Goal: Task Accomplishment & Management: Manage account settings

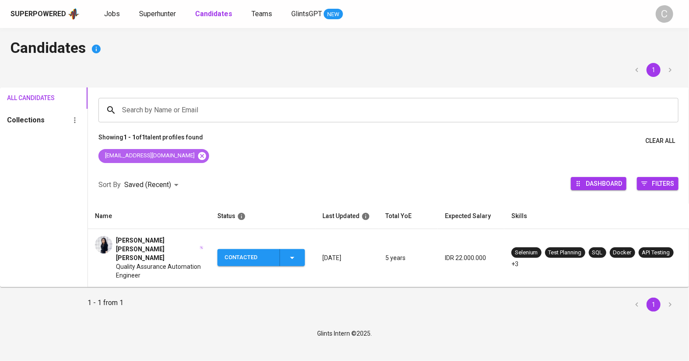
click at [198, 154] on icon at bounding box center [202, 156] width 8 height 8
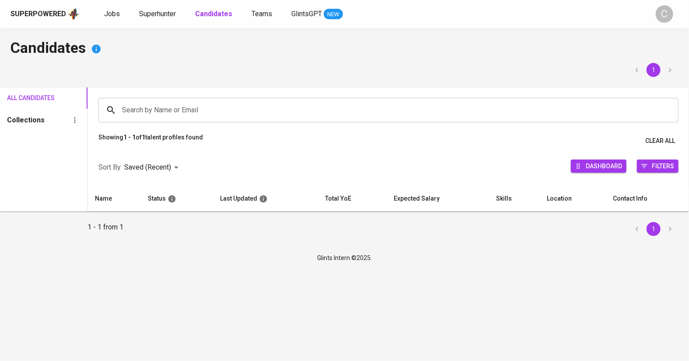
click at [195, 108] on input "Search by Name or Email" at bounding box center [391, 110] width 542 height 17
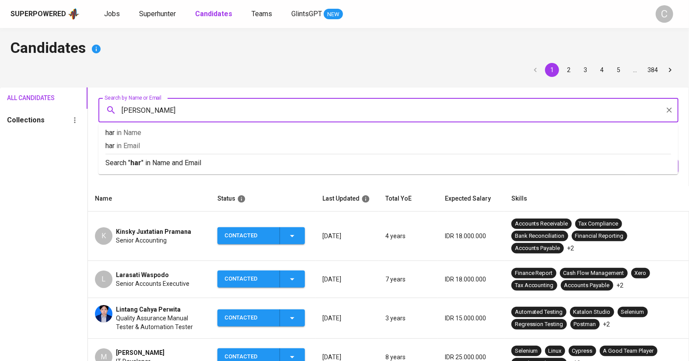
type input "harry"
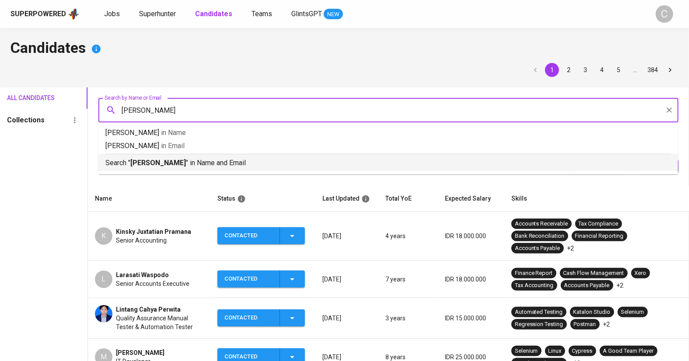
click at [217, 161] on p "Search " harry " in Name and Email" at bounding box center [388, 163] width 566 height 11
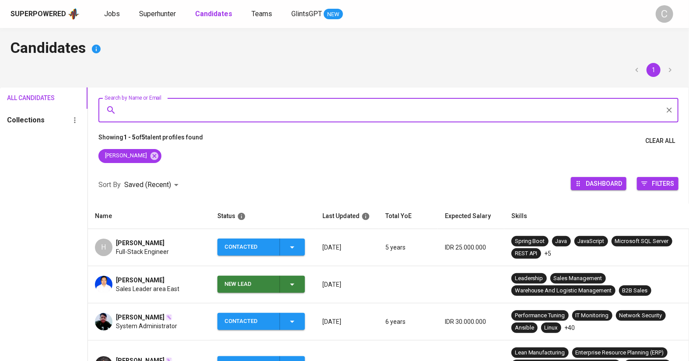
click at [164, 255] on span "Full-Stack Engineer" at bounding box center [142, 252] width 53 height 9
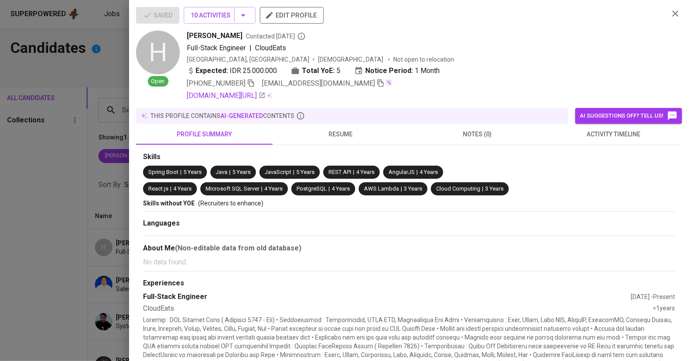
click at [377, 84] on icon "button" at bounding box center [381, 83] width 8 height 8
click at [52, 252] on div at bounding box center [344, 180] width 689 height 361
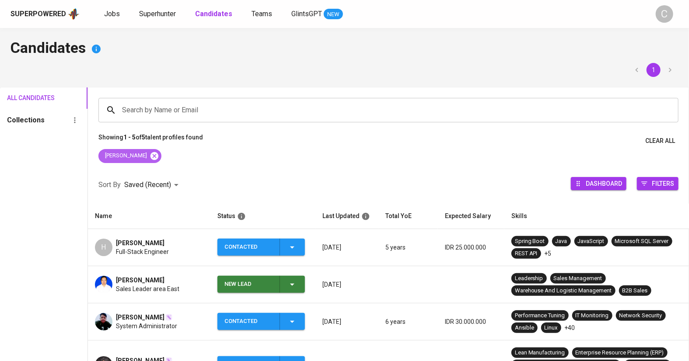
click at [151, 157] on icon at bounding box center [155, 156] width 8 height 8
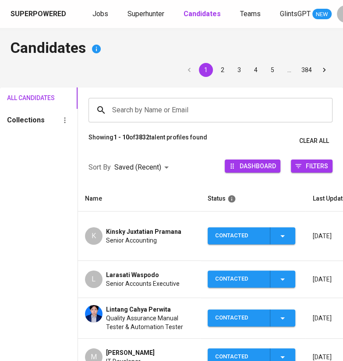
click at [46, 251] on div "All Candidates Collections" at bounding box center [38, 351] width 77 height 526
click at [100, 17] on span "Jobs" at bounding box center [100, 14] width 16 height 8
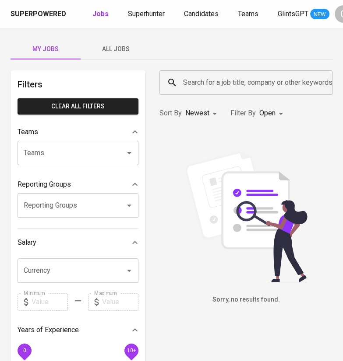
click at [119, 56] on button "All Jobs" at bounding box center [116, 49] width 70 height 21
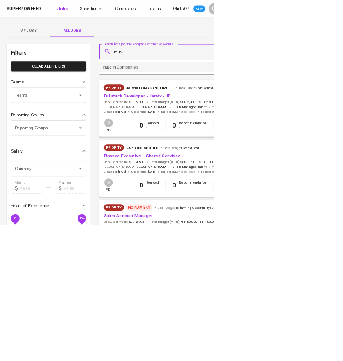
click at [182, 107] on p "ntuc in Companies" at bounding box center [194, 108] width 56 height 11
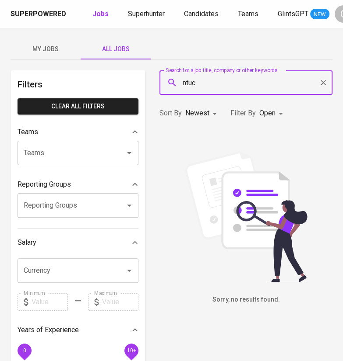
click at [224, 81] on input "ntuc" at bounding box center [248, 82] width 134 height 17
click at [228, 111] on li "ntuc in Companies" at bounding box center [245, 108] width 173 height 16
type input "ntuc learning"
click at [243, 105] on span "Companies" at bounding box center [230, 108] width 35 height 8
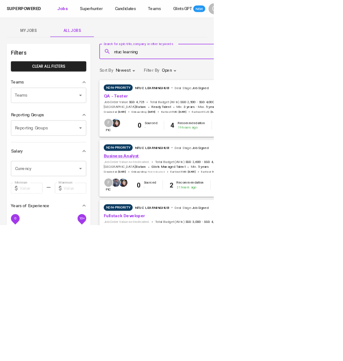
click at [196, 250] on link "Business Analyst" at bounding box center [194, 250] width 56 height 8
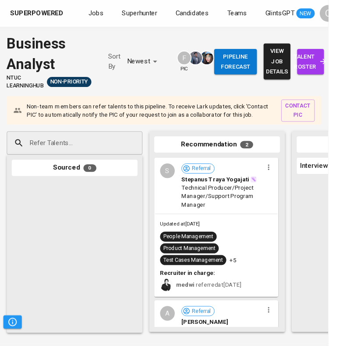
click at [320, 64] on span "talent roster" at bounding box center [324, 64] width 14 height 21
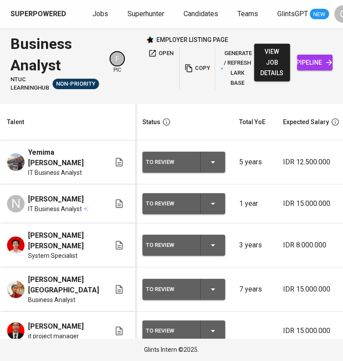
click at [311, 0] on html "Superpowered Jobs Superhunter Candidates Teams GlintsGPT NEW C Business Analyst…" at bounding box center [171, 180] width 343 height 361
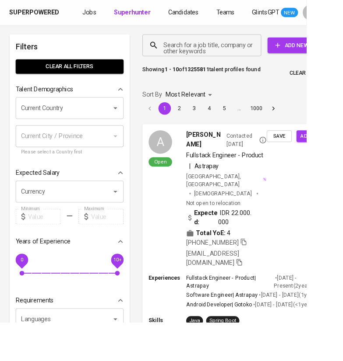
click at [187, 51] on input "Search for a job title, company or other keywords" at bounding box center [228, 50] width 95 height 17
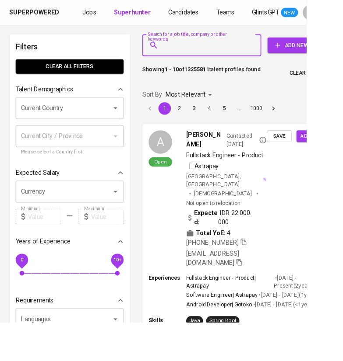
paste input "d.raharjaa@gmail.com"
type input "d.raharjaa@gmail.com"
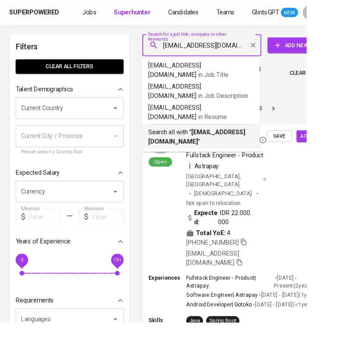
click at [206, 143] on p "Search all with " d.raharjaa@gmail.com "" at bounding box center [225, 153] width 118 height 21
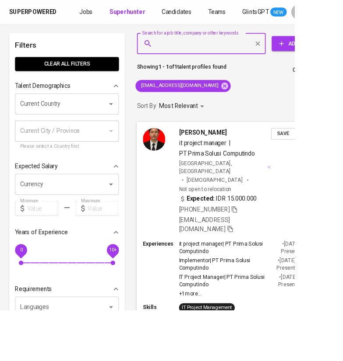
click at [325, 160] on span "Save" at bounding box center [328, 156] width 19 height 10
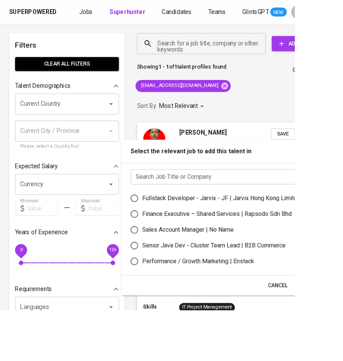
click at [277, 222] on label "Fullstack Developer - Jarvix - JF | Jarvix Hong Kong Limited" at bounding box center [258, 231] width 222 height 18
click at [165, 222] on input "Fullstack Developer - Jarvix - JF | Jarvix Hong Kong Limited" at bounding box center [156, 231] width 18 height 18
radio input "true"
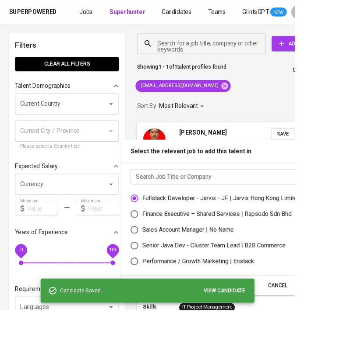
click at [270, 212] on input "text" at bounding box center [264, 206] width 224 height 18
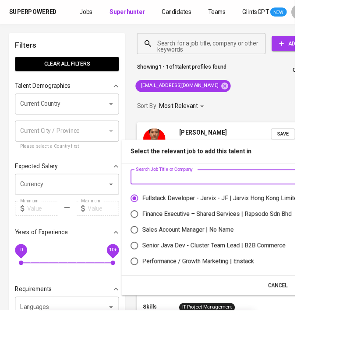
click at [219, 234] on div "Fullstack Developer - Jarvix - JF | Jarvix Hong Kong Limited" at bounding box center [257, 231] width 184 height 11
click at [165, 234] on input "Fullstack Developer - Jarvix - JF | Jarvix Hong Kong Limited" at bounding box center [156, 231] width 18 height 18
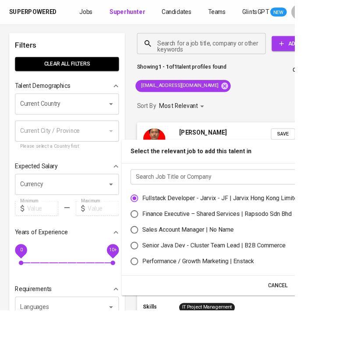
click at [317, 333] on span "Cancel" at bounding box center [323, 332] width 23 height 11
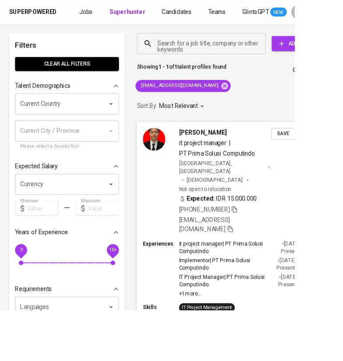
click at [358, 162] on div "David Raharja it project manager | PT Prima Solusi Computindo Indonesia, Jakart…" at bounding box center [278, 210] width 238 height 137
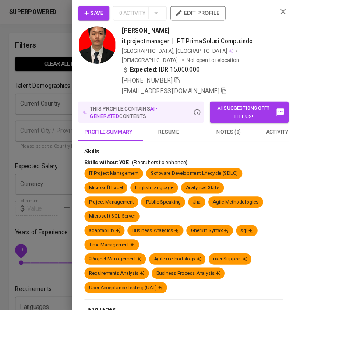
click at [329, 185] on div "Skills without YOE (Recruiters to enhance)" at bounding box center [213, 189] width 231 height 9
click at [40, 207] on div at bounding box center [171, 180] width 343 height 361
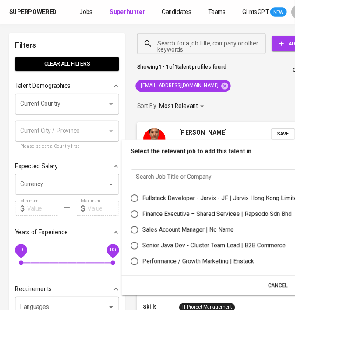
click at [284, 205] on input "text" at bounding box center [264, 206] width 224 height 18
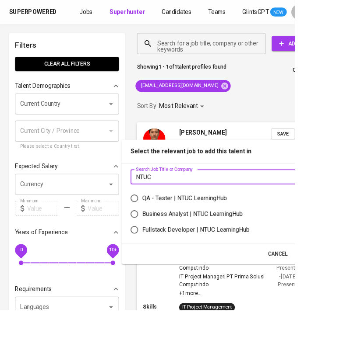
type input "NTUC"
click at [249, 250] on div "Business Analyst | NTUC LearningHub" at bounding box center [223, 249] width 117 height 11
click at [165, 250] on input "Business Analyst | NTUC LearningHub" at bounding box center [156, 249] width 18 height 18
radio input "true"
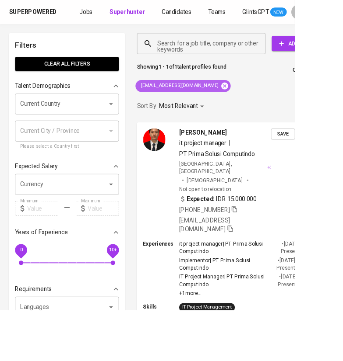
click at [256, 100] on icon at bounding box center [261, 100] width 10 height 10
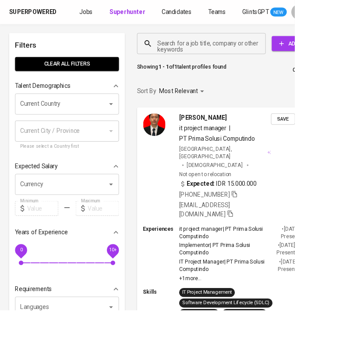
click at [207, 49] on input "Search for a job title, company or other keywords" at bounding box center [236, 50] width 111 height 17
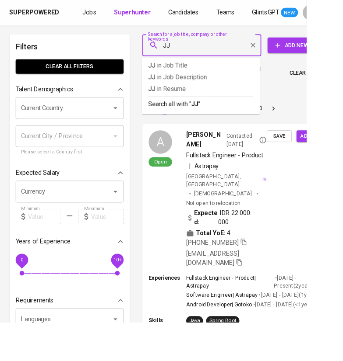
type input "J"
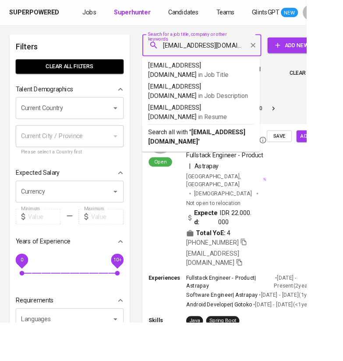
type input "jjehansyah@gmail.com"
click at [193, 144] on b "jjehansyah@gmail.com" at bounding box center [220, 153] width 109 height 19
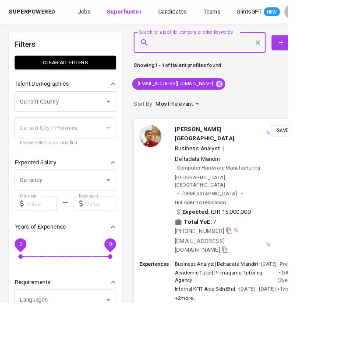
click at [335, 152] on span "Save" at bounding box center [336, 156] width 19 height 10
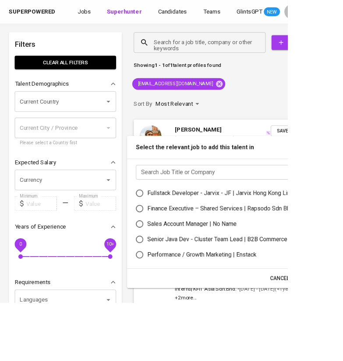
click at [304, 210] on input "text" at bounding box center [274, 206] width 224 height 18
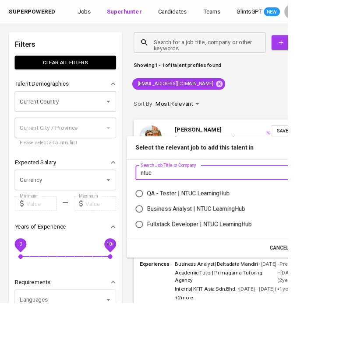
type input "ntuc"
click at [241, 249] on div "Business Analyst | NTUC LearningHub" at bounding box center [233, 249] width 117 height 11
click at [175, 249] on input "Business Analyst | NTUC LearningHub" at bounding box center [166, 249] width 18 height 18
radio input "true"
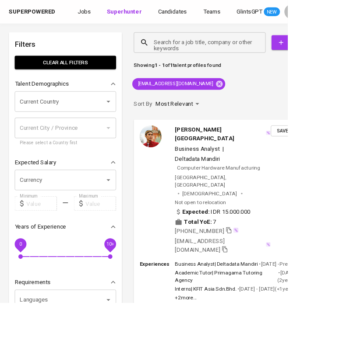
click at [257, 102] on icon at bounding box center [261, 100] width 8 height 8
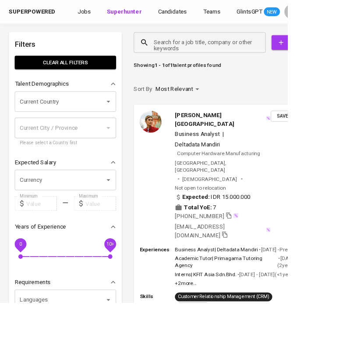
click at [205, 52] on input "Search for a job title, company or other keywords" at bounding box center [240, 50] width 119 height 17
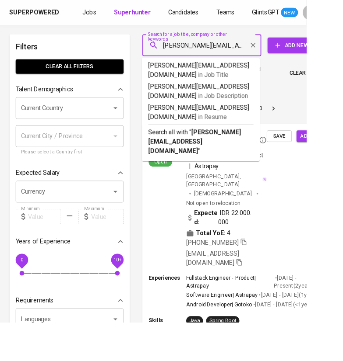
type input "baim.y@yahoo.com"
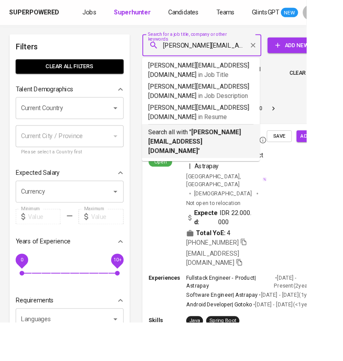
click at [218, 144] on b "baim.y@yahoo.com" at bounding box center [218, 158] width 104 height 29
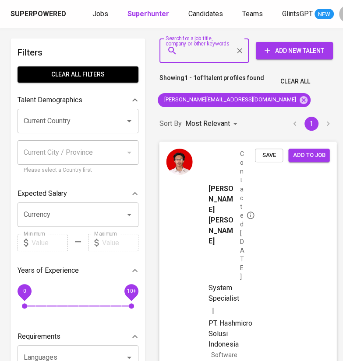
click at [279, 150] on button "Save" at bounding box center [269, 156] width 28 height 14
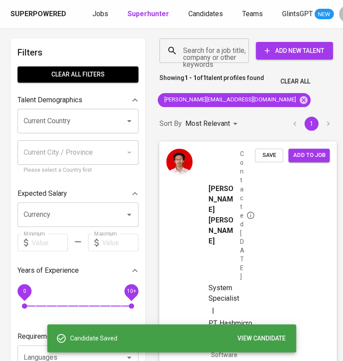
click at [311, 155] on span "Add to job" at bounding box center [308, 156] width 32 height 10
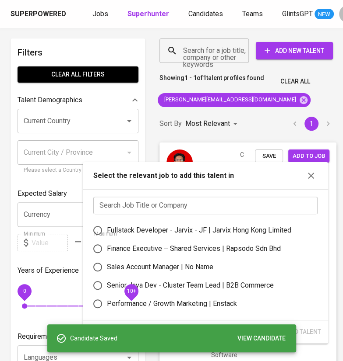
click at [243, 202] on input "text" at bounding box center [205, 206] width 224 height 18
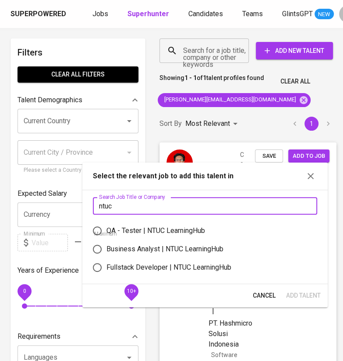
type input "ntuc"
click at [193, 245] on div "Business Analyst | NTUC LearningHub" at bounding box center [164, 249] width 117 height 11
click at [106, 245] on input "Business Analyst | NTUC LearningHub" at bounding box center [97, 249] width 18 height 18
radio input "true"
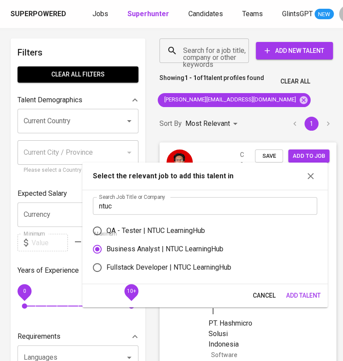
click at [291, 293] on span "Add Talent" at bounding box center [303, 296] width 35 height 11
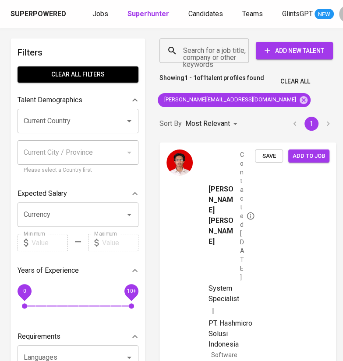
click at [299, 97] on icon at bounding box center [303, 100] width 8 height 8
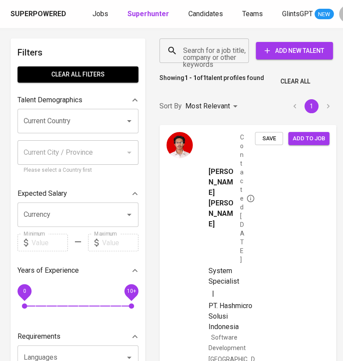
click at [221, 61] on div "Search for a job title, company or other keywords" at bounding box center [203, 51] width 89 height 25
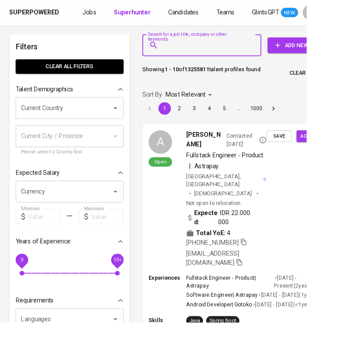
paste input "[EMAIL_ADDRESS][DOMAIN_NAME]"
type input "[EMAIL_ADDRESS][DOMAIN_NAME]"
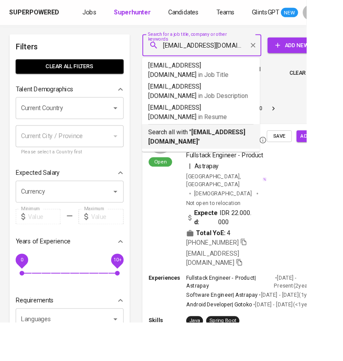
click at [203, 144] on b "[EMAIL_ADDRESS][DOMAIN_NAME]" at bounding box center [220, 153] width 109 height 19
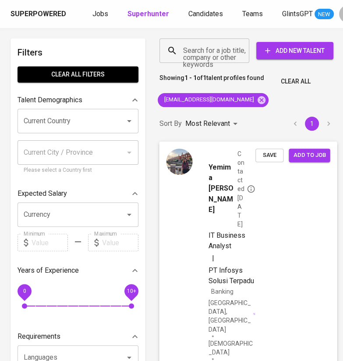
click at [267, 155] on span "Save" at bounding box center [268, 156] width 19 height 10
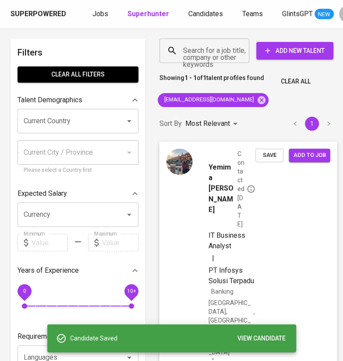
click at [317, 158] on span "Add to job" at bounding box center [309, 156] width 32 height 10
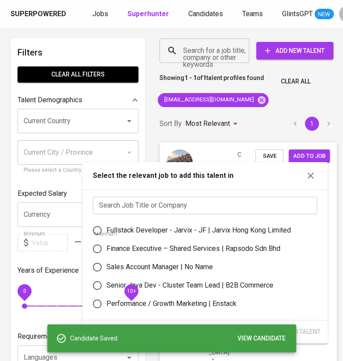
click at [235, 200] on input "text" at bounding box center [205, 206] width 224 height 18
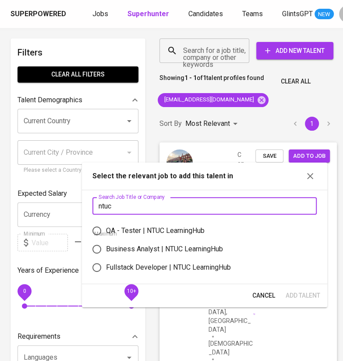
type input "ntuc"
click at [163, 229] on div "QA - Tester | NTUC LearningHub" at bounding box center [155, 231] width 98 height 11
click at [106, 229] on input "QA - Tester | NTUC LearningHub" at bounding box center [97, 231] width 18 height 18
radio input "true"
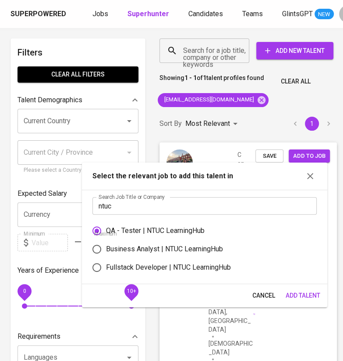
click at [173, 251] on div "Business Analyst | NTUC LearningHub" at bounding box center [164, 249] width 117 height 11
click at [106, 251] on input "Business Analyst | NTUC LearningHub" at bounding box center [97, 249] width 18 height 18
radio input "true"
click at [301, 300] on span "Add Talent" at bounding box center [302, 296] width 35 height 11
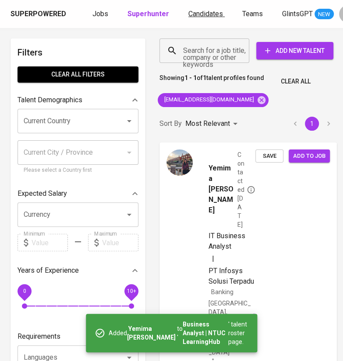
click at [200, 16] on span "Candidates" at bounding box center [205, 14] width 35 height 8
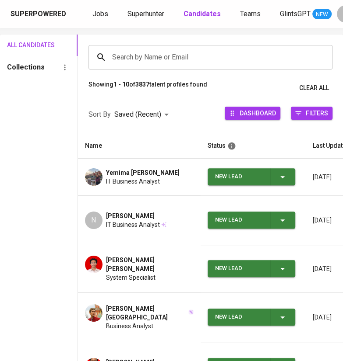
scroll to position [56, 0]
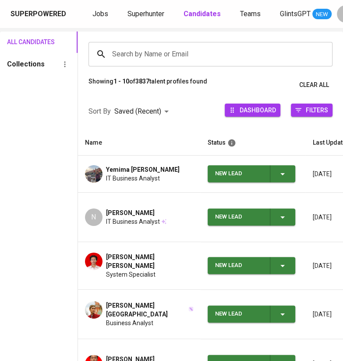
click at [0, 182] on div "All Candidates Collections" at bounding box center [38, 310] width 77 height 557
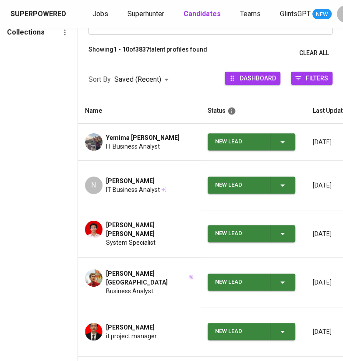
scroll to position [112, 0]
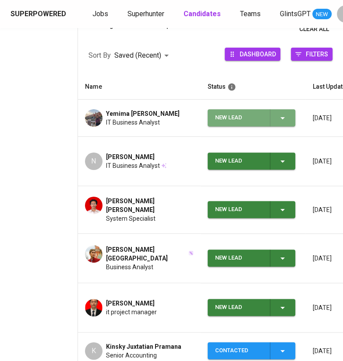
click at [288, 119] on span "New Lead" at bounding box center [251, 117] width 81 height 17
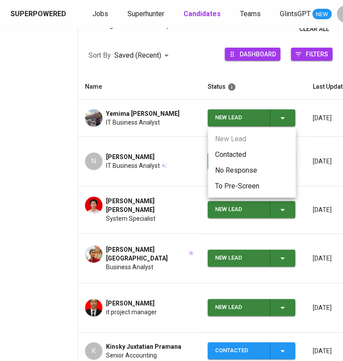
click at [241, 154] on li "Contacted" at bounding box center [252, 155] width 88 height 16
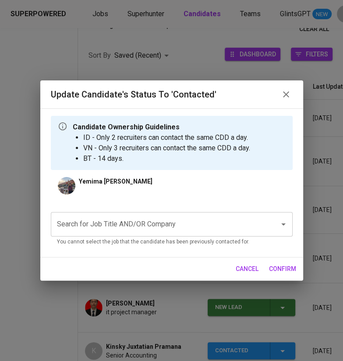
click at [126, 228] on input "Search for Job Title AND/OR Company" at bounding box center [159, 224] width 209 height 17
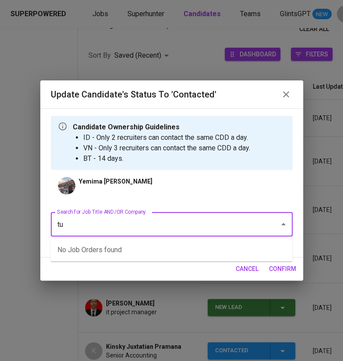
type input "t"
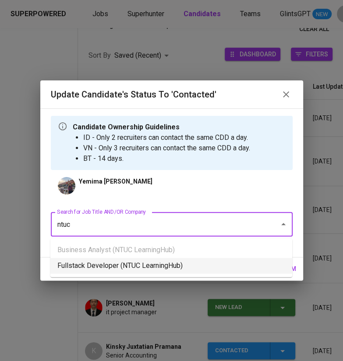
type input "ntuc"
click at [15, 251] on div "Update Candidate's Status to 'Contacted' Candidate Ownership Guidelines ID - On…" at bounding box center [171, 180] width 343 height 361
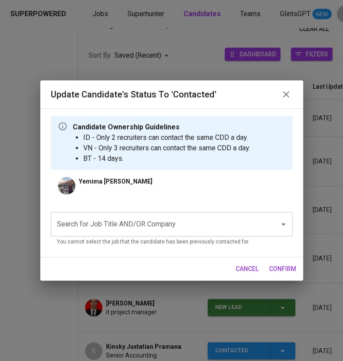
click at [29, 270] on div "Update Candidate's Status to 'Contacted' Candidate Ownership Guidelines ID - On…" at bounding box center [171, 180] width 343 height 361
click at [252, 277] on button "cancel" at bounding box center [247, 269] width 30 height 16
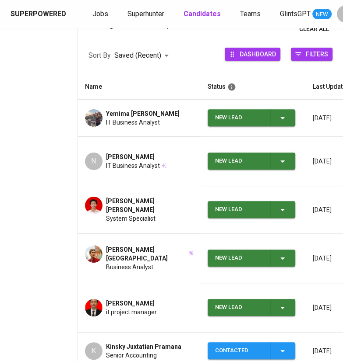
click at [145, 113] on span "Yemima [PERSON_NAME]" at bounding box center [143, 113] width 74 height 9
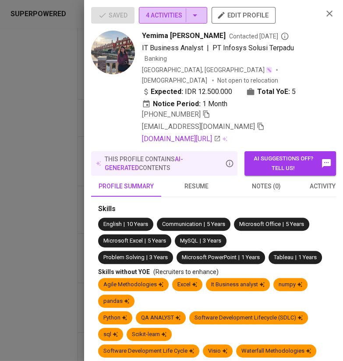
click at [192, 13] on icon "button" at bounding box center [194, 15] width 11 height 11
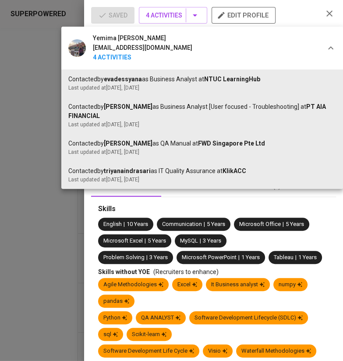
click at [26, 205] on div at bounding box center [171, 180] width 343 height 361
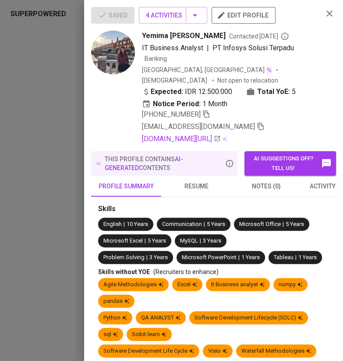
click at [44, 241] on div at bounding box center [171, 180] width 343 height 361
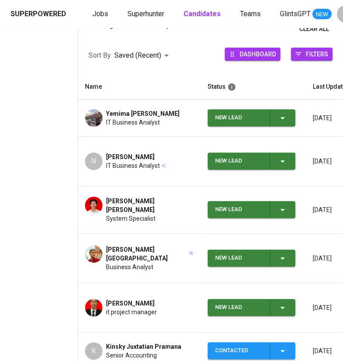
click at [285, 122] on icon "button" at bounding box center [282, 118] width 11 height 11
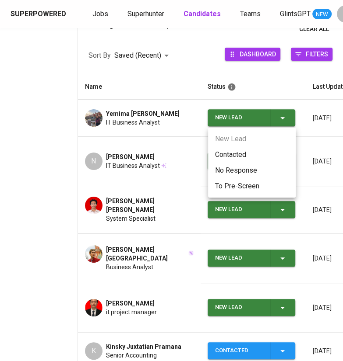
click at [238, 152] on li "Contacted" at bounding box center [252, 155] width 88 height 16
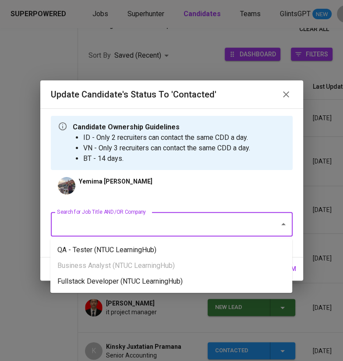
click at [134, 223] on input "Search for Job Title AND/OR Company" at bounding box center [159, 224] width 209 height 17
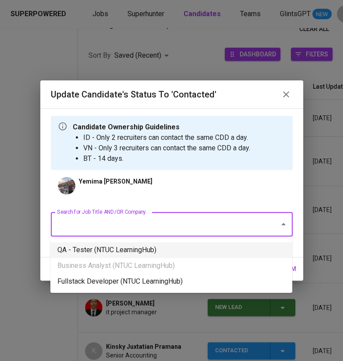
click at [104, 249] on li "QA - Tester (NTUC LearningHub)" at bounding box center [171, 250] width 242 height 16
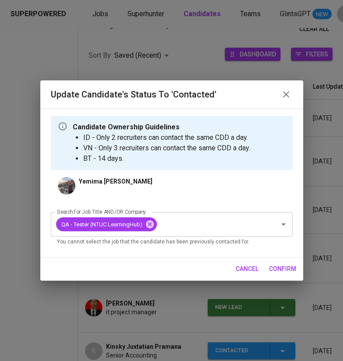
click at [278, 274] on span "confirm" at bounding box center [282, 269] width 27 height 11
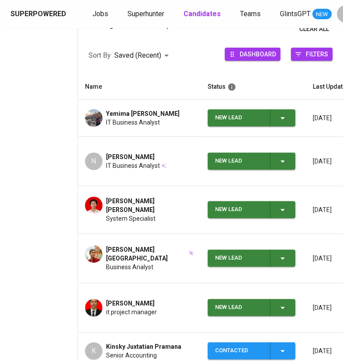
click at [291, 163] on button "New Lead" at bounding box center [251, 161] width 88 height 17
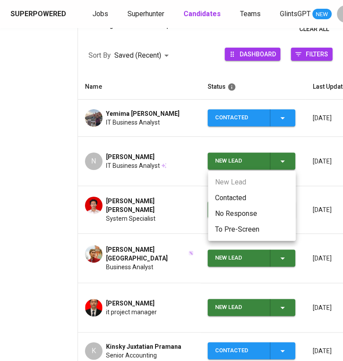
click at [240, 198] on li "Contacted" at bounding box center [252, 198] width 88 height 16
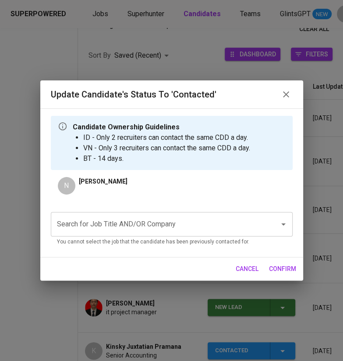
click at [126, 224] on input "Search for Job Title AND/OR Company" at bounding box center [159, 224] width 209 height 17
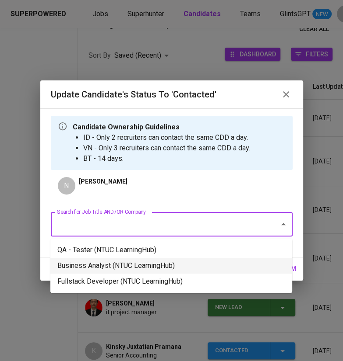
click at [113, 262] on li "Business Analyst (NTUC LearningHub)" at bounding box center [171, 266] width 242 height 16
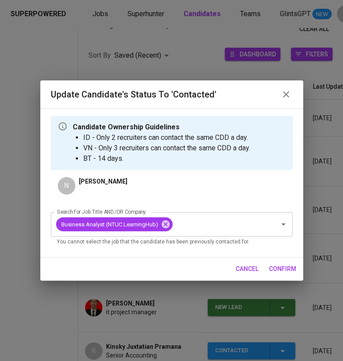
click at [289, 268] on span "confirm" at bounding box center [282, 269] width 27 height 11
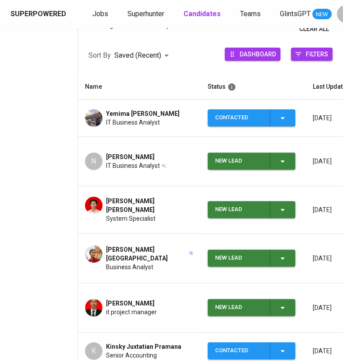
click at [295, 234] on td "New Lead" at bounding box center [252, 258] width 105 height 49
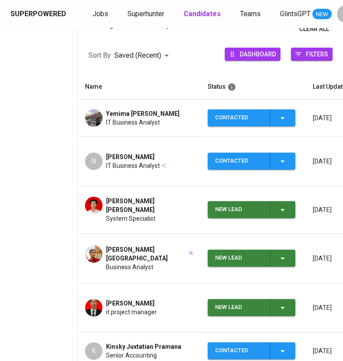
click at [284, 250] on div "New Lead" at bounding box center [250, 258] width 73 height 17
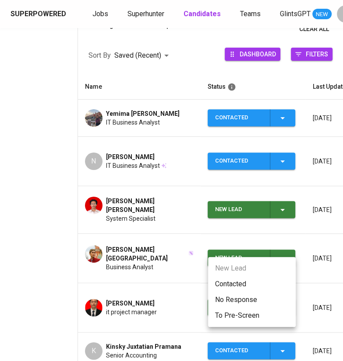
click at [239, 281] on li "Contacted" at bounding box center [252, 285] width 88 height 16
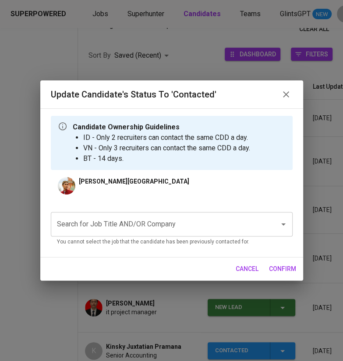
click at [151, 228] on input "Search for Job Title AND/OR Company" at bounding box center [159, 224] width 209 height 17
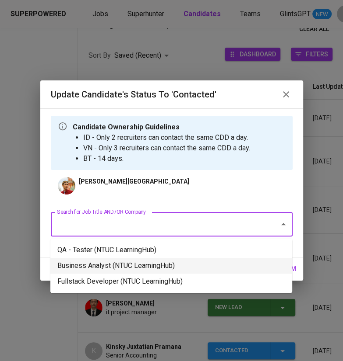
click at [148, 266] on li "Business Analyst (NTUC LearningHub)" at bounding box center [171, 266] width 242 height 16
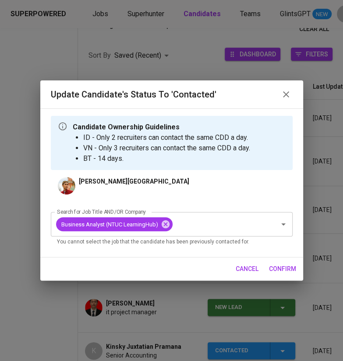
click at [286, 267] on span "confirm" at bounding box center [282, 269] width 27 height 11
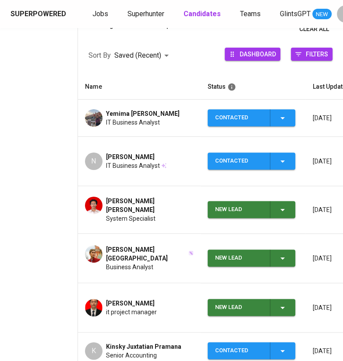
click at [284, 209] on icon "button" at bounding box center [282, 210] width 4 height 2
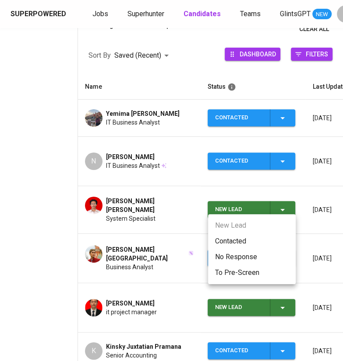
click at [222, 239] on li "Contacted" at bounding box center [252, 242] width 88 height 16
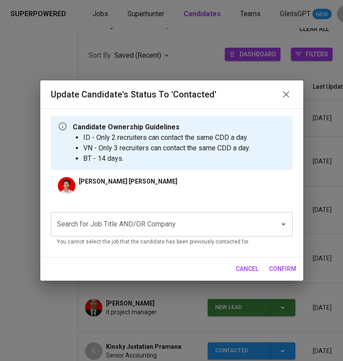
click at [140, 224] on input "Search for Job Title AND/OR Company" at bounding box center [159, 224] width 209 height 17
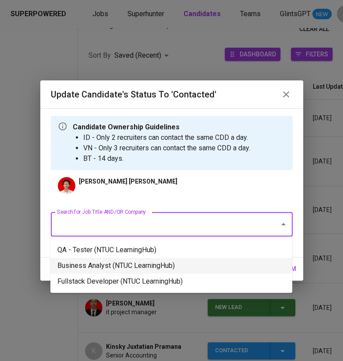
click at [133, 267] on li "Business Analyst (NTUC LearningHub)" at bounding box center [171, 266] width 242 height 16
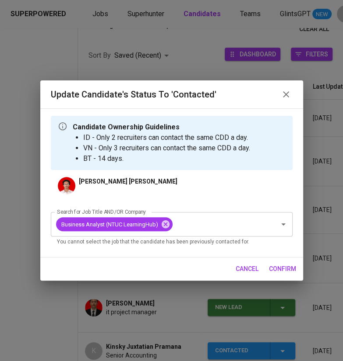
click at [284, 273] on span "confirm" at bounding box center [282, 269] width 27 height 11
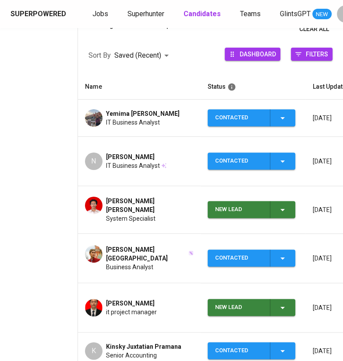
click at [282, 303] on icon "button" at bounding box center [282, 308] width 11 height 11
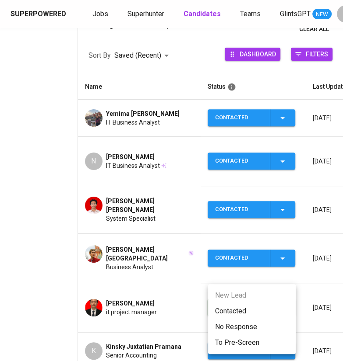
click at [232, 309] on li "Contacted" at bounding box center [252, 312] width 88 height 16
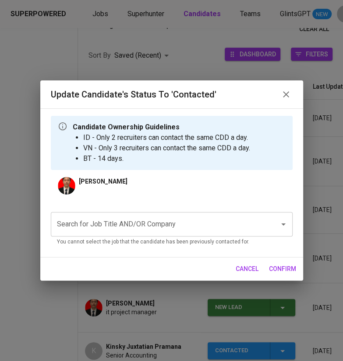
click at [163, 221] on input "Search for Job Title AND/OR Company" at bounding box center [159, 224] width 209 height 17
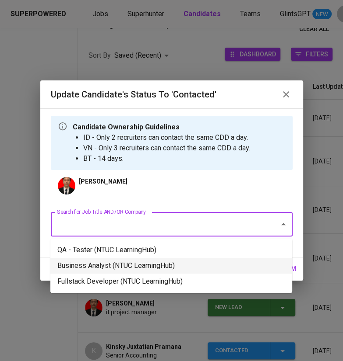
click at [123, 270] on li "Business Analyst (NTUC LearningHub)" at bounding box center [171, 266] width 242 height 16
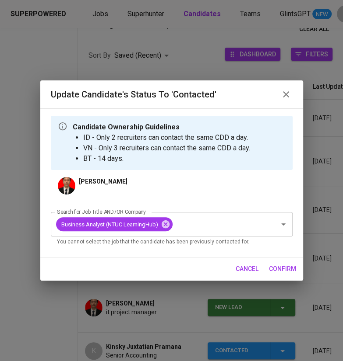
click at [277, 275] on button "confirm" at bounding box center [282, 269] width 34 height 16
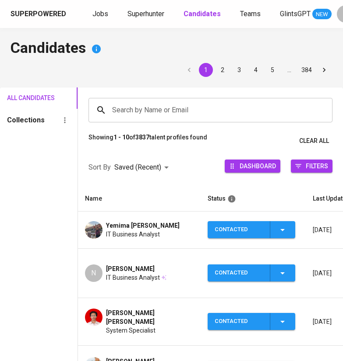
scroll to position [112, 0]
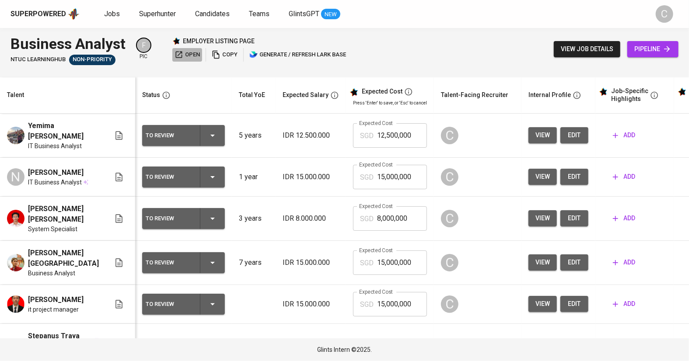
click at [189, 56] on span "open" at bounding box center [187, 55] width 25 height 10
click at [578, 127] on button "edit" at bounding box center [575, 135] width 28 height 16
click at [561, 176] on button "edit" at bounding box center [575, 177] width 28 height 16
click at [568, 225] on button "edit" at bounding box center [575, 218] width 28 height 16
click at [568, 258] on span "edit" at bounding box center [575, 262] width 14 height 11
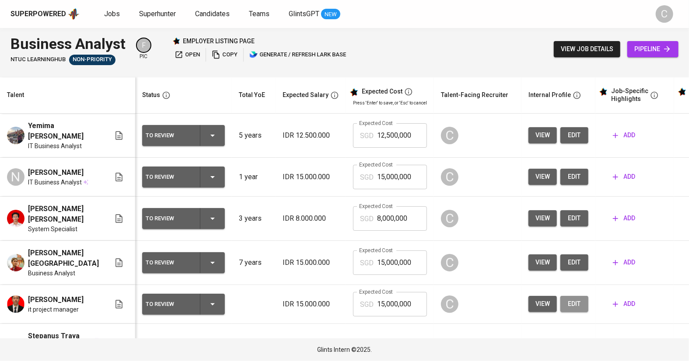
click at [572, 299] on span "edit" at bounding box center [575, 304] width 14 height 11
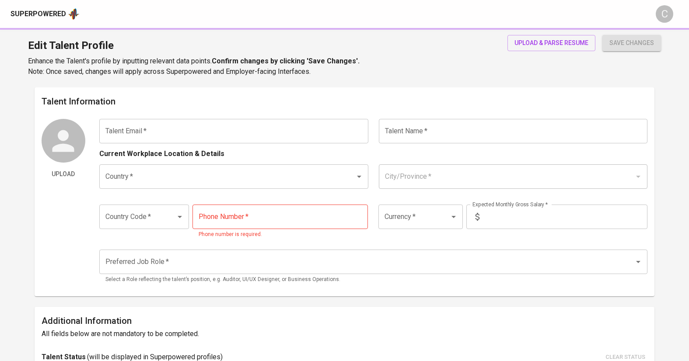
type input "[EMAIL_ADDRESS][DOMAIN_NAME]"
type input "Yemima [PERSON_NAME]"
type input "[GEOGRAPHIC_DATA]"
type input "[GEOGRAPHIC_DATA], [GEOGRAPHIC_DATA]"
type input "+62"
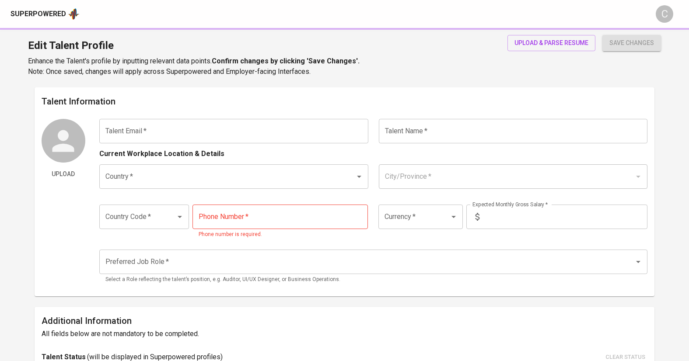
type input "[PHONE_NUMBER]"
type input "IDR"
radio input "true"
type input "5"
type input "1 Month"
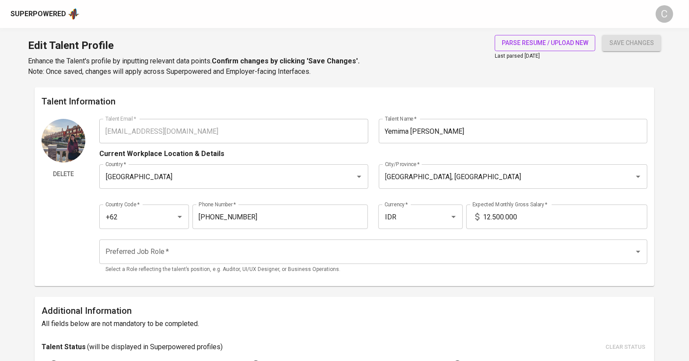
click at [533, 44] on span "parse resume / upload new" at bounding box center [545, 43] width 87 height 11
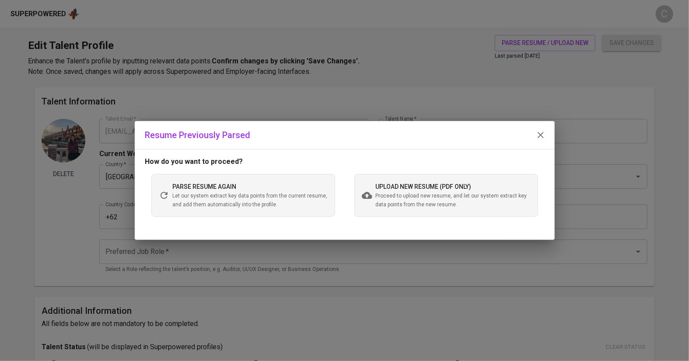
click at [417, 199] on span "Proceed to upload new resume, and let our system extract key data points from t…" at bounding box center [453, 201] width 155 height 18
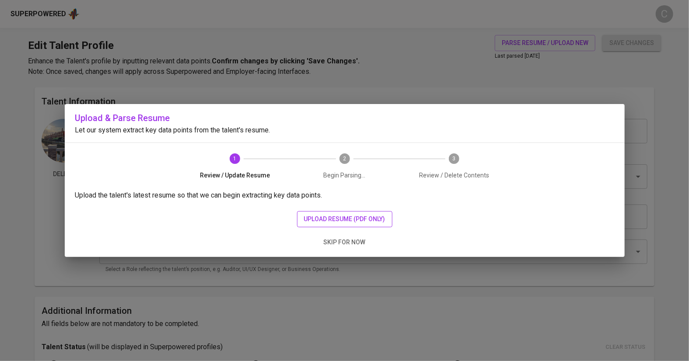
click at [328, 225] on button "upload resume (pdf only)" at bounding box center [344, 219] width 95 height 16
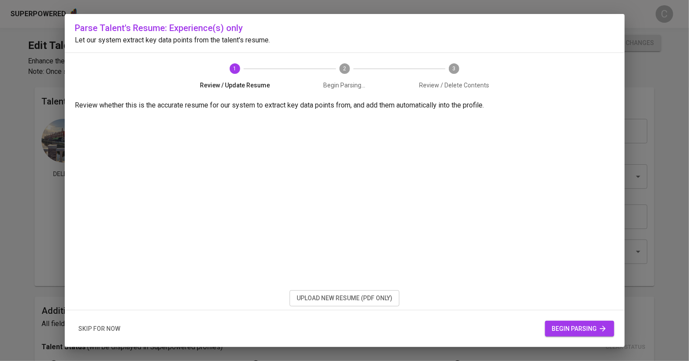
click at [589, 331] on span "begin parsing" at bounding box center [579, 329] width 55 height 11
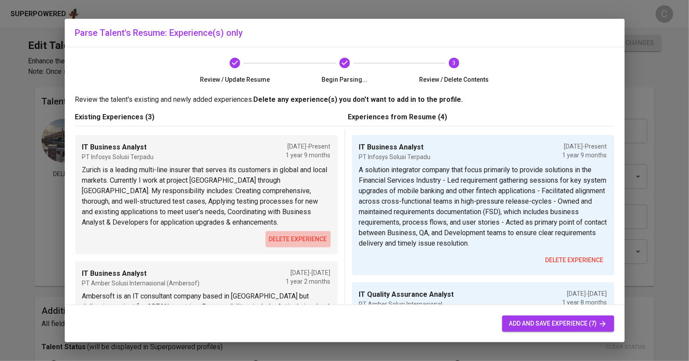
click at [308, 238] on span "delete experience" at bounding box center [298, 239] width 58 height 11
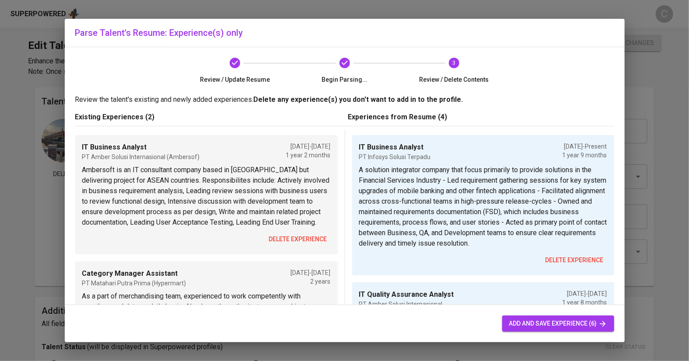
click at [301, 239] on span "delete experience" at bounding box center [298, 239] width 58 height 11
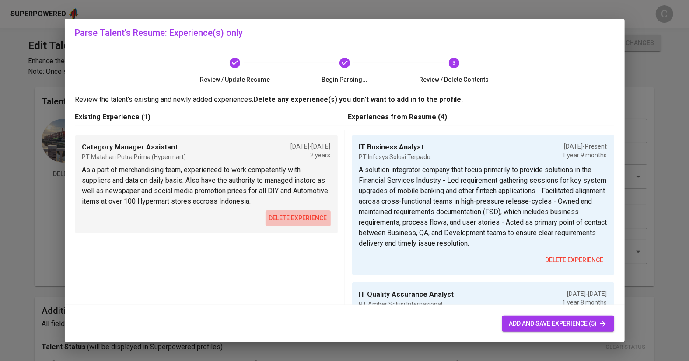
click at [299, 210] on button "delete experience" at bounding box center [298, 218] width 65 height 16
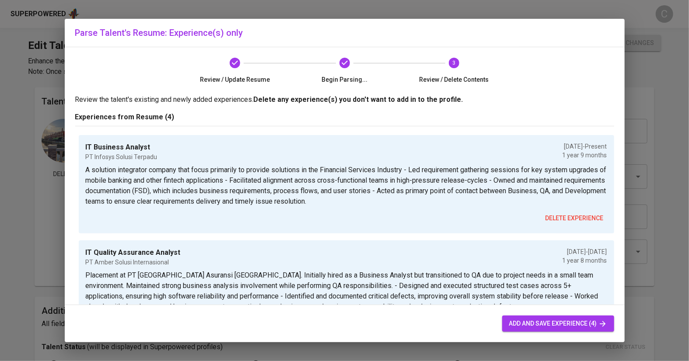
click at [525, 323] on span "add and save experience (4)" at bounding box center [558, 324] width 98 height 11
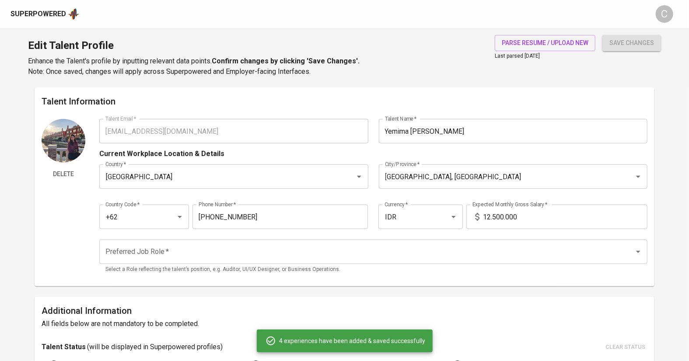
type textarea "A solution integrator company that focus primarily to provide solutions in the …"
type input "IT Quality Assurance Analyst"
type input "PT Amber Solusi Internasional"
type input "04/01/2022"
type input "12/01/2023"
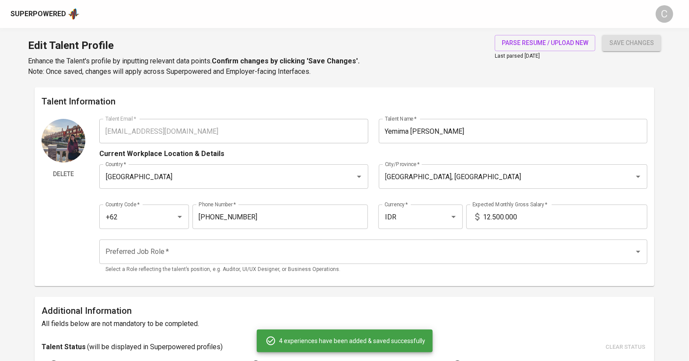
type textarea "Placement at PT Zurich Asuransi Indonesia. Initially hired as a Business Analys…"
type input "IT Business Analyst"
type input "PT Amber Solusi Internasional"
type input "02/01/2021"
type input "04/01/2022"
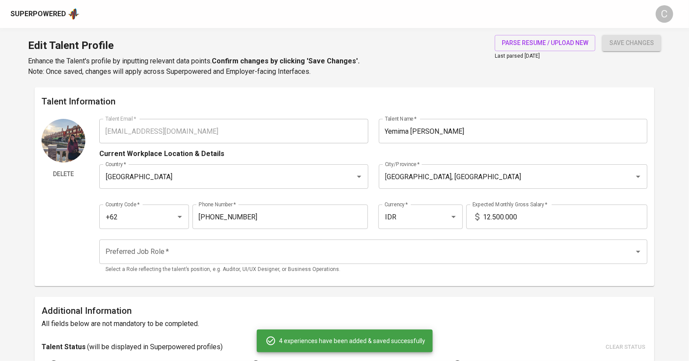
type textarea "- Led requirement gathering and review sessions with business users to review f…"
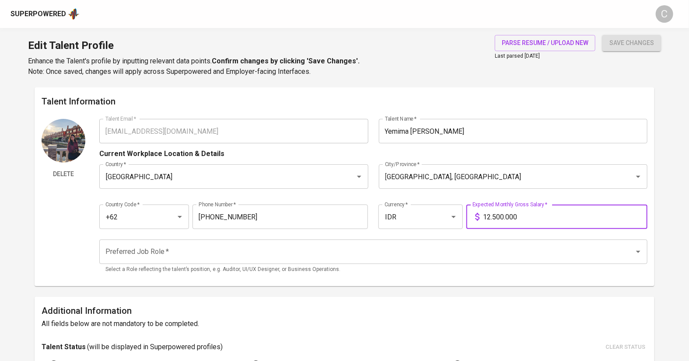
drag, startPoint x: 524, startPoint y: 222, endPoint x: 446, endPoint y: 225, distance: 78.4
click at [446, 225] on div "Country Code   * +62 Country Code * Phone Number   * 896-3737-0599 Phone Number…" at bounding box center [373, 214] width 549 height 40
type input "18.000.000"
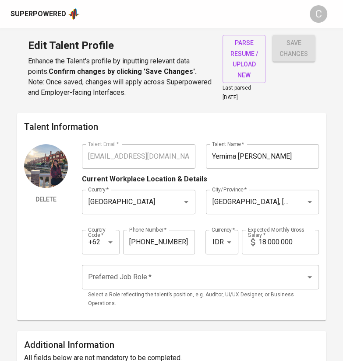
click at [164, 266] on div "Preferred Job Role *" at bounding box center [200, 277] width 237 height 25
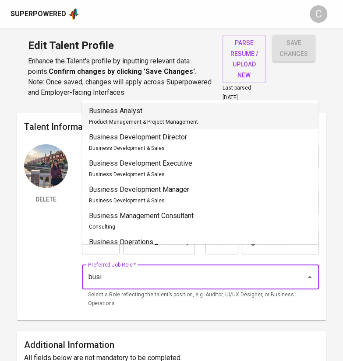
click at [123, 116] on div "Business Analyst Product Management & Project Management" at bounding box center [143, 116] width 109 height 21
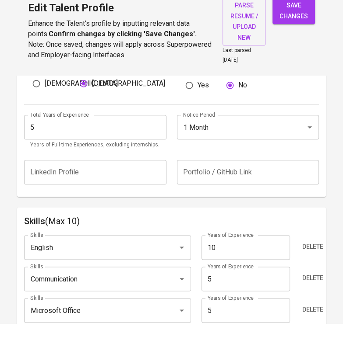
scroll to position [336, 0]
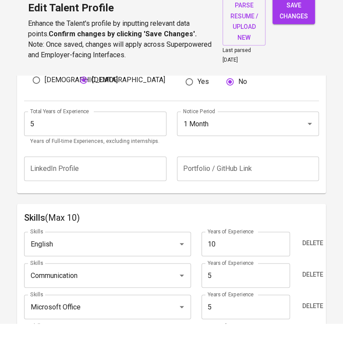
type input "Business Analyst"
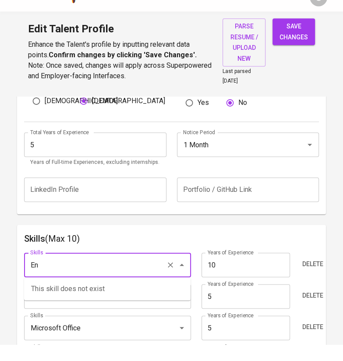
type input "E"
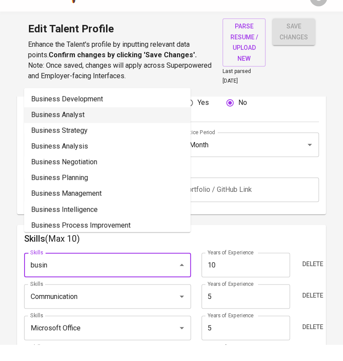
click at [63, 133] on li "Business Analyst" at bounding box center [107, 132] width 166 height 16
type input "Business Analyst"
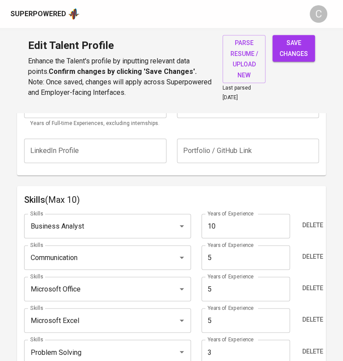
scroll to position [392, 0]
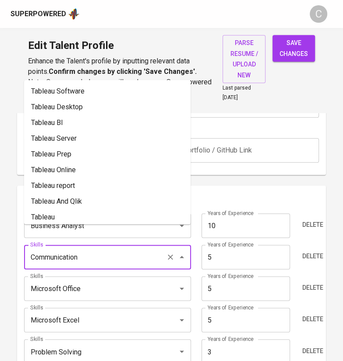
click at [81, 262] on input "Communication" at bounding box center [95, 257] width 134 height 17
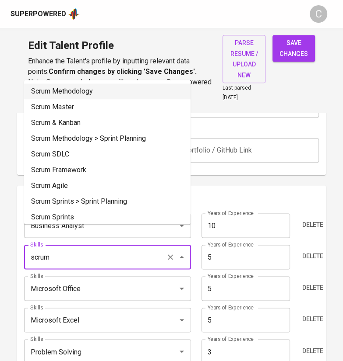
click at [69, 90] on li "Scrum Methodology" at bounding box center [107, 92] width 166 height 16
type input "Scrum Methodology"
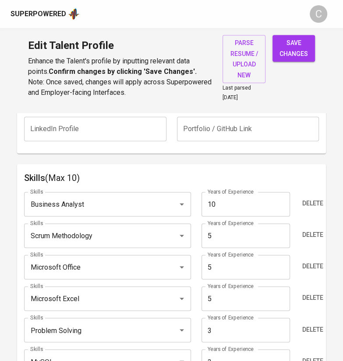
scroll to position [420, 0]
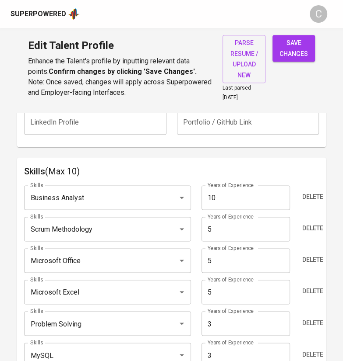
click at [79, 260] on input "Microsoft Office" at bounding box center [95, 260] width 134 height 17
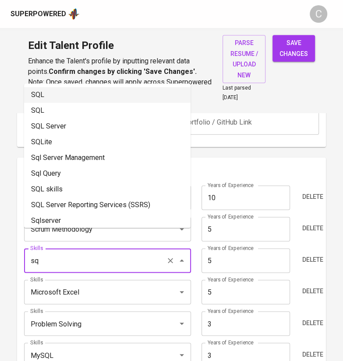
click at [48, 93] on li "SQL" at bounding box center [107, 95] width 166 height 16
type input "SQL"
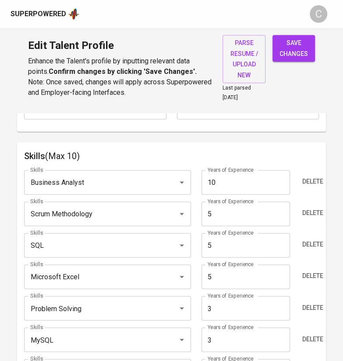
scroll to position [448, 0]
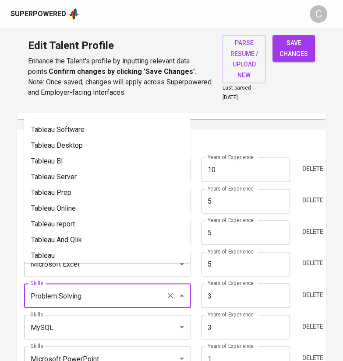
click at [75, 299] on input "Problem Solving" at bounding box center [95, 295] width 134 height 17
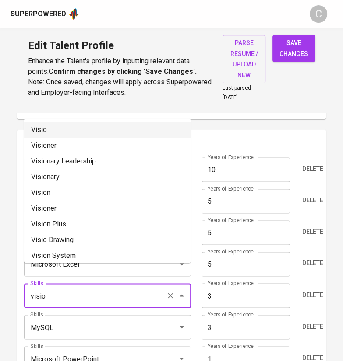
click at [83, 137] on li "Visio" at bounding box center [107, 130] width 166 height 16
type input "Visio"
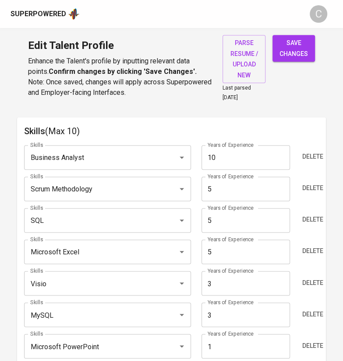
scroll to position [504, 0]
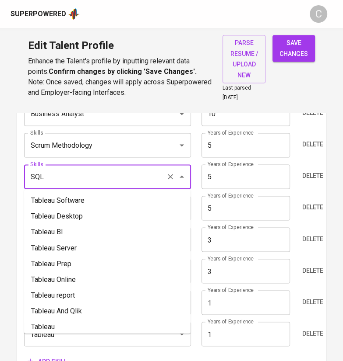
click at [88, 175] on input "SQL" at bounding box center [95, 176] width 134 height 17
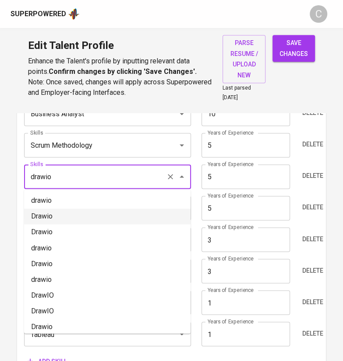
click at [109, 216] on li "Drawio" at bounding box center [107, 217] width 166 height 16
type input "Drawio"
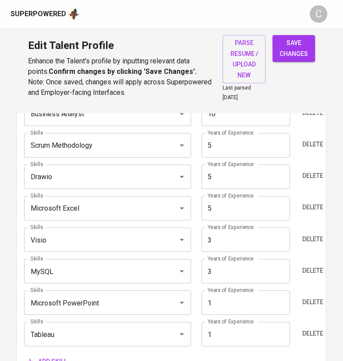
click at [84, 300] on input "Microsoft PowerPoint" at bounding box center [95, 302] width 134 height 17
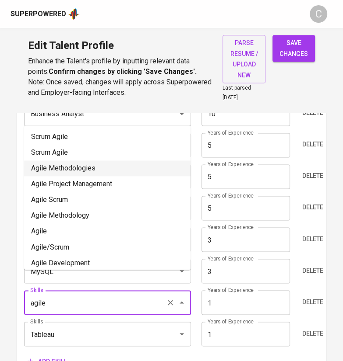
click at [80, 174] on li "Agile Methodologies" at bounding box center [107, 169] width 166 height 16
type input "Agile Methodologies"
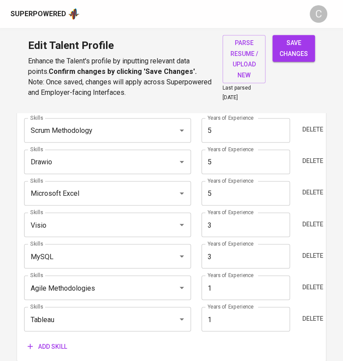
scroll to position [532, 0]
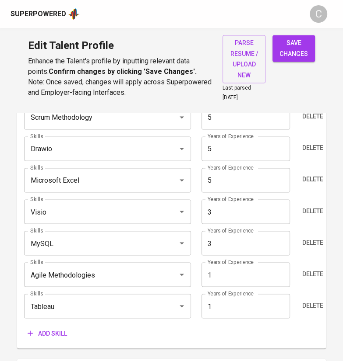
click at [57, 329] on span "Add skill" at bounding box center [47, 333] width 39 height 11
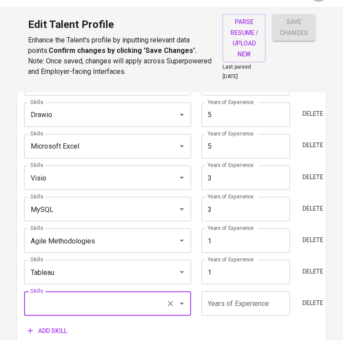
scroll to position [677, 0]
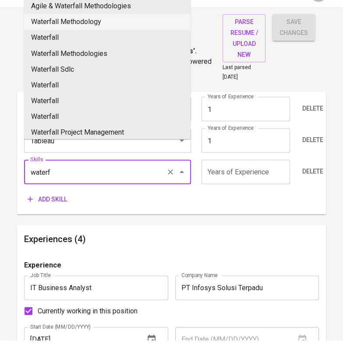
click at [77, 45] on li "Waterfall Methodology" at bounding box center [107, 43] width 166 height 16
type input "Waterfall Methodology"
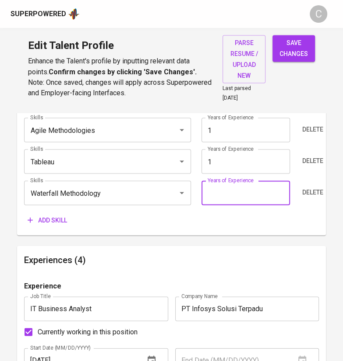
click at [224, 197] on input "number" at bounding box center [245, 193] width 88 height 25
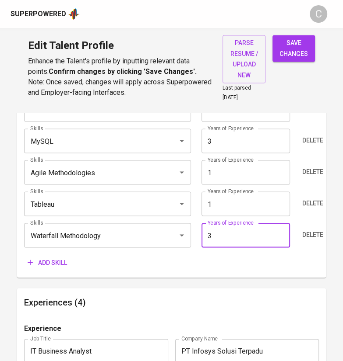
scroll to position [621, 0]
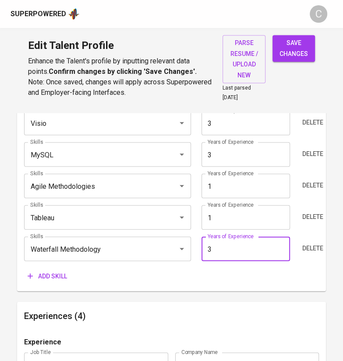
type input "3"
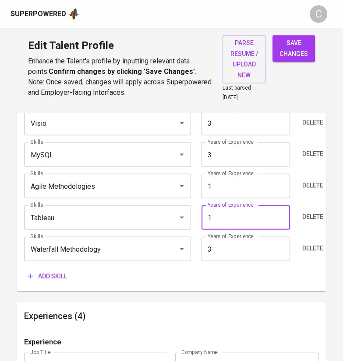
drag, startPoint x: 221, startPoint y: 222, endPoint x: 183, endPoint y: 220, distance: 37.7
click at [183, 220] on div "Skills Tableau Skills Years of Experience 1 Years of Experience Delete" at bounding box center [171, 217] width 294 height 25
type input "5"
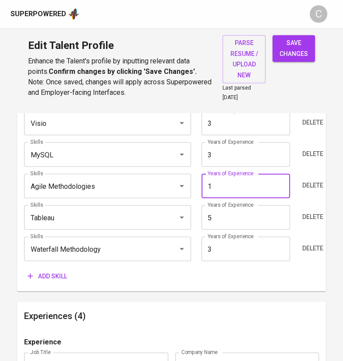
drag, startPoint x: 218, startPoint y: 185, endPoint x: 201, endPoint y: 182, distance: 17.2
click at [197, 189] on div "Years of Experience 1 Years of Experience" at bounding box center [245, 186] width 98 height 25
type input "5"
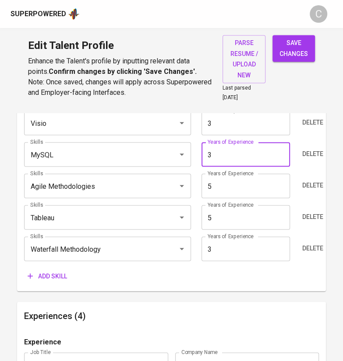
drag, startPoint x: 223, startPoint y: 153, endPoint x: 201, endPoint y: 155, distance: 22.0
click at [197, 156] on div "Years of Experience 3 Years of Experience" at bounding box center [245, 154] width 98 height 25
type input "5"
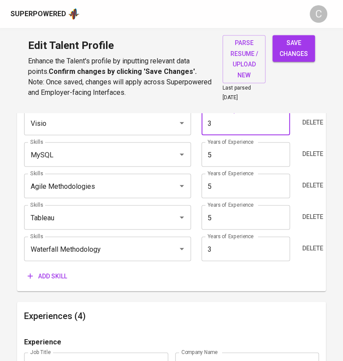
drag, startPoint x: 210, startPoint y: 125, endPoint x: 200, endPoint y: 127, distance: 9.4
click at [200, 127] on div "Years of Experience 3 Years of Experience" at bounding box center [245, 123] width 98 height 25
type input "5"
drag, startPoint x: 279, startPoint y: 277, endPoint x: 270, endPoint y: 252, distance: 26.4
click at [280, 277] on div "Add skill" at bounding box center [171, 276] width 294 height 16
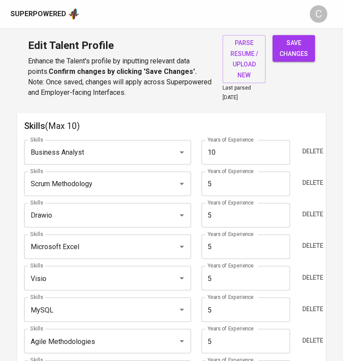
scroll to position [453, 0]
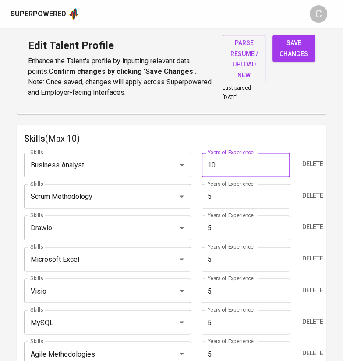
drag, startPoint x: 220, startPoint y: 158, endPoint x: 196, endPoint y: 161, distance: 23.8
click at [186, 163] on div "Skills Business Analyst Skills Years of Experience 10 Years of Experience Delete" at bounding box center [171, 165] width 294 height 25
type input "5"
click at [298, 135] on h6 "Skills (Max 10)" at bounding box center [171, 139] width 294 height 14
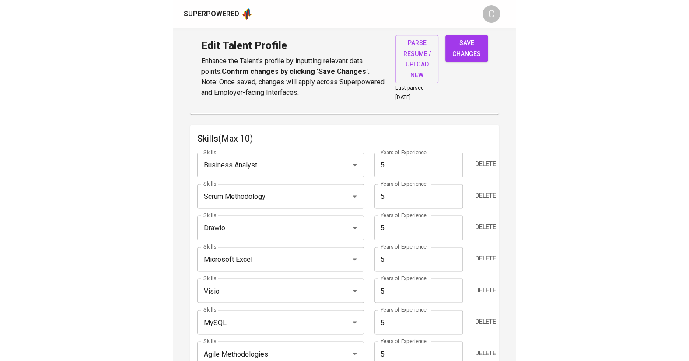
scroll to position [416, 0]
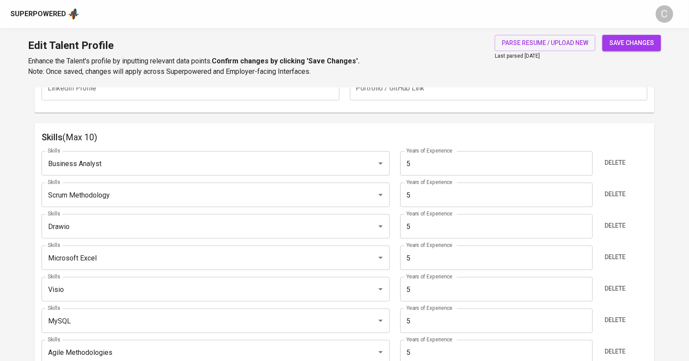
click at [103, 191] on input "Scrum Methodology" at bounding box center [204, 195] width 316 height 17
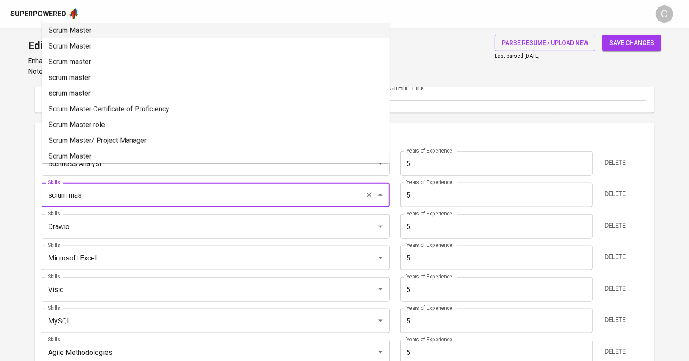
drag, startPoint x: 105, startPoint y: 28, endPoint x: 117, endPoint y: 45, distance: 21.3
click at [105, 28] on li "Scrum Master" at bounding box center [216, 31] width 348 height 16
type input "Scrum Master"
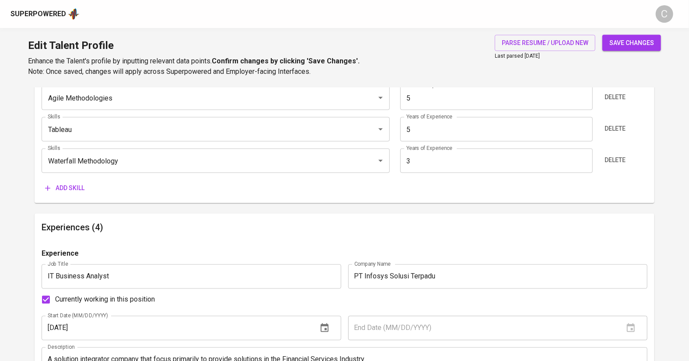
scroll to position [740, 0]
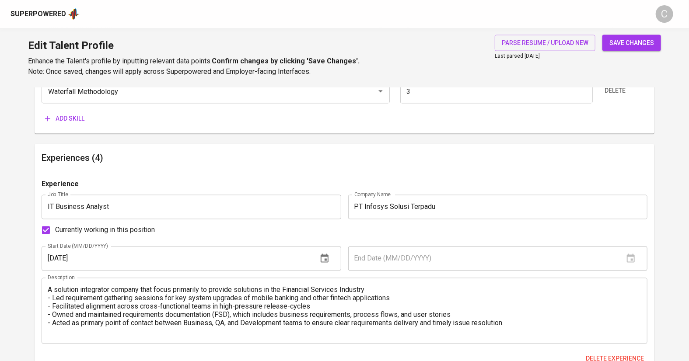
click at [0, 94] on html "Superpowered C Edit Talent Profile Enhance the Talent's profile by inputting re…" at bounding box center [344, 174] width 689 height 1829
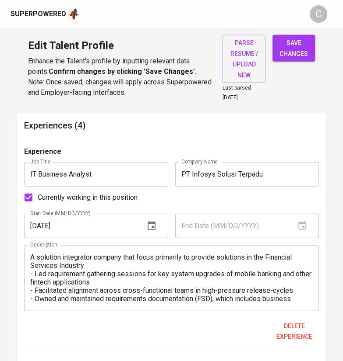
scroll to position [819, 0]
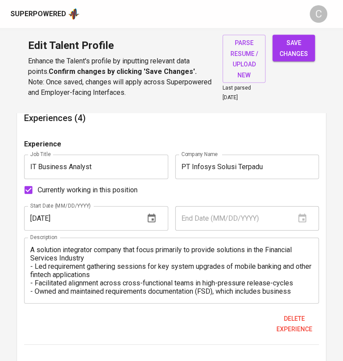
click at [293, 53] on span "save changes" at bounding box center [293, 48] width 28 height 21
type input "Microsoft Excel"
type input "Tableau"
type input "Agile Methodologies"
type input "MySQL"
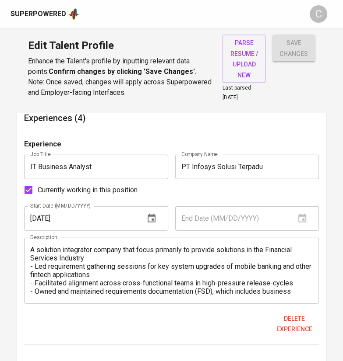
type input "Microsoft Visio"
type input "Drawio"
type input "Scrum Master"
type input "Business Analysis"
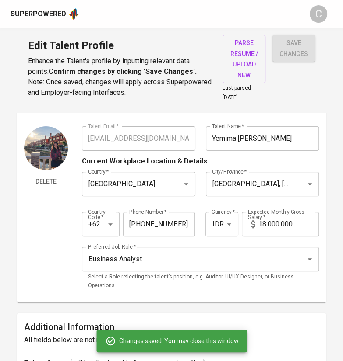
scroll to position [0, 0]
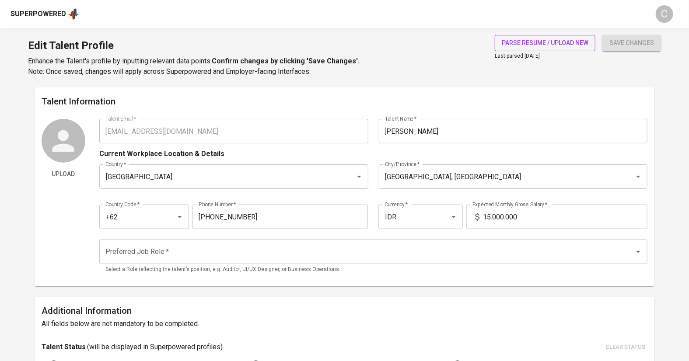
click at [534, 39] on span "parse resume / upload new" at bounding box center [545, 43] width 87 height 11
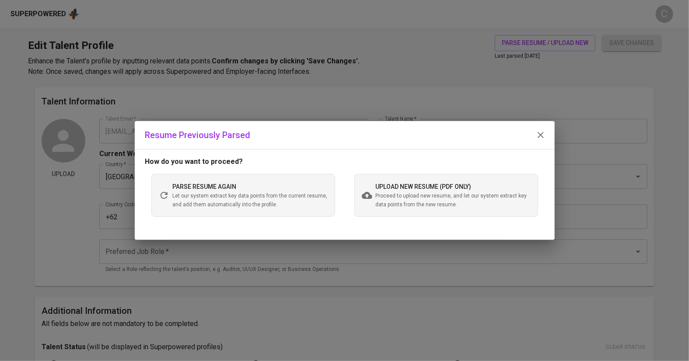
click at [387, 189] on span "upload new resume (pdf only)" at bounding box center [424, 186] width 96 height 7
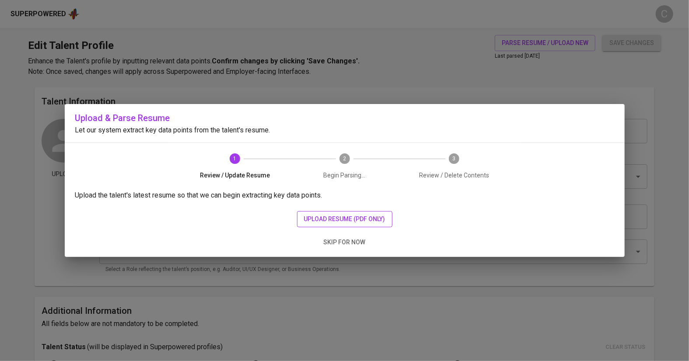
click at [335, 223] on span "upload resume (pdf only)" at bounding box center [344, 219] width 81 height 11
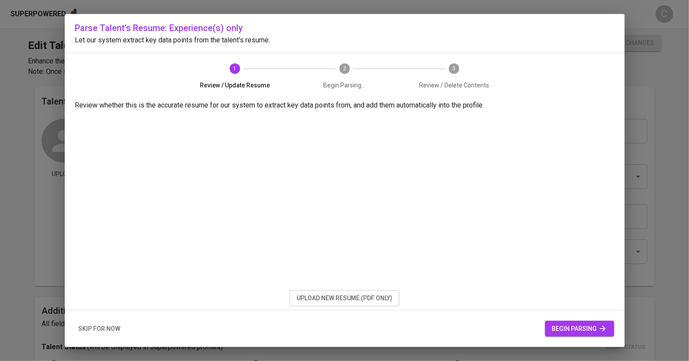
click at [565, 334] on button "begin parsing" at bounding box center [579, 329] width 69 height 16
click at [574, 329] on span "begin parsing" at bounding box center [579, 329] width 55 height 11
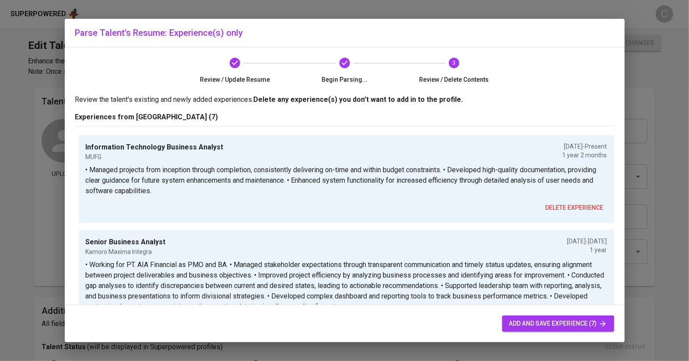
click at [553, 321] on span "add and save experience (7)" at bounding box center [558, 324] width 98 height 11
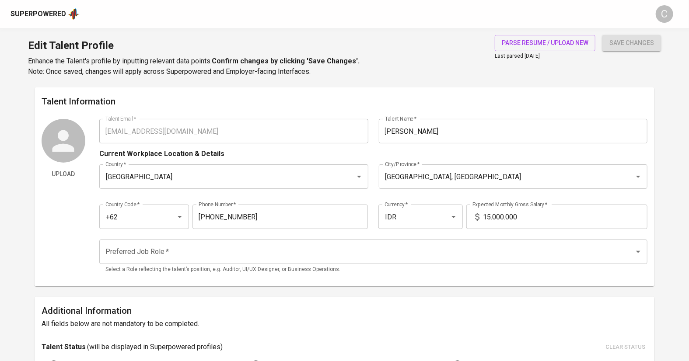
click at [491, 219] on input "15.000.000" at bounding box center [565, 217] width 165 height 25
type input "20.000.000"
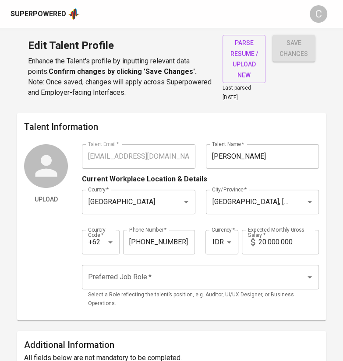
click at [198, 279] on input "Preferred Job Role   *" at bounding box center [188, 277] width 204 height 17
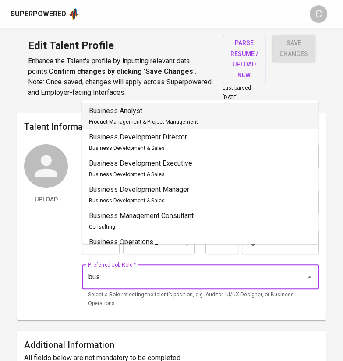
click at [129, 114] on p "Business Analyst" at bounding box center [143, 111] width 109 height 11
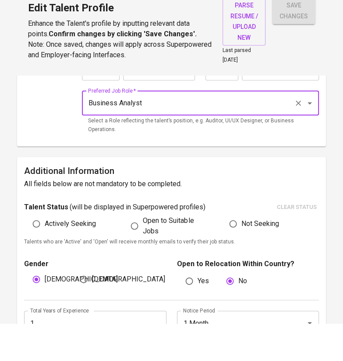
scroll to position [175, 0]
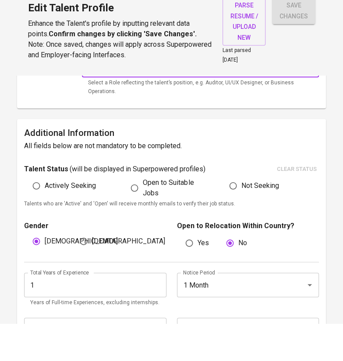
type input "Business Analyst"
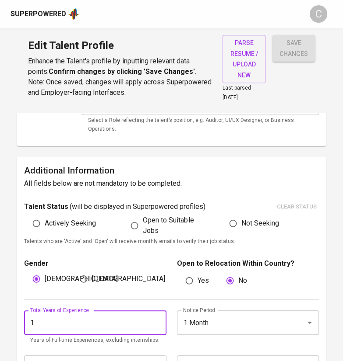
drag, startPoint x: 47, startPoint y: 317, endPoint x: 0, endPoint y: 319, distance: 47.3
type input "6"
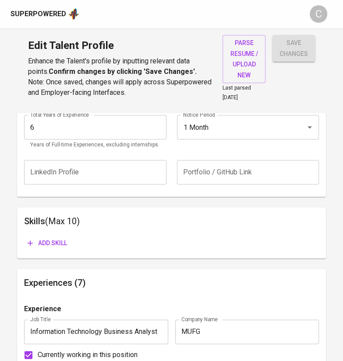
scroll to position [371, 0]
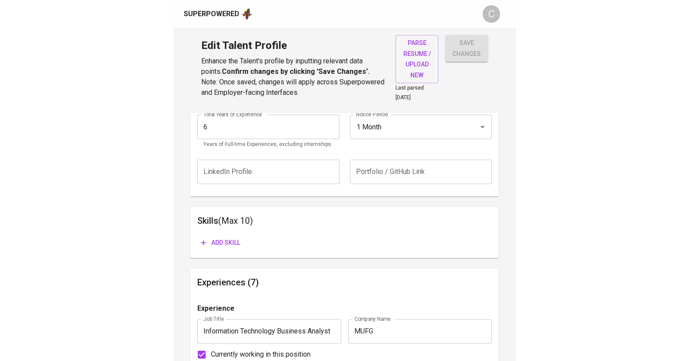
scroll to position [338, 0]
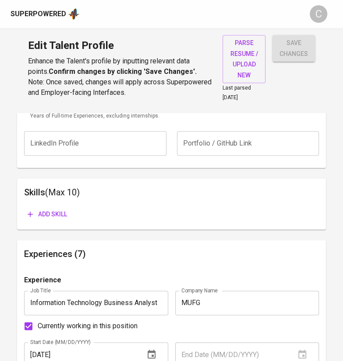
scroll to position [422, 0]
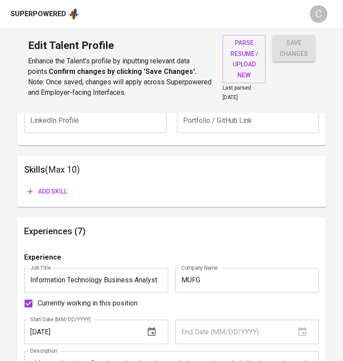
click at [48, 193] on span "Add skill" at bounding box center [47, 191] width 39 height 11
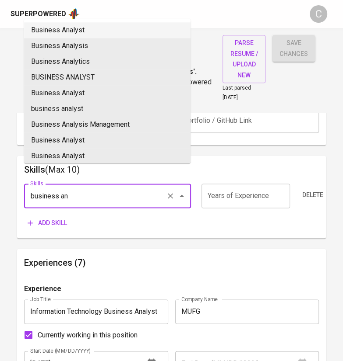
drag, startPoint x: 43, startPoint y: 28, endPoint x: 55, endPoint y: 106, distance: 78.8
click at [43, 28] on li "Business Analyst" at bounding box center [107, 30] width 166 height 16
type input "Business Analyst"
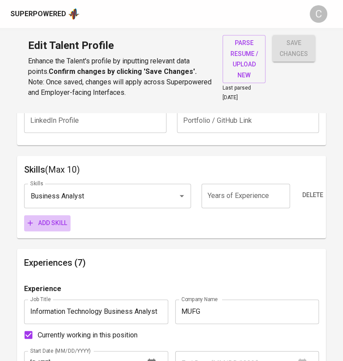
click at [49, 218] on span "Add skill" at bounding box center [47, 223] width 39 height 11
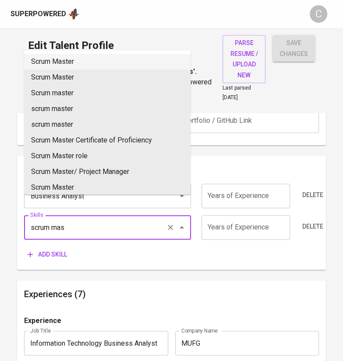
click at [56, 59] on li "Scrum Master" at bounding box center [107, 62] width 166 height 16
type input "Scrum Master"
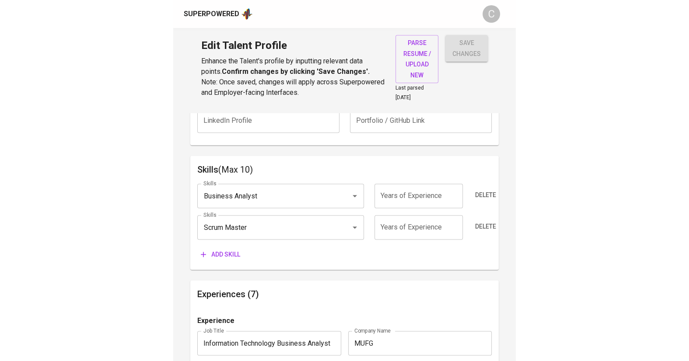
scroll to position [385, 0]
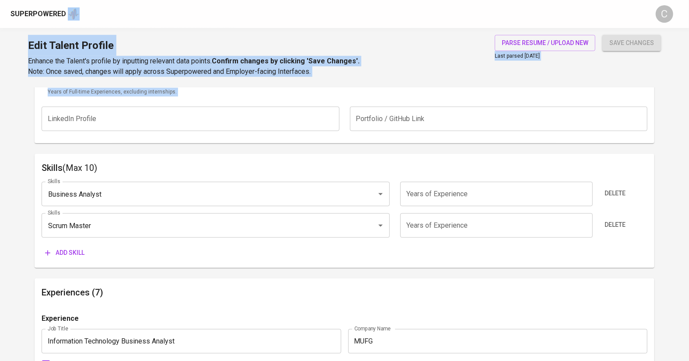
drag, startPoint x: 560, startPoint y: 26, endPoint x: 505, endPoint y: 89, distance: 83.7
click at [433, 65] on div "Edit Talent Profile Enhance the Talent's profile by inputting relevant data poi…" at bounding box center [344, 58] width 689 height 60
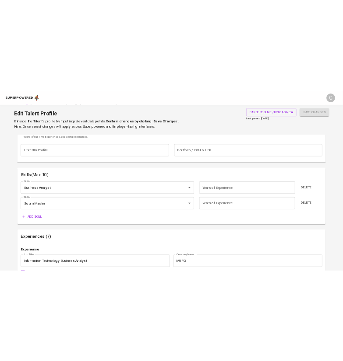
scroll to position [403, 0]
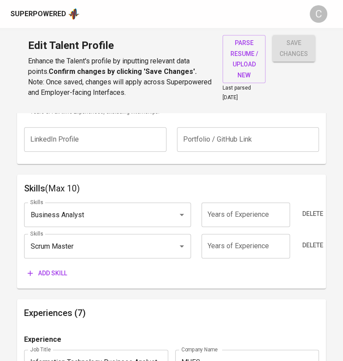
click at [54, 273] on span "Add skill" at bounding box center [47, 273] width 39 height 11
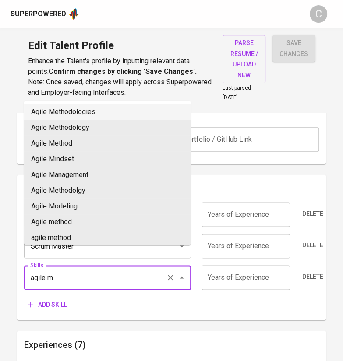
click at [73, 111] on li "Agile Methodologies" at bounding box center [107, 112] width 166 height 16
type input "Agile Methodologies"
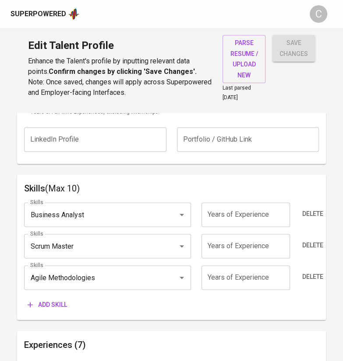
click at [51, 301] on span "Add skill" at bounding box center [47, 305] width 39 height 11
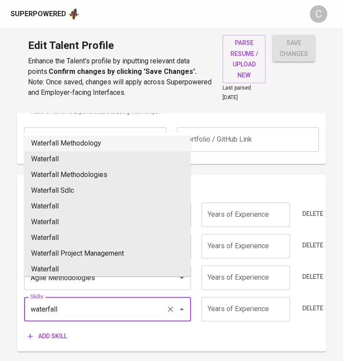
click at [74, 147] on li "Waterfall Methodology" at bounding box center [107, 144] width 166 height 16
type input "Waterfall Methodology"
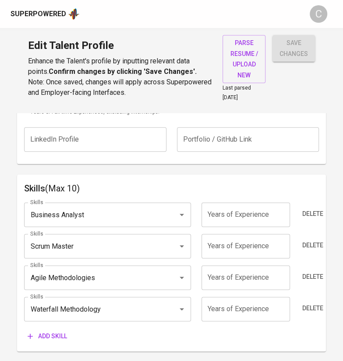
click at [51, 336] on span "Add skill" at bounding box center [47, 336] width 39 height 11
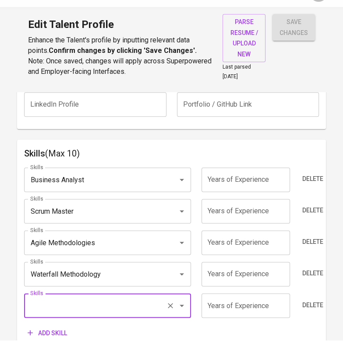
scroll to position [551, 0]
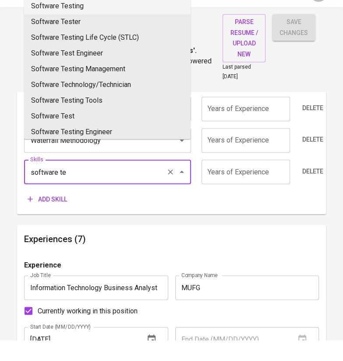
click at [62, 28] on li "Software Testing" at bounding box center [107, 27] width 166 height 16
type input "Software Testing"
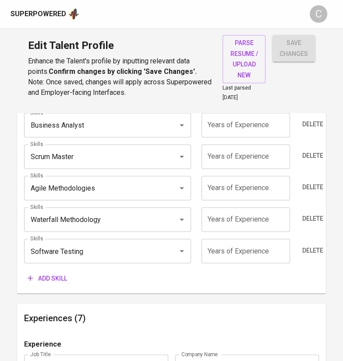
scroll to position [497, 0]
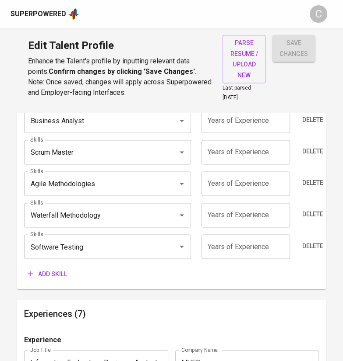
click at [58, 269] on span "Add skill" at bounding box center [47, 274] width 39 height 11
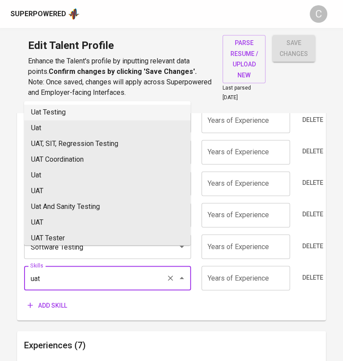
click at [64, 116] on li "Uat Testing" at bounding box center [107, 113] width 166 height 16
type input "Uat Testing"
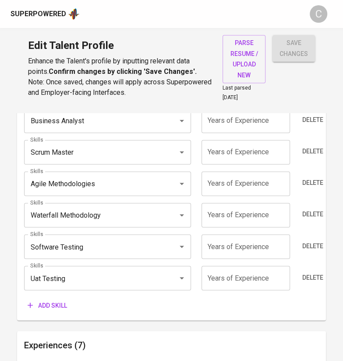
click at [56, 304] on span "Add skill" at bounding box center [47, 305] width 39 height 11
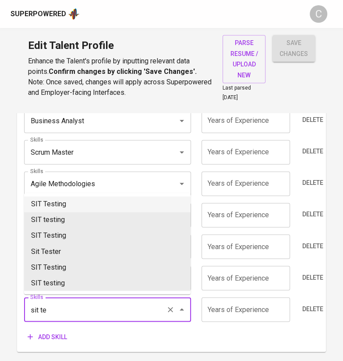
click at [63, 210] on li "SIT Testing" at bounding box center [107, 204] width 166 height 16
type input "SIT Testing"
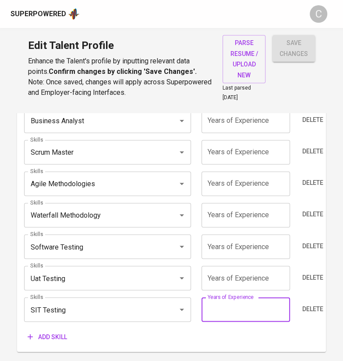
click at [237, 312] on input "number" at bounding box center [245, 310] width 88 height 25
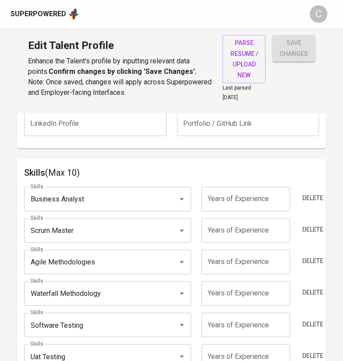
scroll to position [413, 0]
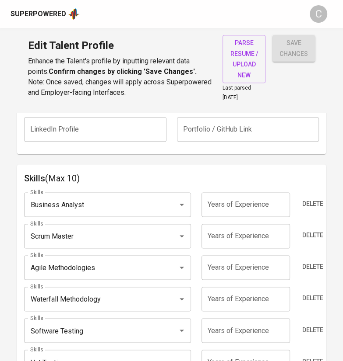
click at [212, 209] on input "number" at bounding box center [245, 205] width 88 height 25
type input "4"
click at [231, 235] on input "number" at bounding box center [245, 236] width 88 height 25
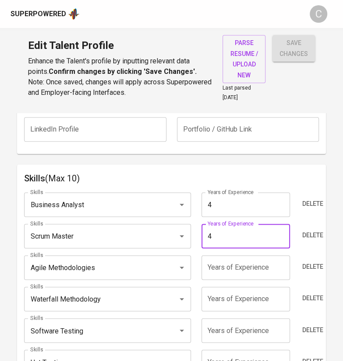
type input "4"
click at [274, 275] on input "number" at bounding box center [245, 268] width 88 height 25
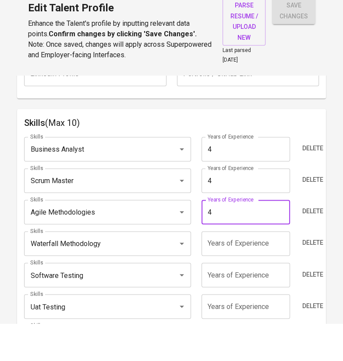
type input "4"
click at [266, 283] on input "number" at bounding box center [245, 281] width 88 height 25
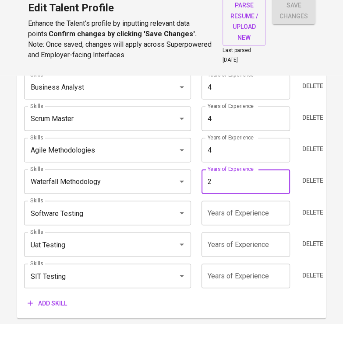
scroll to position [493, 0]
type input "2"
click at [260, 249] on input "number" at bounding box center [245, 250] width 88 height 25
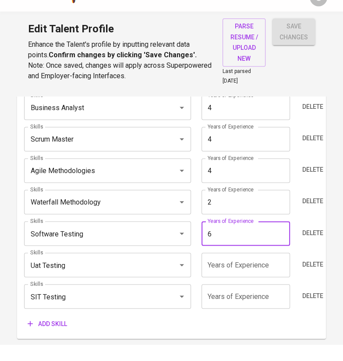
type input "6"
click at [260, 280] on input "number" at bounding box center [245, 282] width 88 height 25
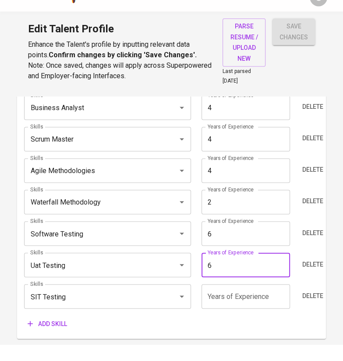
type input "6"
click at [245, 314] on input "number" at bounding box center [245, 313] width 88 height 25
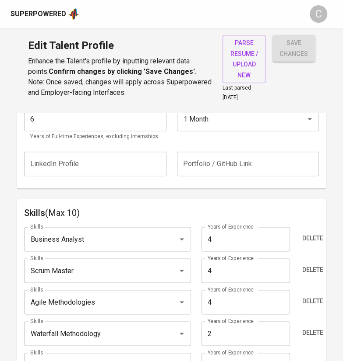
scroll to position [378, 0]
type input "6"
click at [305, 208] on h6 "Skills (Max 10)" at bounding box center [171, 214] width 294 height 14
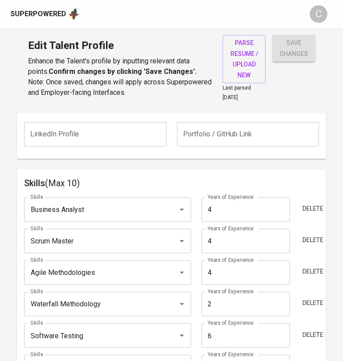
click at [295, 53] on span "save changes" at bounding box center [293, 48] width 28 height 21
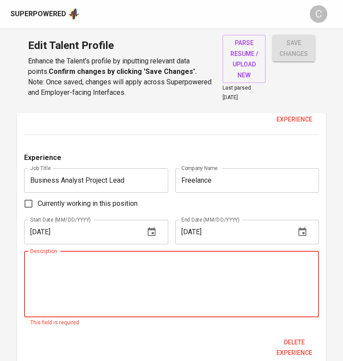
scroll to position [1187, 0]
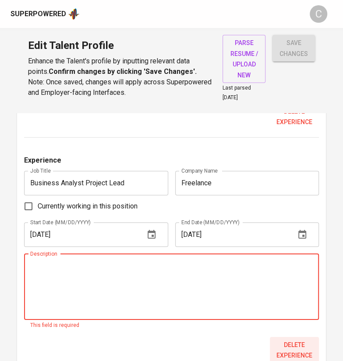
click at [299, 348] on span "Delete experience" at bounding box center [294, 350] width 42 height 21
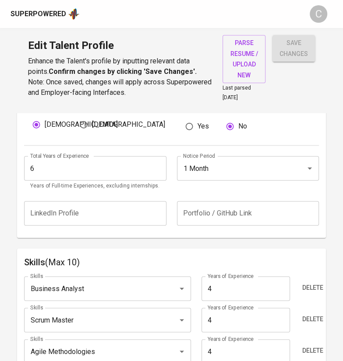
scroll to position [269, 0]
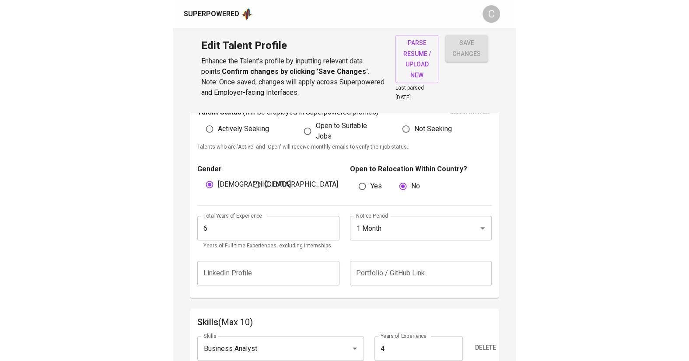
scroll to position [245, 0]
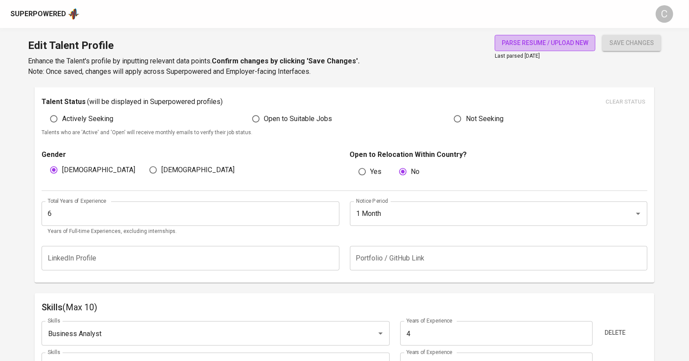
click at [540, 46] on span "parse resume / upload new" at bounding box center [545, 43] width 87 height 11
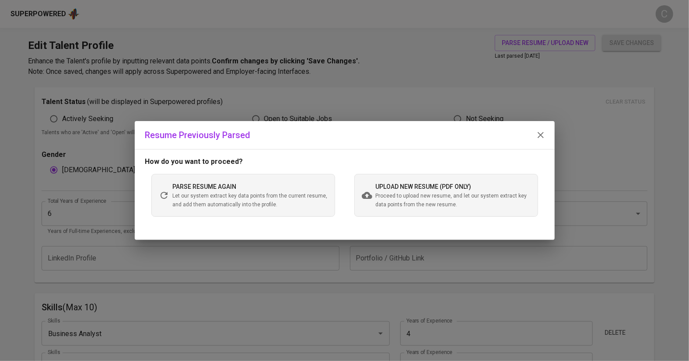
click at [443, 192] on div "upload new resume (pdf only) Proceed to upload new resume, and let our system e…" at bounding box center [453, 196] width 155 height 28
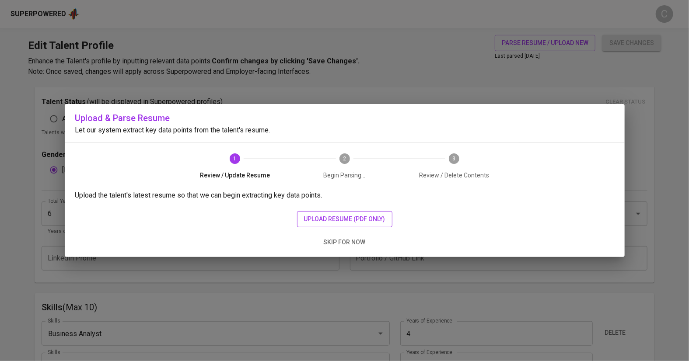
click at [326, 220] on span "upload resume (pdf only)" at bounding box center [344, 219] width 81 height 11
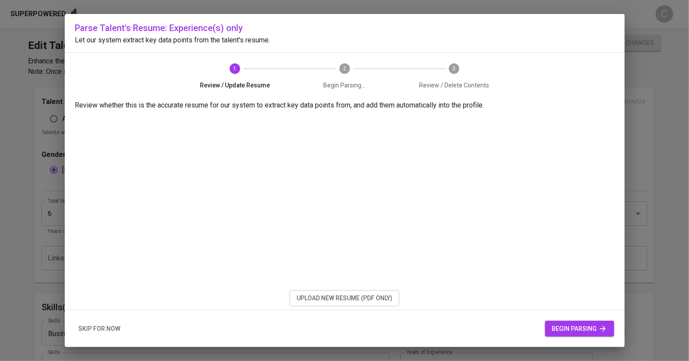
click at [569, 329] on span "begin parsing" at bounding box center [579, 329] width 55 height 11
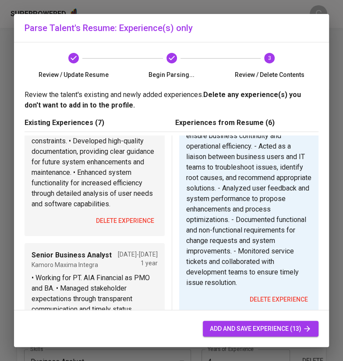
scroll to position [168, 0]
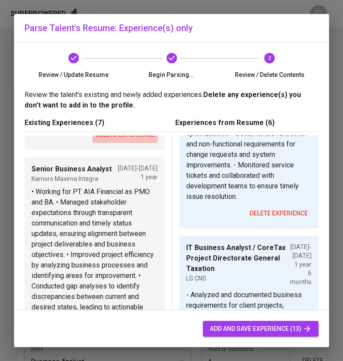
click at [123, 143] on button "delete experience" at bounding box center [124, 135] width 65 height 16
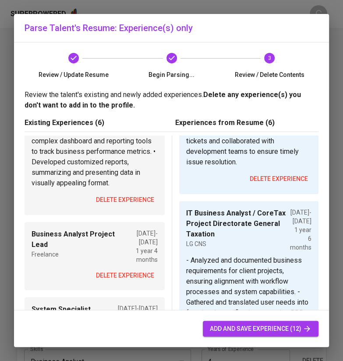
scroll to position [204, 0]
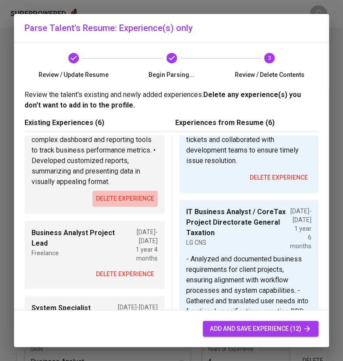
click at [122, 204] on span "delete experience" at bounding box center [125, 198] width 58 height 11
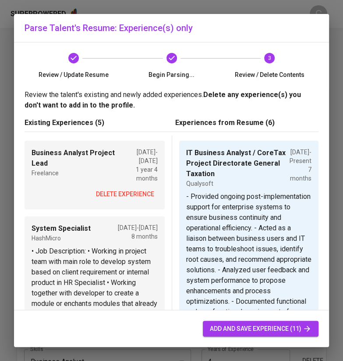
click at [125, 189] on span "delete experience" at bounding box center [125, 194] width 58 height 11
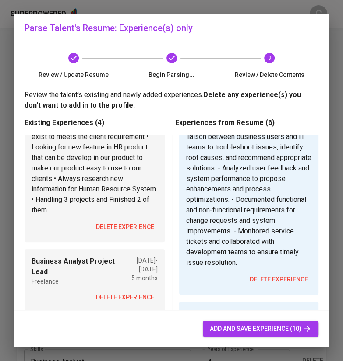
scroll to position [156, 0]
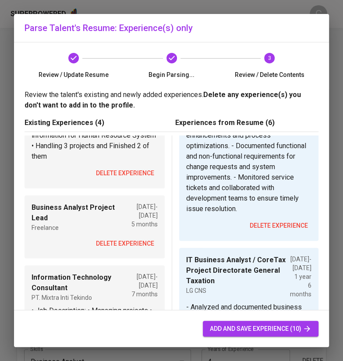
click at [126, 175] on span "delete experience" at bounding box center [125, 173] width 58 height 11
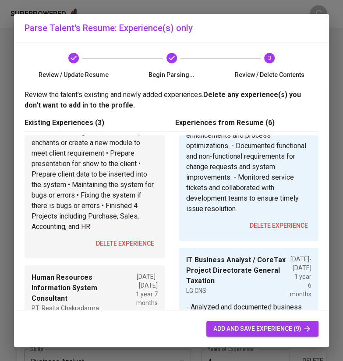
scroll to position [0, 0]
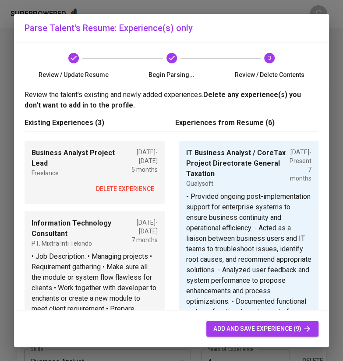
click at [124, 185] on span "delete experience" at bounding box center [125, 189] width 58 height 11
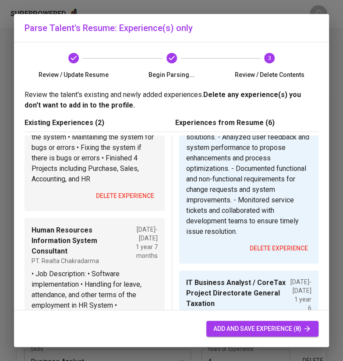
scroll to position [280, 0]
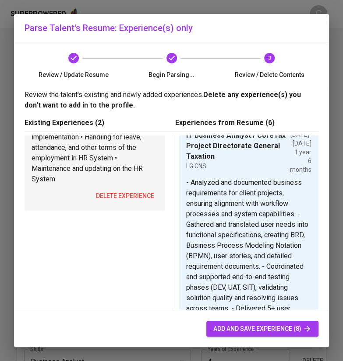
click at [118, 198] on span "delete experience" at bounding box center [125, 196] width 58 height 11
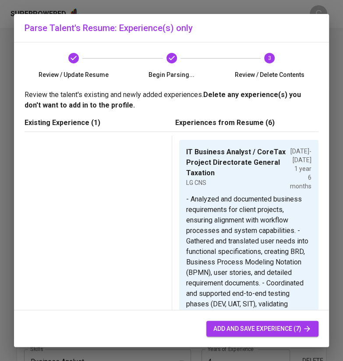
scroll to position [252, 0]
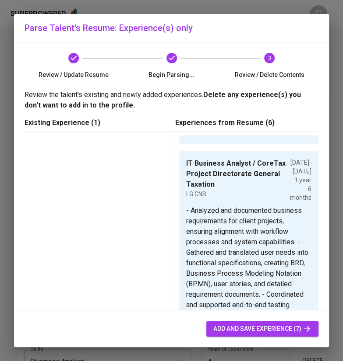
click at [240, 332] on span "add and save experience (7)" at bounding box center [262, 329] width 98 height 11
type input "15.000.000"
type input "1"
type input "IT Business Analyst / CoreTax Project Directorate General Taxation"
type input "Qualysoft"
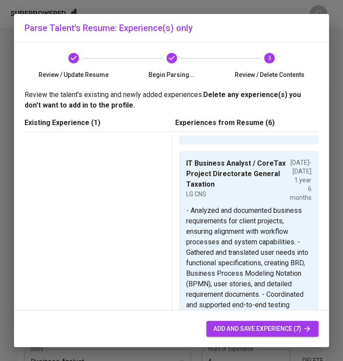
type input "02/01/2025"
type textarea "- Provided ongoing post-implementation support for enterprise systems to ensure…"
type input "IT Business Analyst / CoreTax Project Directorate General Taxation"
type input "LG CNS"
type input "07/01/2023"
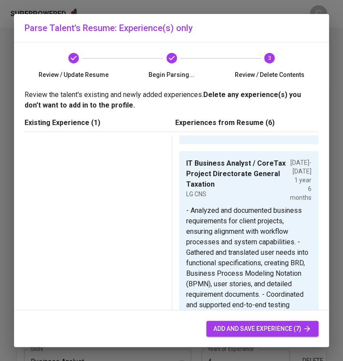
type input "01/01/2025"
type textarea "- Analyzed and documented business requirements for client projects, ensuring a…"
type input "Software Quality Assurance / CoreTax Project Directorate General Taxation"
type input "LG CNS"
type input "01/01/2022"
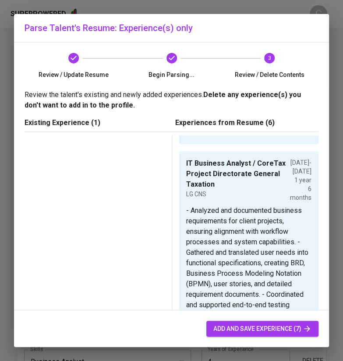
type input "06/01/2023"
type textarea "- Executed test cases and scripts, tracking and resolving defects using JIRA to…"
type input "Software Quality Assurance"
type input "Tri Adi Bersama"
type input "03/01/2021"
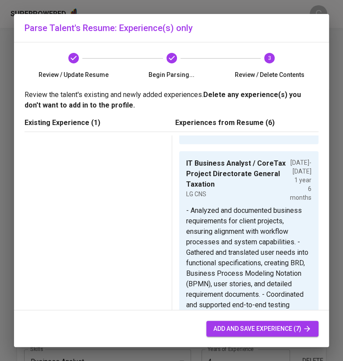
type input "01/01/2022"
type textarea "- Conducted functional and compatibility tests for new features, ensuring compl…"
type input "Software Quality Assurance"
type input "Bank Central Asia"
type input "06/01/2020"
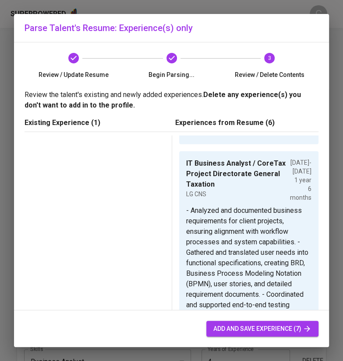
type input "03/01/2021"
type textarea "- Performed usability and compatibility testing on Windows, Android, and iOS de…"
type input "Junior Programmer"
type input "Vimana Teknologi Sentosa"
type input "03/01/2020"
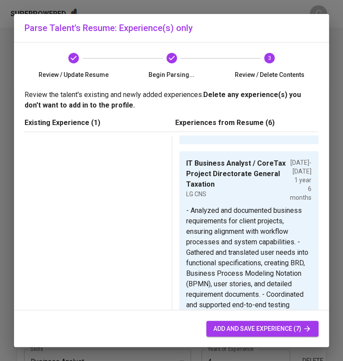
type input "06/01/2020"
type textarea "- Collaborated with clients to gather specifications and translate them into sy…"
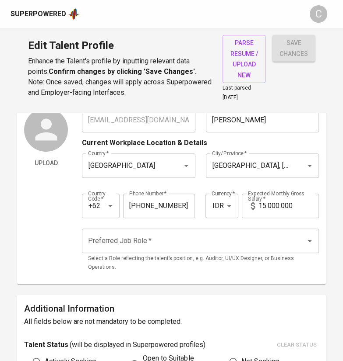
scroll to position [4, 0]
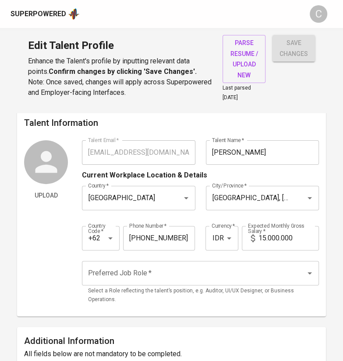
click at [112, 281] on div "Preferred Job Role *" at bounding box center [200, 273] width 237 height 25
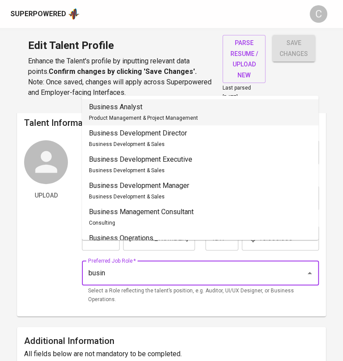
click at [214, 105] on li "Business Analyst Product Management & Project Management" at bounding box center [200, 112] width 236 height 26
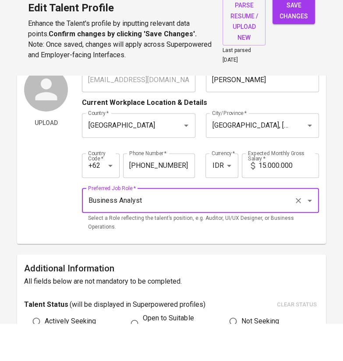
scroll to position [32, 0]
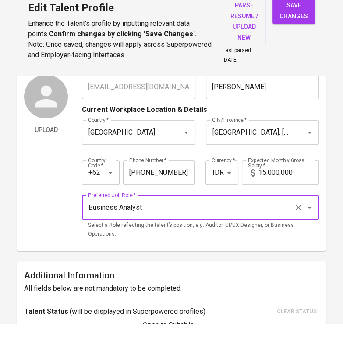
type input "Business Analyst"
drag, startPoint x: 263, startPoint y: 209, endPoint x: 300, endPoint y: 186, distance: 43.0
click at [264, 188] on div "Country Code   * +62 Country Code * Phone Number   * 812-9438-0449 Phone Number…" at bounding box center [200, 208] width 237 height 40
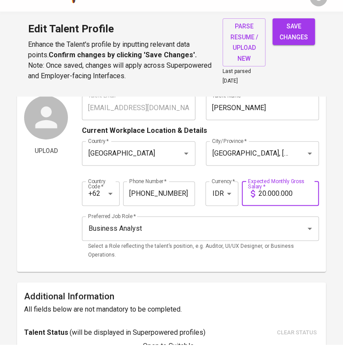
type input "20.000.000"
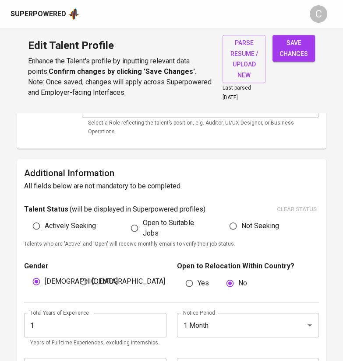
scroll to position [200, 0]
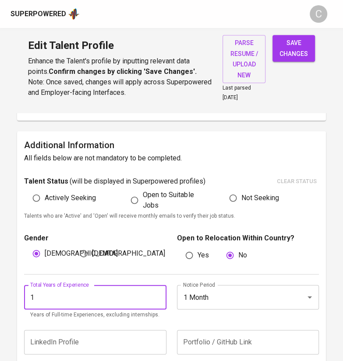
drag, startPoint x: 71, startPoint y: 295, endPoint x: 0, endPoint y: 299, distance: 71.5
type input "6"
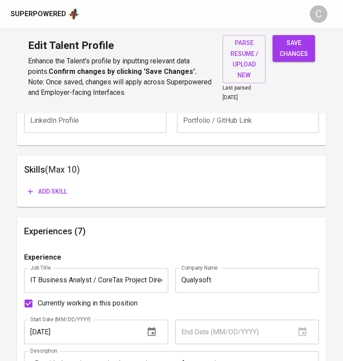
scroll to position [441, 0]
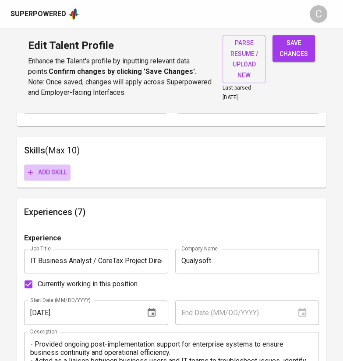
click at [52, 168] on span "Add skill" at bounding box center [47, 172] width 39 height 11
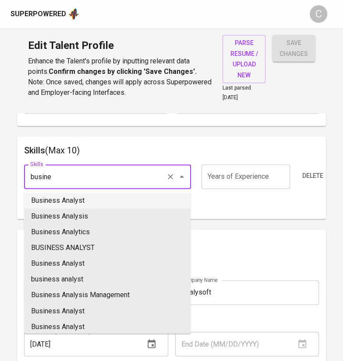
click at [50, 198] on li "Business Analyst" at bounding box center [107, 201] width 166 height 16
type input "Business Analyst"
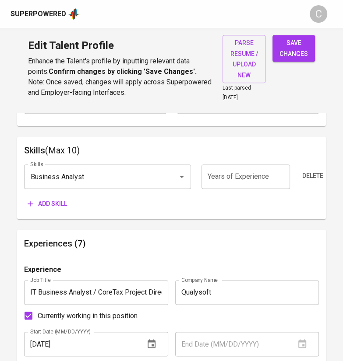
click at [49, 206] on span "Add skill" at bounding box center [47, 204] width 39 height 11
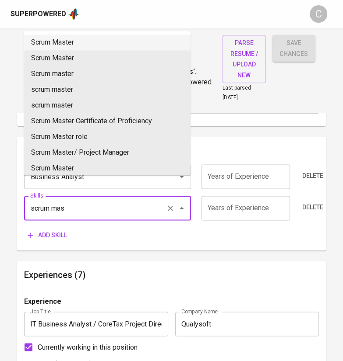
click at [59, 46] on li "Scrum Master" at bounding box center [107, 43] width 166 height 16
type input "Scrum Master"
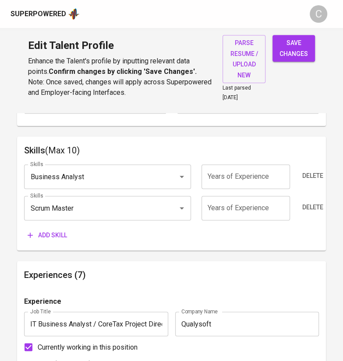
click at [50, 238] on span "Add skill" at bounding box center [47, 235] width 39 height 11
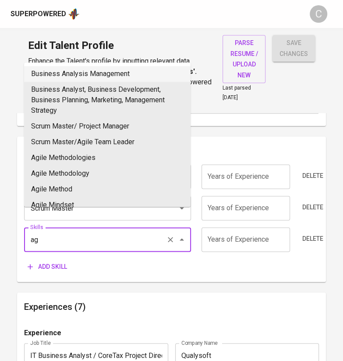
type input "a"
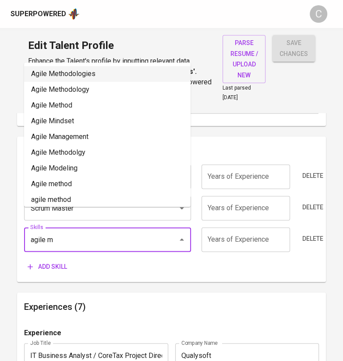
click at [87, 76] on li "Agile Methodologies" at bounding box center [107, 74] width 166 height 16
type input "Agile Methodologies"
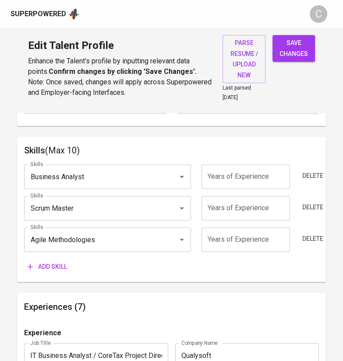
click at [53, 269] on span "Add skill" at bounding box center [47, 267] width 39 height 11
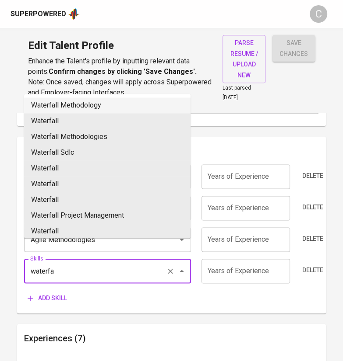
click at [79, 106] on li "Waterfall Methodology" at bounding box center [107, 106] width 166 height 16
type input "Waterfall Methodology"
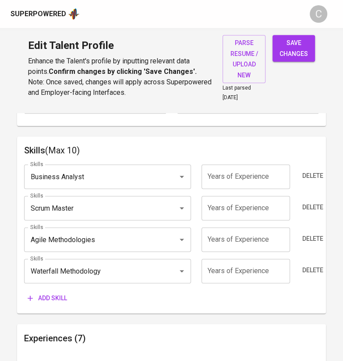
click at [63, 296] on span "Add skill" at bounding box center [47, 298] width 39 height 11
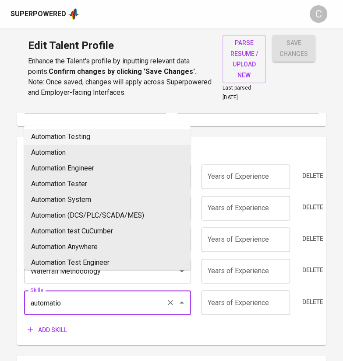
click at [95, 140] on li "Automation Testing" at bounding box center [107, 137] width 166 height 16
type input "Automation Testing"
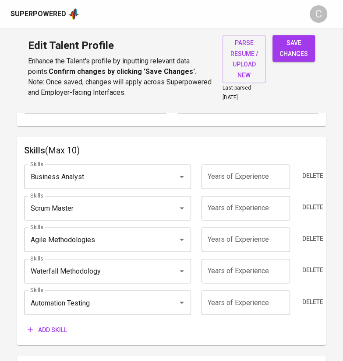
click at [35, 326] on icon "button" at bounding box center [30, 330] width 9 height 9
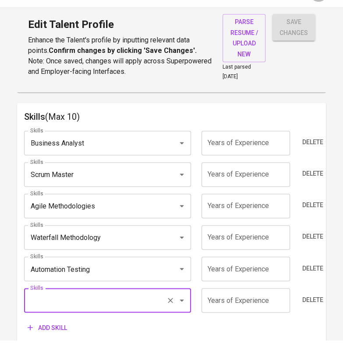
scroll to position [582, 0]
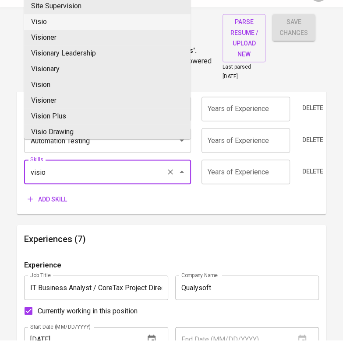
click at [48, 49] on li "Visio" at bounding box center [107, 43] width 166 height 16
type input "Visio"
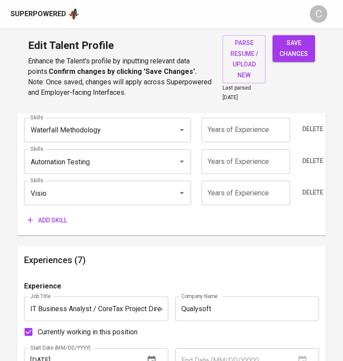
click at [53, 223] on span "Add skill" at bounding box center [47, 220] width 39 height 11
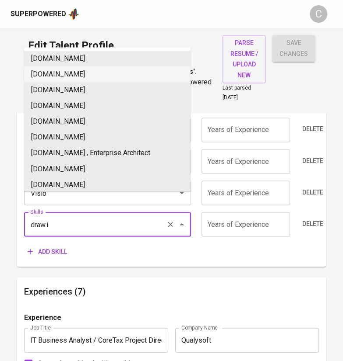
click at [69, 76] on li "Draw.io" at bounding box center [107, 75] width 166 height 16
type input "Draw.io"
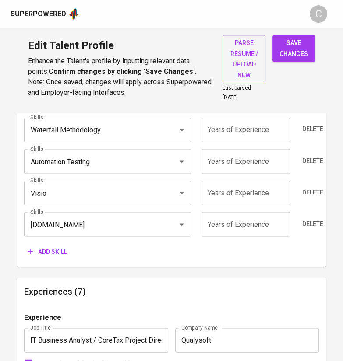
click at [46, 246] on span "Add skill" at bounding box center [47, 251] width 39 height 11
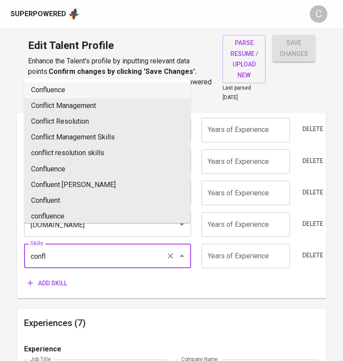
click at [88, 86] on li "Confluence" at bounding box center [107, 90] width 166 height 16
type input "Confluence"
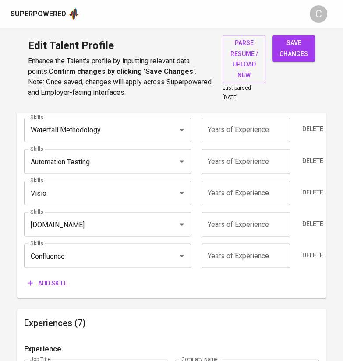
click at [45, 280] on span "Add skill" at bounding box center [47, 283] width 39 height 11
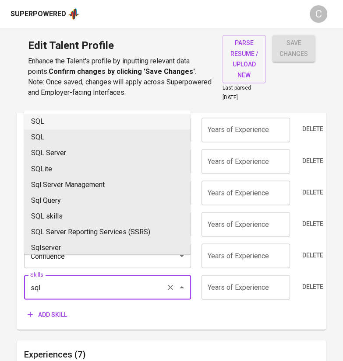
click at [105, 122] on li "SQL" at bounding box center [107, 122] width 166 height 16
type input "SQL"
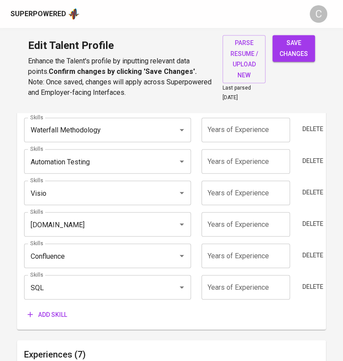
click at [259, 291] on input "number" at bounding box center [245, 287] width 88 height 25
type input "6"
click at [252, 256] on input "number" at bounding box center [245, 256] width 88 height 25
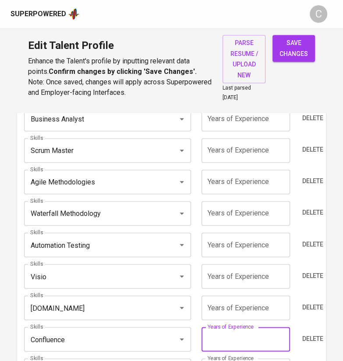
scroll to position [498, 0]
click at [217, 116] on input "number" at bounding box center [245, 119] width 88 height 25
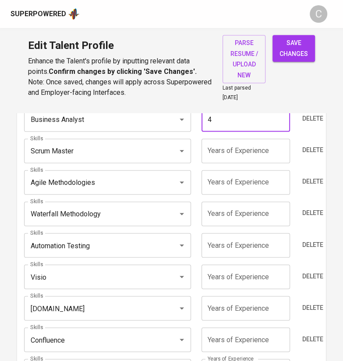
type input "4"
click at [230, 149] on input "number" at bounding box center [245, 151] width 88 height 25
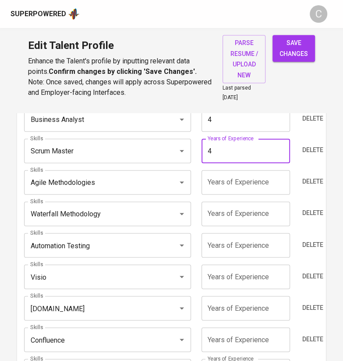
type input "4"
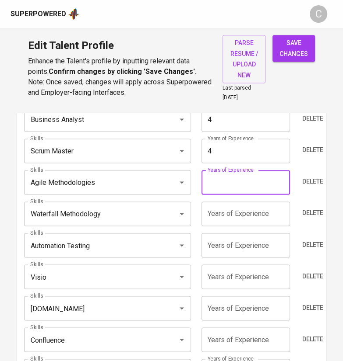
click at [227, 188] on input "number" at bounding box center [245, 182] width 88 height 25
type input "4"
click at [225, 219] on input "number" at bounding box center [245, 214] width 88 height 25
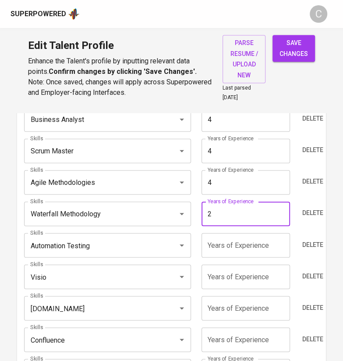
type input "2"
click at [242, 252] on input "number" at bounding box center [245, 245] width 88 height 25
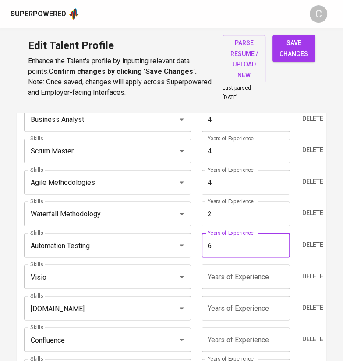
type input "6"
click at [225, 278] on input "number" at bounding box center [245, 277] width 88 height 25
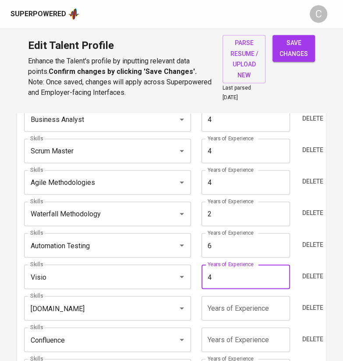
type input "4"
click at [221, 316] on input "number" at bounding box center [245, 308] width 88 height 25
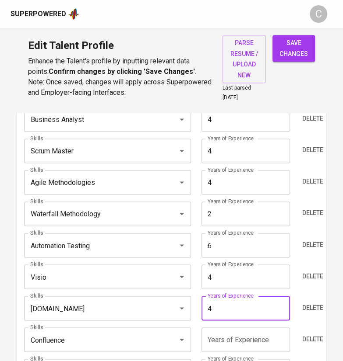
type input "4"
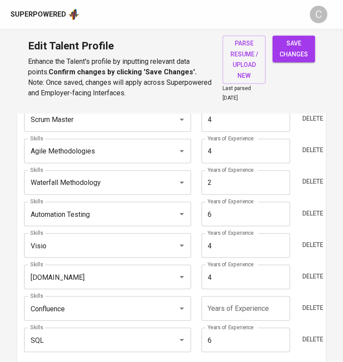
scroll to position [554, 0]
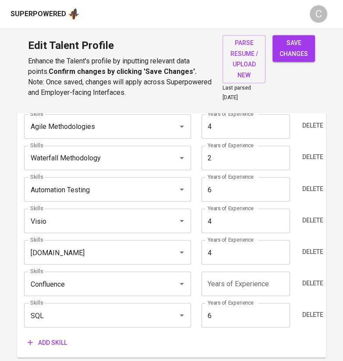
click at [234, 284] on input "number" at bounding box center [245, 284] width 88 height 25
type input "4"
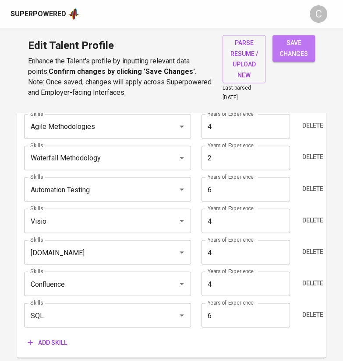
click at [298, 54] on span "save changes" at bounding box center [293, 48] width 28 height 21
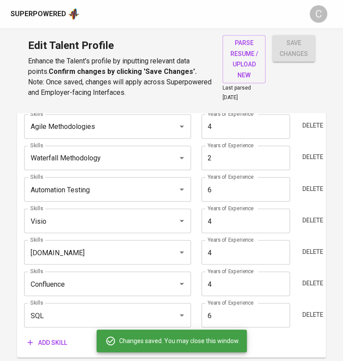
type input "SQL"
type input "6"
type input "Automated Testing"
type input "6"
type input "Confluence"
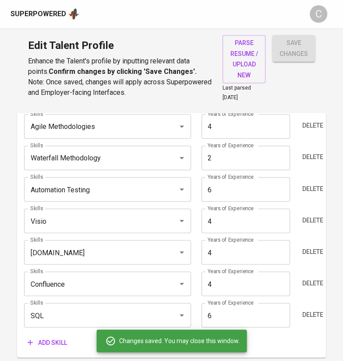
type input "Microsoft Visio"
type input "4"
type input "Business Analysis"
type input "4"
type input "Draw.io"
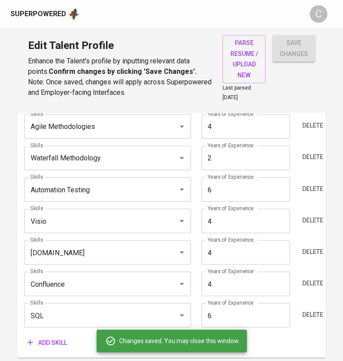
type input "Agile Methodologies"
type input "Scrum Master"
type input "Waterfall Methodology"
type input "2"
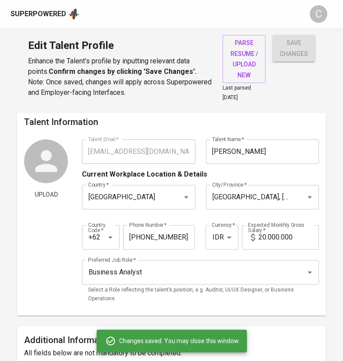
scroll to position [0, 0]
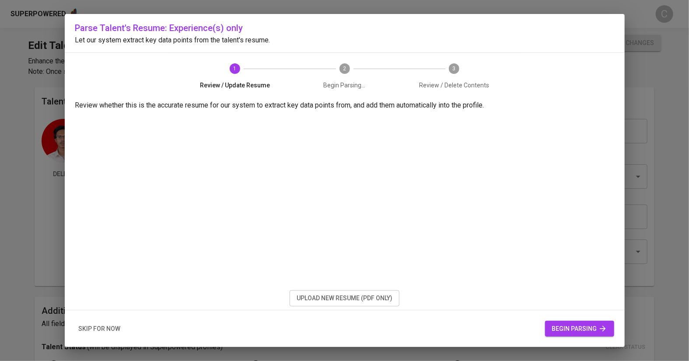
click at [106, 335] on button "skip for now" at bounding box center [99, 329] width 49 height 16
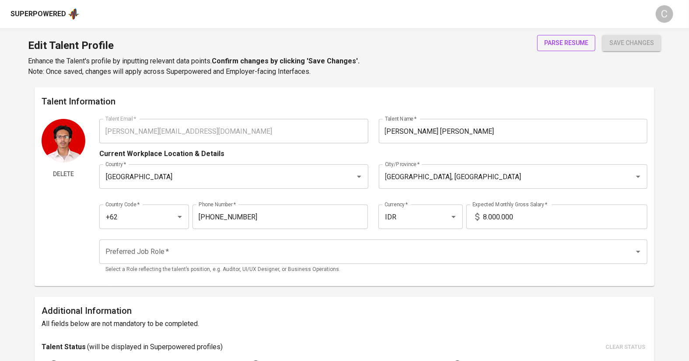
click at [550, 45] on span "parse resume" at bounding box center [566, 43] width 44 height 11
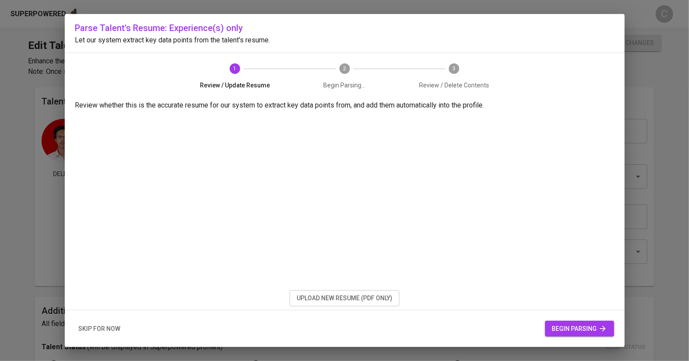
click at [581, 330] on span "begin parsing" at bounding box center [579, 329] width 55 height 11
click at [570, 329] on span "begin parsing" at bounding box center [579, 329] width 55 height 11
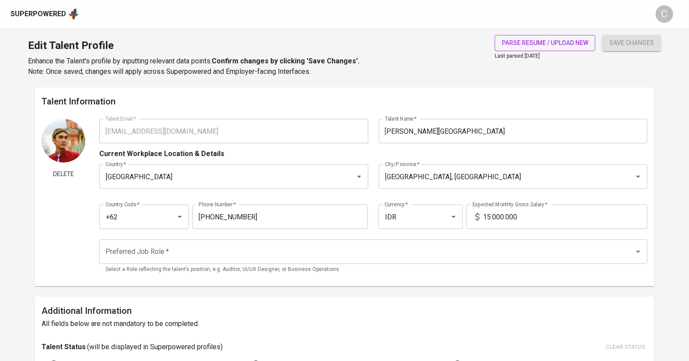
click at [527, 43] on span "parse resume / upload new" at bounding box center [545, 43] width 87 height 11
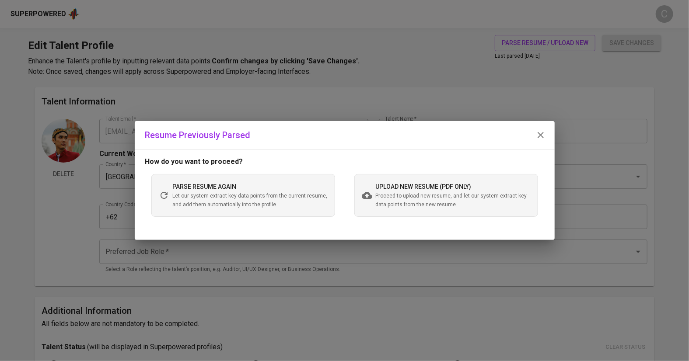
click at [420, 194] on span "Proceed to upload new resume, and let our system extract key data points from t…" at bounding box center [453, 201] width 155 height 18
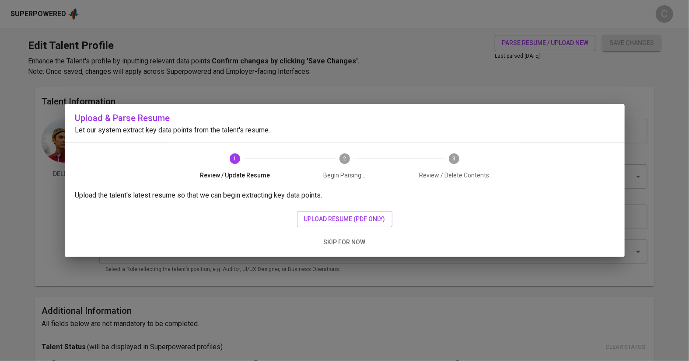
click at [319, 228] on div "Upload the talent's latest resume so that we can begin extracting key data poin…" at bounding box center [345, 223] width 560 height 67
click at [324, 221] on span "upload resume (pdf only)" at bounding box center [344, 219] width 81 height 11
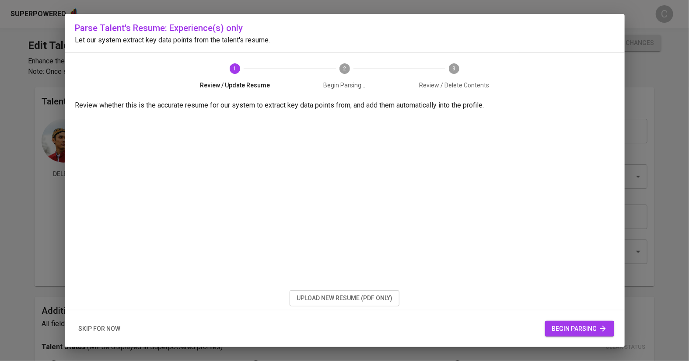
click at [566, 331] on span "begin parsing" at bounding box center [579, 329] width 55 height 11
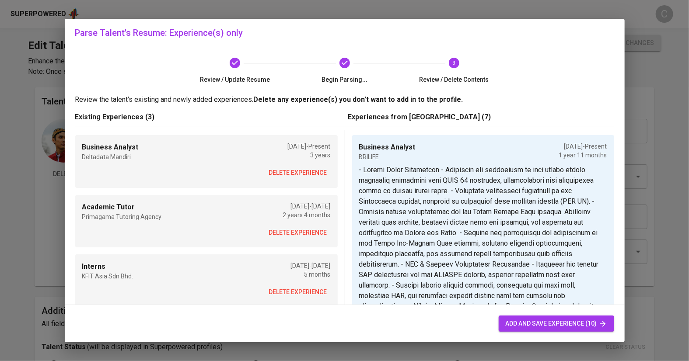
click at [291, 171] on span "delete experience" at bounding box center [298, 173] width 58 height 11
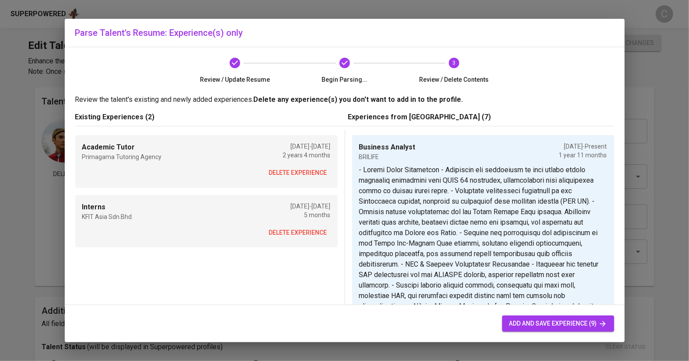
click at [291, 171] on span "delete experience" at bounding box center [298, 173] width 58 height 11
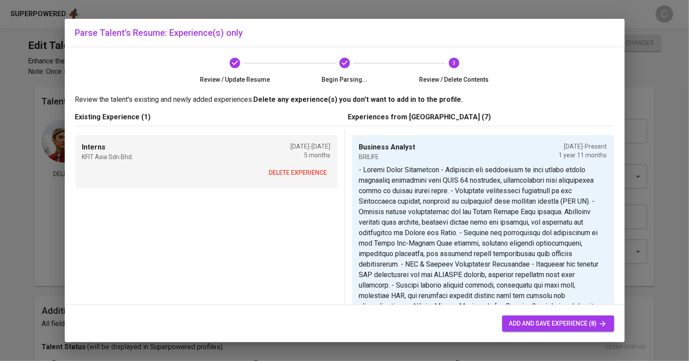
click at [291, 171] on span "delete experience" at bounding box center [298, 173] width 58 height 11
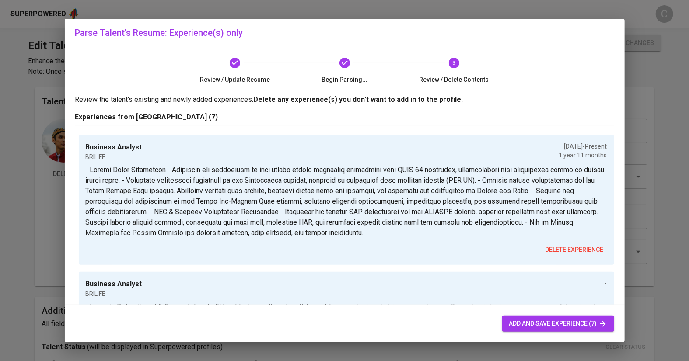
click at [541, 319] on span "add and save experience (7)" at bounding box center [558, 324] width 98 height 11
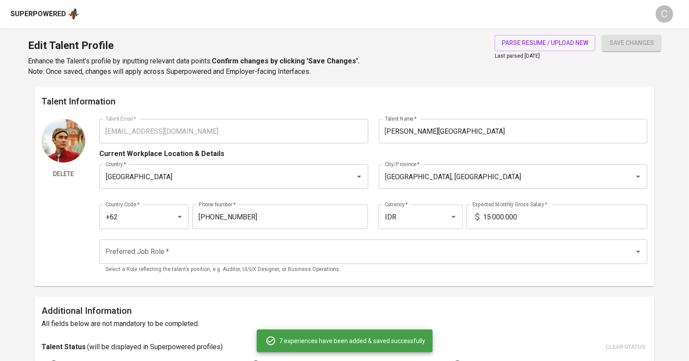
type input "BRILIFE"
type input "[DATE]"
type input "Business Analyst"
type input "Freelance"
type input "Business Analyst"
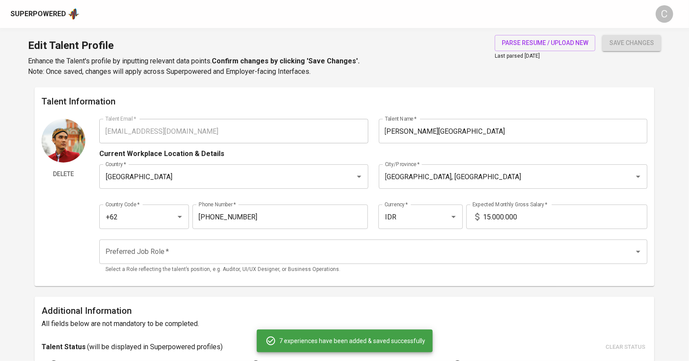
type input "BRILIFE"
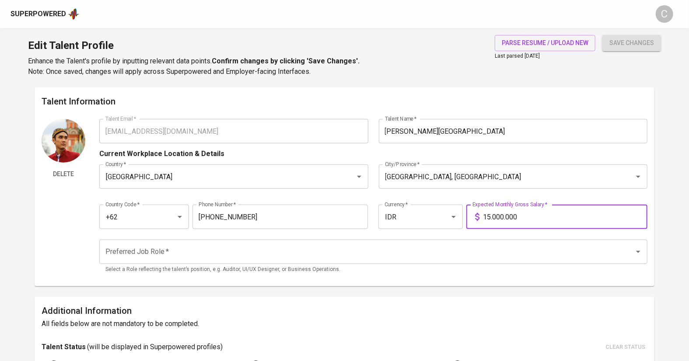
click at [484, 215] on input "15.000.000" at bounding box center [565, 217] width 165 height 25
type input "20.000.000"
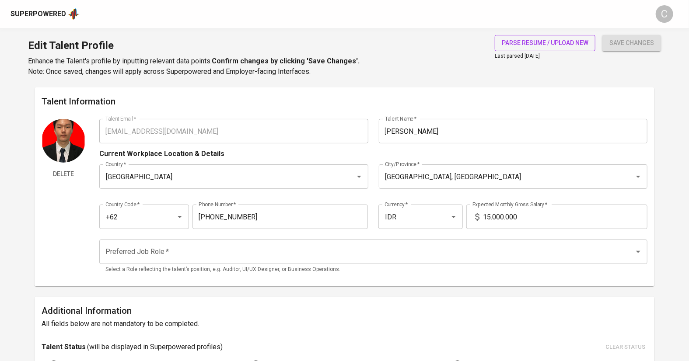
click at [526, 41] on span "parse resume / upload new" at bounding box center [545, 43] width 87 height 11
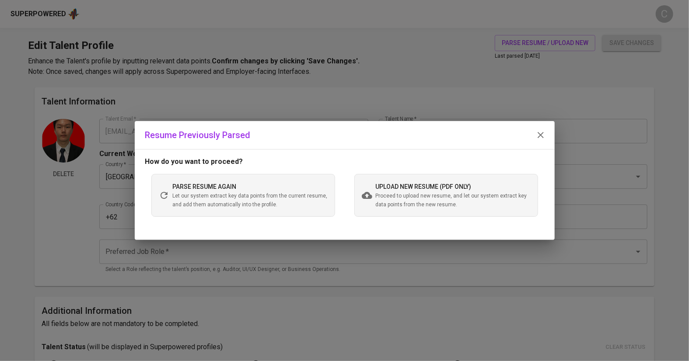
click at [424, 200] on span "Proceed to upload new resume, and let our system extract key data points from t…" at bounding box center [453, 201] width 155 height 18
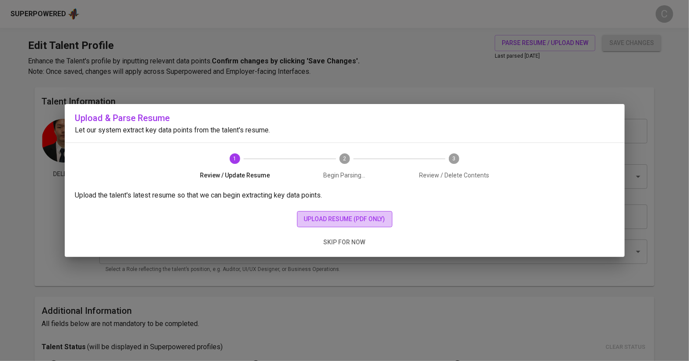
click at [347, 220] on span "upload resume (pdf only)" at bounding box center [344, 219] width 81 height 11
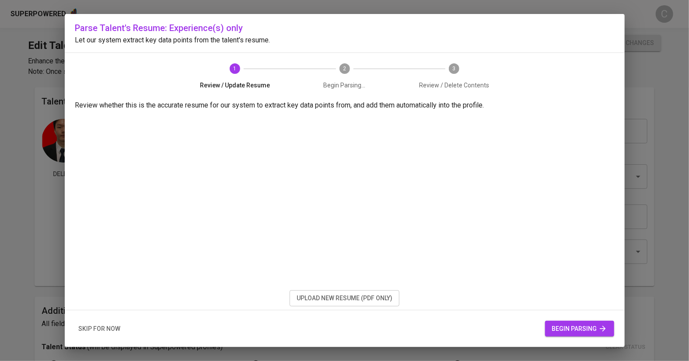
click at [572, 333] on span "begin parsing" at bounding box center [579, 329] width 55 height 11
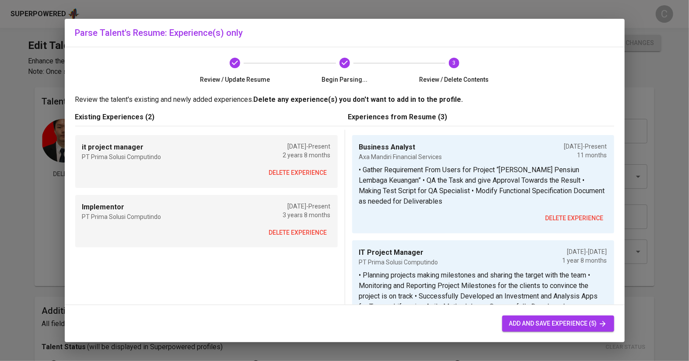
click at [289, 174] on span "delete experience" at bounding box center [298, 173] width 58 height 11
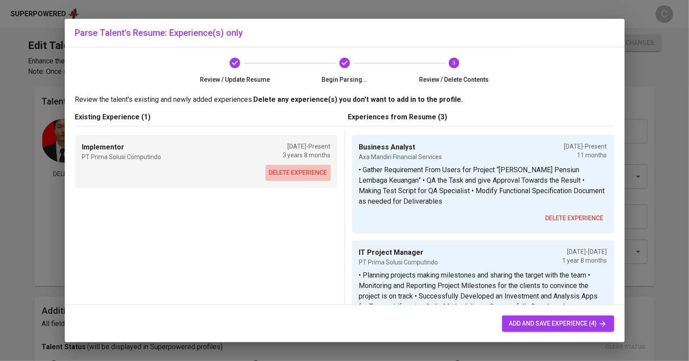
click at [289, 172] on span "delete experience" at bounding box center [298, 173] width 58 height 11
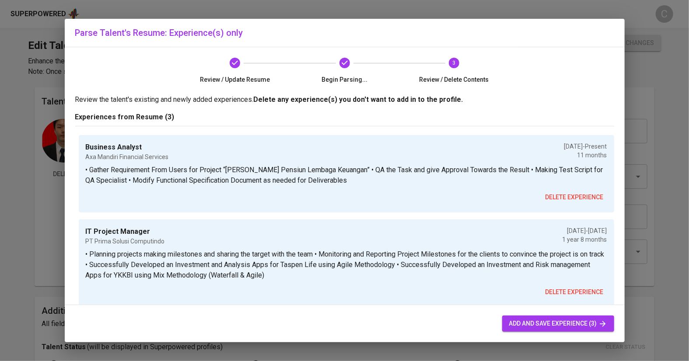
click at [538, 321] on span "add and save experience (3)" at bounding box center [558, 324] width 98 height 11
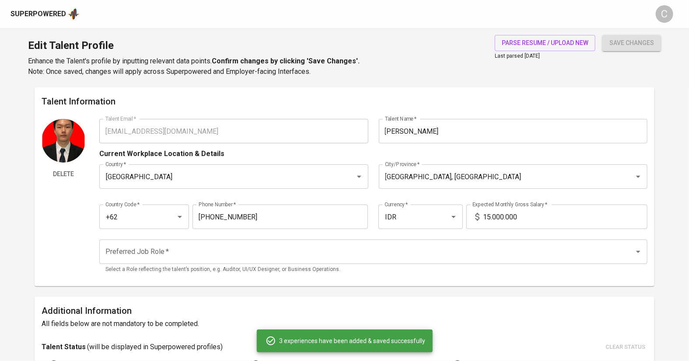
type input "Business Analyst"
type input "Axa Mandiri Financial Services"
type input "10/01/2024"
type input "IT Project Manager"
checkbox input "false"
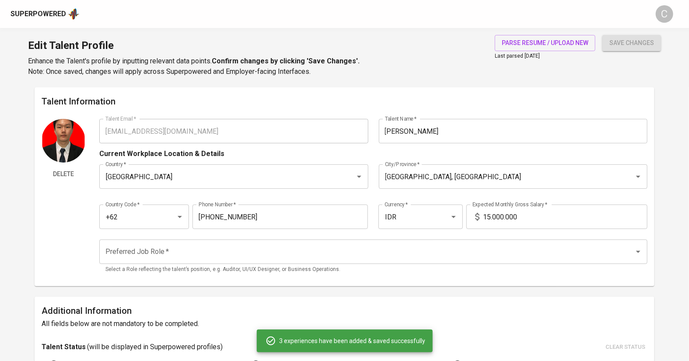
type input "02/01/2023"
type input "10/01/2024"
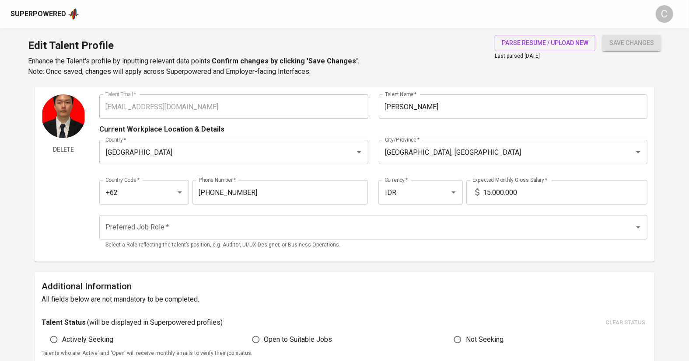
scroll to position [27, 0]
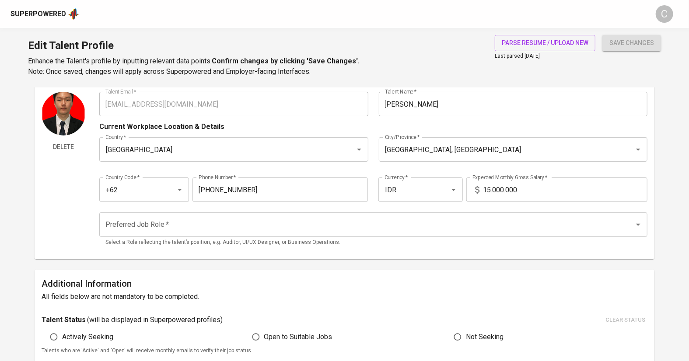
click at [489, 193] on input "15.000.000" at bounding box center [565, 190] width 165 height 25
type input "20.000.000"
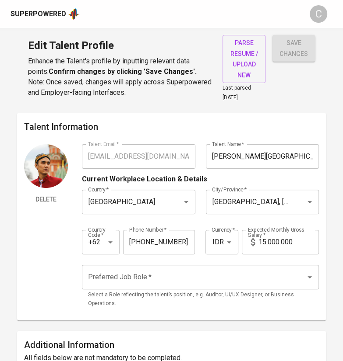
click at [260, 240] on input "15.000.000" at bounding box center [288, 242] width 60 height 25
type input "20.000.000"
click at [152, 275] on input "Preferred Job Role   *" at bounding box center [188, 277] width 204 height 17
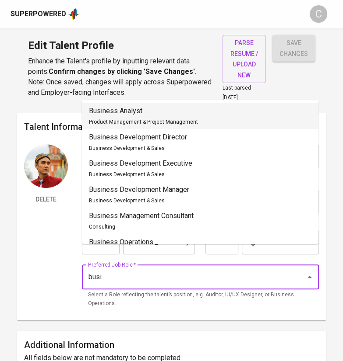
drag, startPoint x: 123, startPoint y: 120, endPoint x: 139, endPoint y: 152, distance: 35.4
click at [123, 119] on span "Product Management & Project Management" at bounding box center [143, 122] width 109 height 6
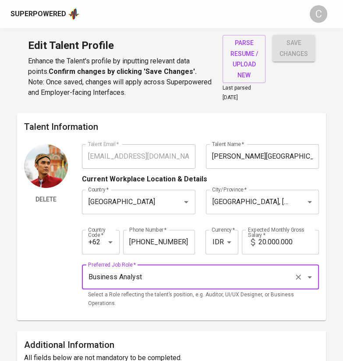
type input "Business Analyst"
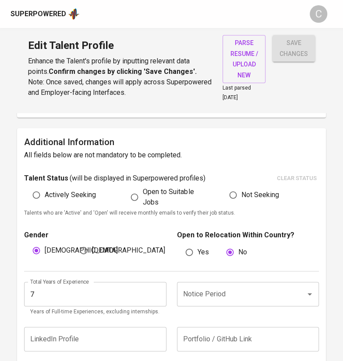
scroll to position [224, 0]
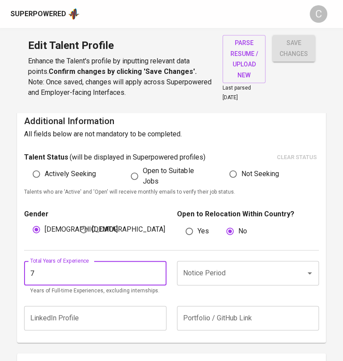
drag, startPoint x: 9, startPoint y: 280, endPoint x: 0, endPoint y: 278, distance: 8.8
type input "4"
click at [212, 269] on input "Notice Period" at bounding box center [235, 273] width 109 height 17
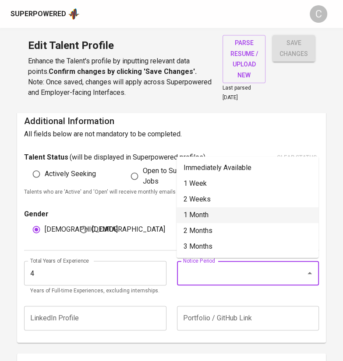
click at [211, 219] on li "1 Month" at bounding box center [247, 215] width 142 height 16
type input "1 Month"
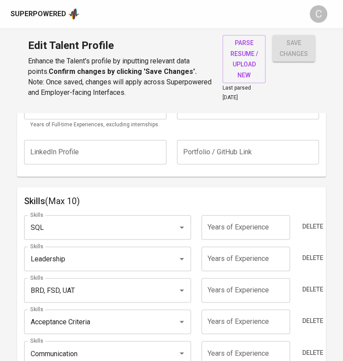
scroll to position [393, 0]
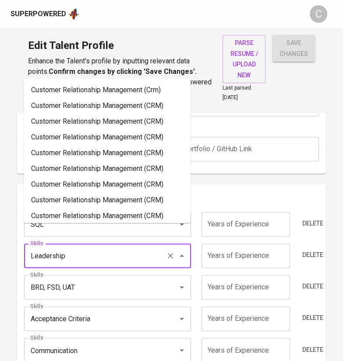
click at [74, 248] on input "Leadership" at bounding box center [95, 256] width 134 height 17
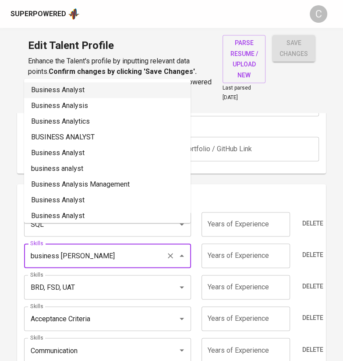
click at [69, 89] on li "Business Analyst" at bounding box center [107, 90] width 166 height 16
type input "Business Analyst"
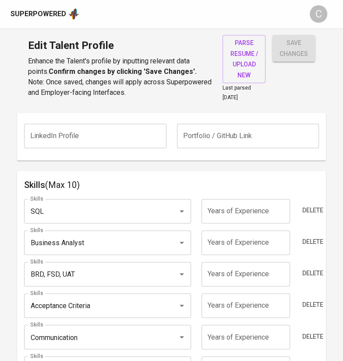
scroll to position [421, 0]
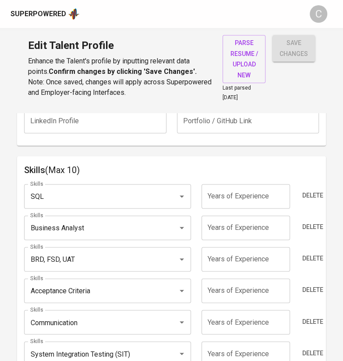
click at [118, 291] on input "Acceptance Criteria" at bounding box center [95, 291] width 134 height 17
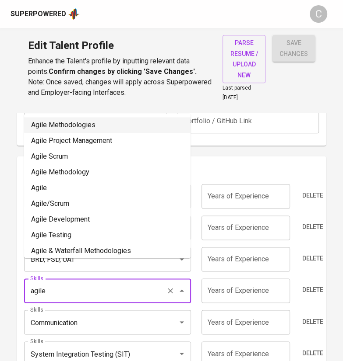
drag, startPoint x: 59, startPoint y: 122, endPoint x: 110, endPoint y: 181, distance: 78.5
click at [61, 120] on li "Agile Methodologies" at bounding box center [107, 125] width 166 height 16
type input "Agile Methodologies"
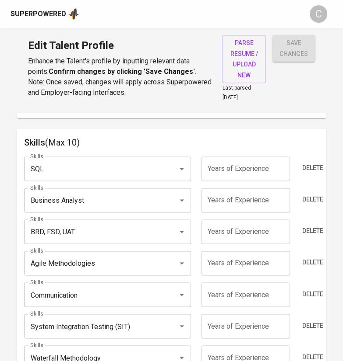
scroll to position [449, 0]
click at [86, 290] on input "Communication" at bounding box center [95, 294] width 134 height 17
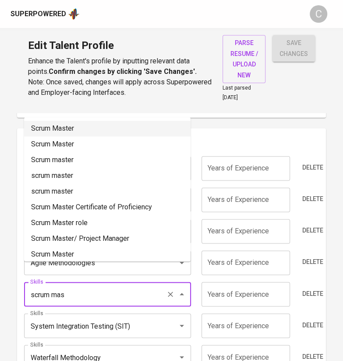
click at [72, 131] on li "Scrum Master" at bounding box center [107, 129] width 166 height 16
type input "Scrum Master"
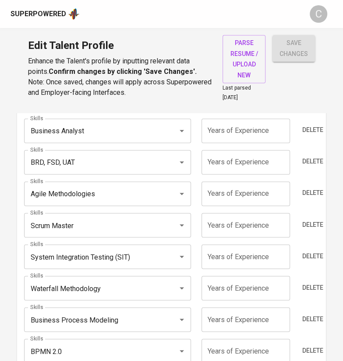
scroll to position [533, 0]
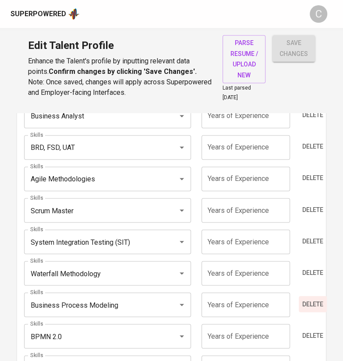
click at [319, 300] on span "Delete" at bounding box center [312, 304] width 21 height 11
click at [313, 307] on span "Delete" at bounding box center [312, 304] width 21 height 11
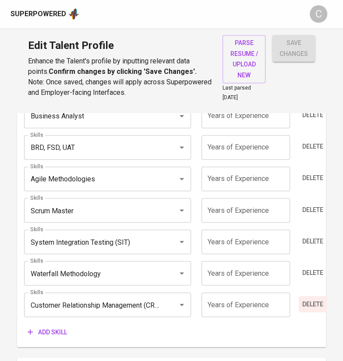
click at [316, 309] on button "Delete" at bounding box center [312, 304] width 28 height 16
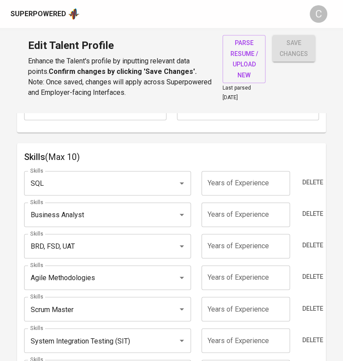
scroll to position [421, 0]
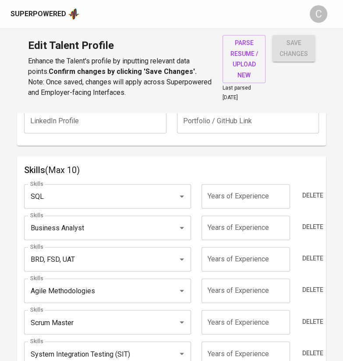
click at [242, 194] on input "number" at bounding box center [245, 196] width 88 height 25
type input "4"
click at [256, 230] on input "number" at bounding box center [245, 228] width 88 height 25
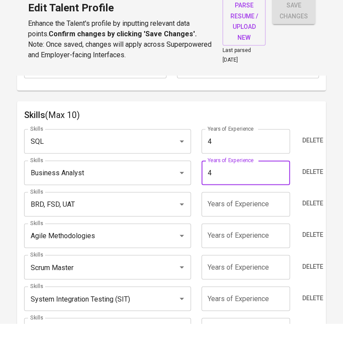
scroll to position [444, 0]
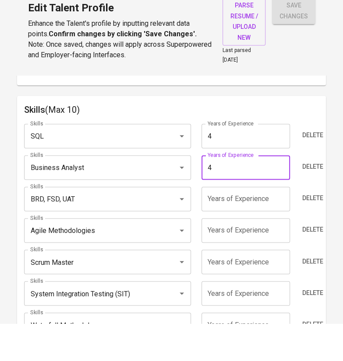
type input "4"
click at [265, 236] on input "number" at bounding box center [245, 236] width 88 height 25
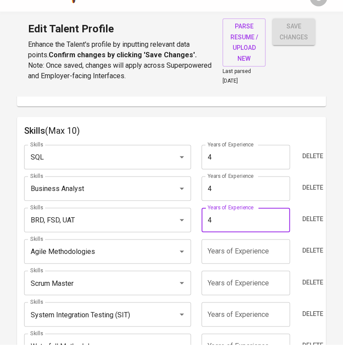
type input "4"
click at [248, 267] on input "number" at bounding box center [245, 268] width 88 height 25
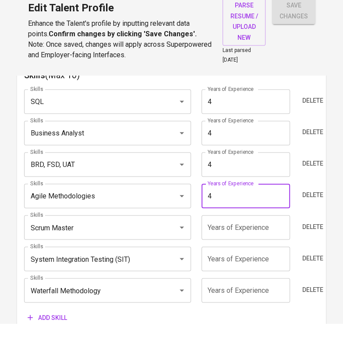
scroll to position [479, 0]
type input "4"
click at [266, 264] on input "number" at bounding box center [245, 264] width 88 height 25
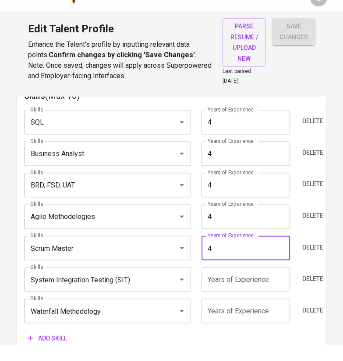
type input "4"
click at [260, 297] on input "number" at bounding box center [245, 296] width 88 height 25
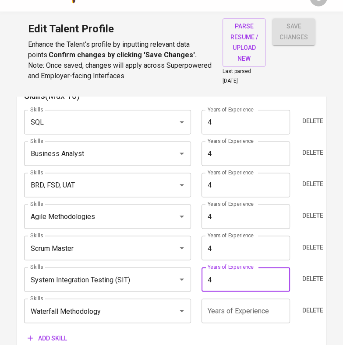
type input "4"
click at [252, 329] on input "number" at bounding box center [245, 327] width 88 height 25
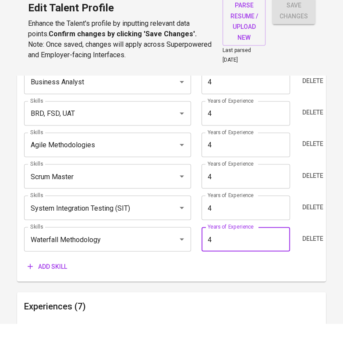
type input "4"
click at [259, 313] on div "Skills (Max 10) Skills SQL Skills Years of Experience 4 Years of Experience Del…" at bounding box center [171, 184] width 308 height 272
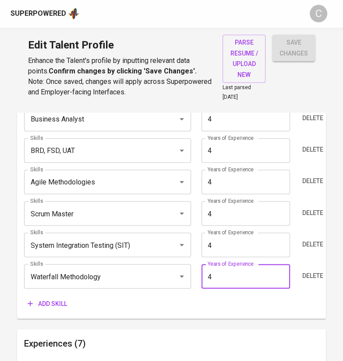
scroll to position [530, 0]
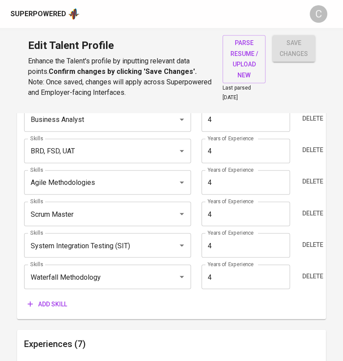
click at [252, 277] on input "4" at bounding box center [245, 277] width 88 height 25
type input "2"
click at [237, 317] on div "Skills (Max 10) Skills SQL Skills Years of Experience 4 Years of Experience Del…" at bounding box center [171, 184] width 308 height 272
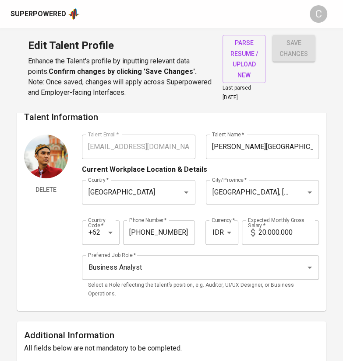
scroll to position [0, 0]
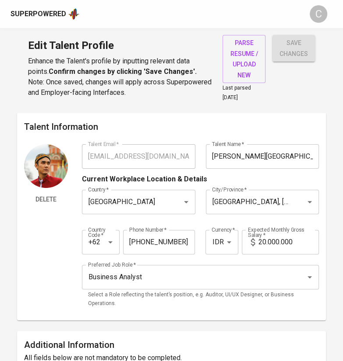
drag, startPoint x: 292, startPoint y: 52, endPoint x: 285, endPoint y: 87, distance: 35.7
click at [285, 55] on span "save changes" at bounding box center [293, 48] width 28 height 21
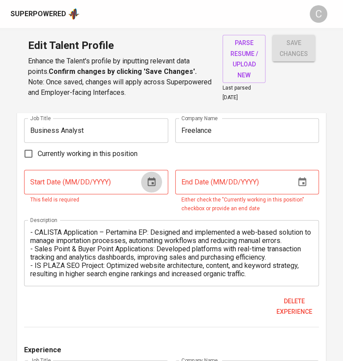
click at [151, 179] on icon "button" at bounding box center [151, 182] width 11 height 11
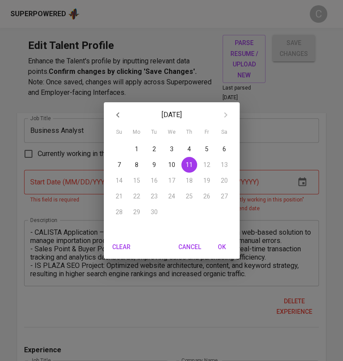
click at [116, 117] on icon "button" at bounding box center [117, 115] width 11 height 11
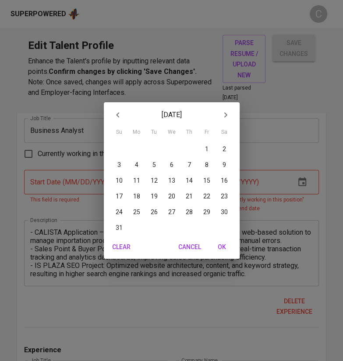
click at [116, 117] on icon "button" at bounding box center [117, 115] width 11 height 11
click at [58, 175] on div "May 2025 Su Mo Tu We Th Fr Sa 27 28 29 30 1 2 3 4 5 6 7 8 9 10 11 12 13 14 15 1…" at bounding box center [171, 180] width 343 height 361
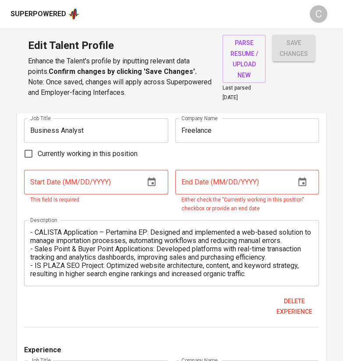
click at [59, 182] on input "text" at bounding box center [80, 182] width 113 height 25
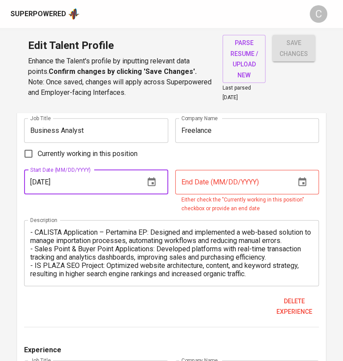
type input "01/01/2021"
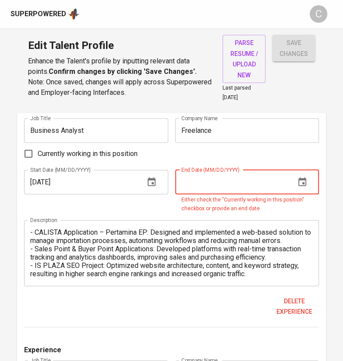
click at [213, 181] on input "text" at bounding box center [231, 182] width 113 height 25
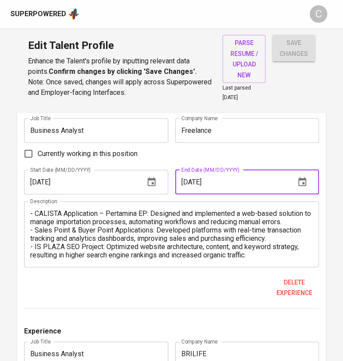
type input "06/01/2021"
click at [299, 49] on span "save changes" at bounding box center [293, 48] width 28 height 21
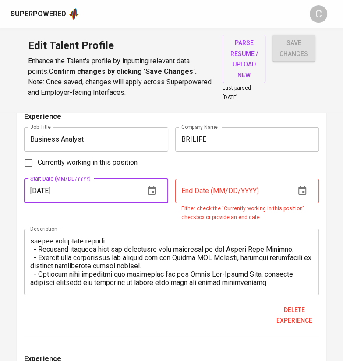
type input "10/01/2023"
click at [45, 159] on span "Currently working in this position" at bounding box center [88, 163] width 100 height 11
click at [38, 159] on input "Currently working in this position" at bounding box center [28, 163] width 18 height 18
checkbox input "true"
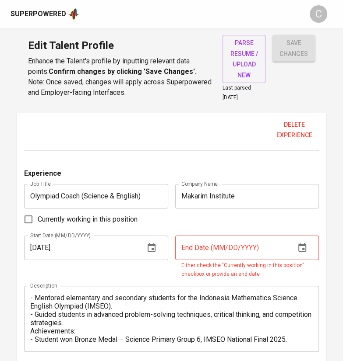
scroll to position [1398, 0]
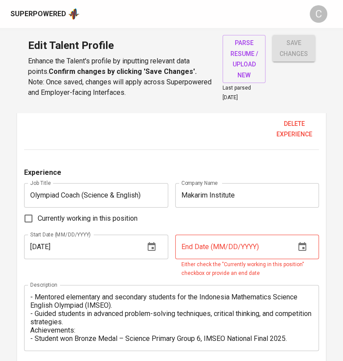
click at [201, 241] on input "text" at bounding box center [231, 247] width 113 height 25
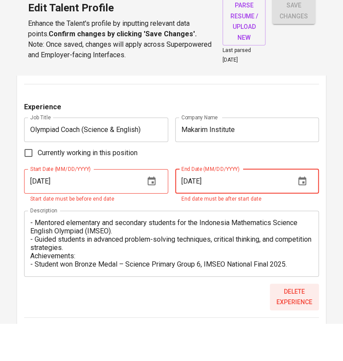
type input "08/01/2019"
click at [297, 310] on div "Experience Job Title Olympiad Coach (Science & English) Job Title Company Name …" at bounding box center [171, 248] width 294 height 216
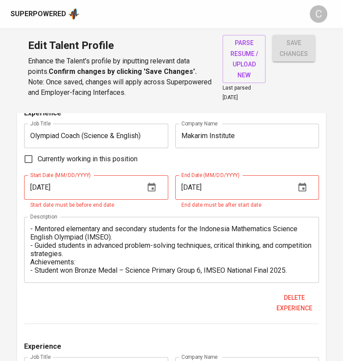
scroll to position [1454, 0]
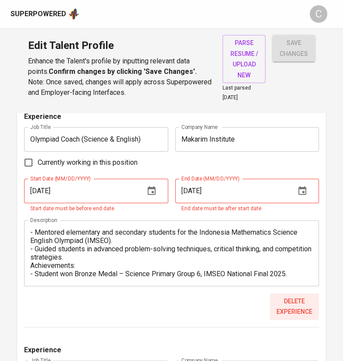
click at [296, 309] on span "Delete experience" at bounding box center [294, 306] width 42 height 21
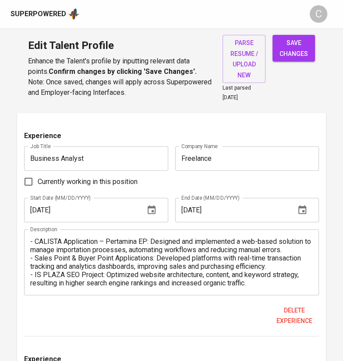
scroll to position [985, 0]
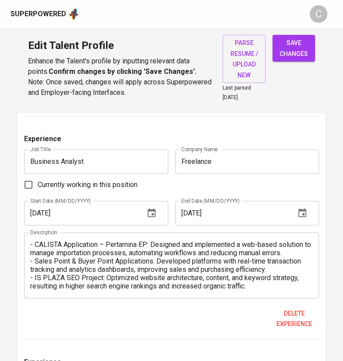
click at [294, 50] on span "save changes" at bounding box center [293, 48] width 28 height 21
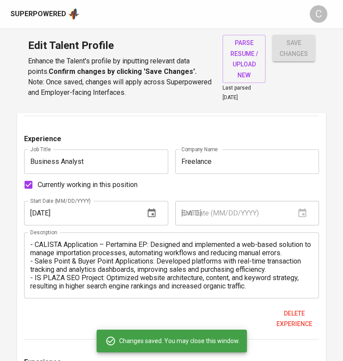
type input "Agile Methodologies"
type input "System Integration Testing (SIT)"
type input "Scrum Master"
type input "SQL"
type input "BRD, FSD, UAT"
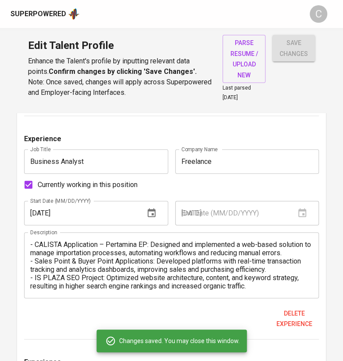
type input "Business Analysis"
type input "BRILIFE"
checkbox input "true"
type input "10/01/2023"
type input "Deltadata Mandiri"
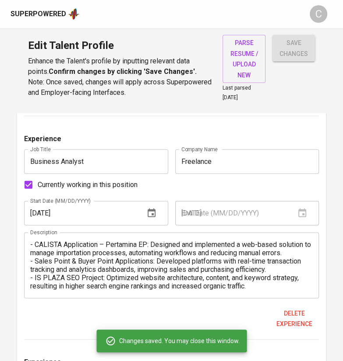
checkbox input "false"
type input "09/01/2022"
type input "10/01/2023"
type input "Freelance"
type input "01/01/2021"
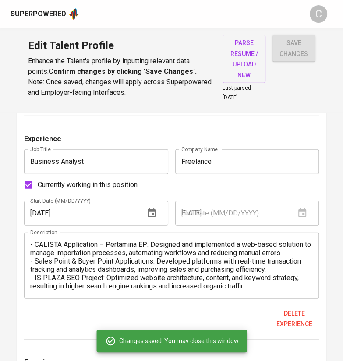
type input "06/01/2021"
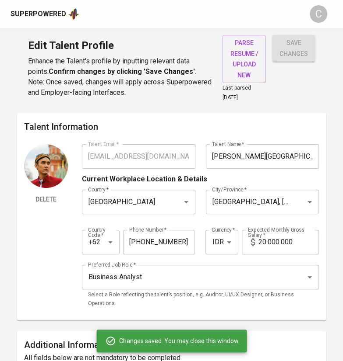
scroll to position [91, 0]
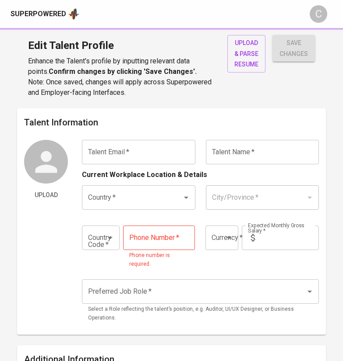
type input "[EMAIL_ADDRESS][DOMAIN_NAME]"
type input "[PERSON_NAME]"
type input "[GEOGRAPHIC_DATA]"
type input "[GEOGRAPHIC_DATA], [GEOGRAPHIC_DATA]"
type input "+62"
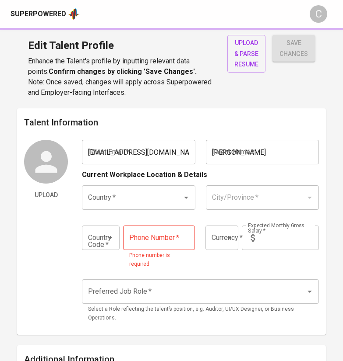
type input "[PHONE_NUMBER]"
type input "IDR"
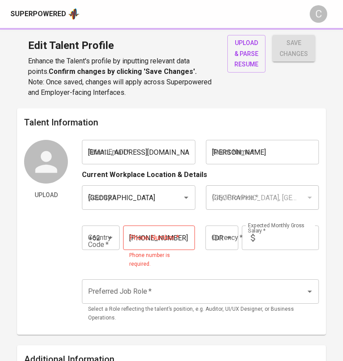
radio input "true"
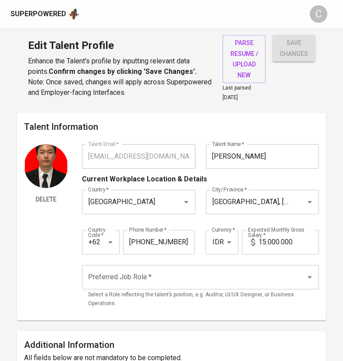
click at [57, 267] on div "Delete" at bounding box center [46, 228] width 44 height 169
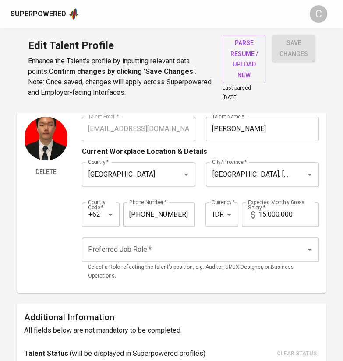
scroll to position [28, 0]
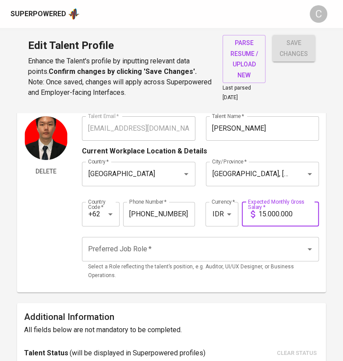
drag, startPoint x: 265, startPoint y: 216, endPoint x: 248, endPoint y: 217, distance: 17.1
click at [248, 217] on div "15.000.000 Expected Monthly Gross Salary *" at bounding box center [280, 214] width 77 height 25
type input "20.000.000"
click at [151, 246] on input "Preferred Job Role   *" at bounding box center [188, 249] width 204 height 17
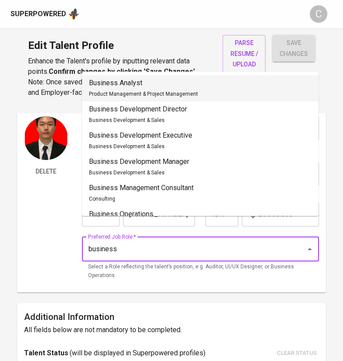
click at [142, 88] on div "Business Analyst Product Management & Project Management" at bounding box center [143, 88] width 109 height 21
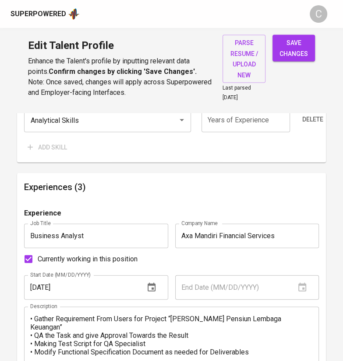
scroll to position [683, 0]
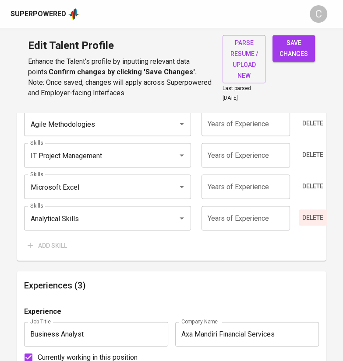
type input "Business Analyst"
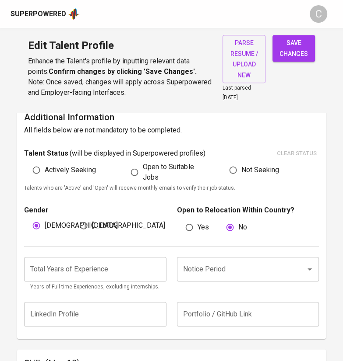
scroll to position [274, 0]
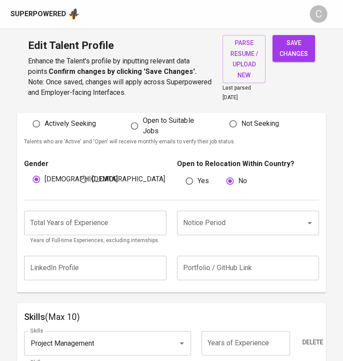
click at [76, 223] on input "number" at bounding box center [95, 223] width 142 height 25
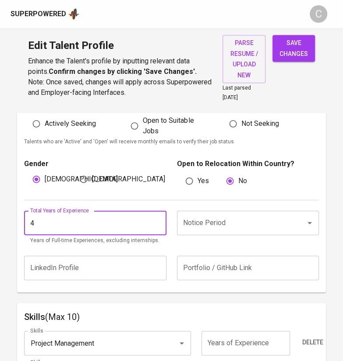
type input "4"
click at [226, 224] on input "Notice Period" at bounding box center [235, 223] width 109 height 17
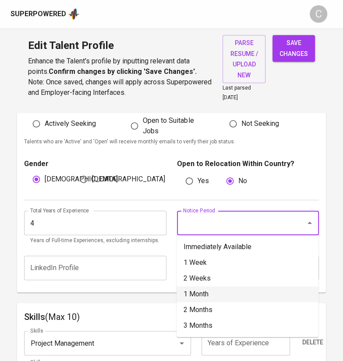
click at [201, 296] on li "1 Month" at bounding box center [247, 295] width 142 height 16
type input "1 Month"
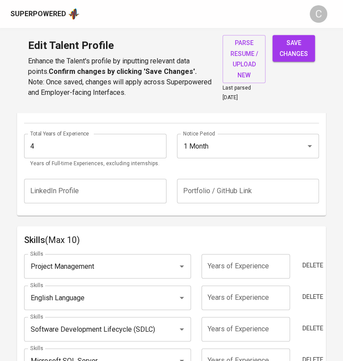
scroll to position [358, 0]
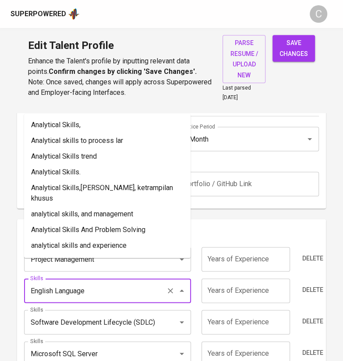
click at [116, 290] on input "English Language" at bounding box center [95, 291] width 134 height 17
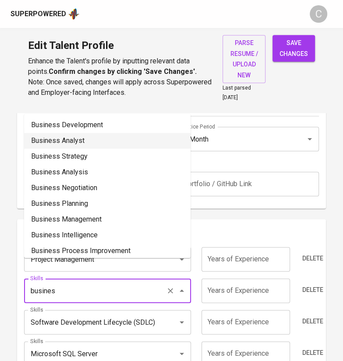
click at [96, 142] on li "Business Analyst" at bounding box center [107, 141] width 166 height 16
type input "Business Analyst"
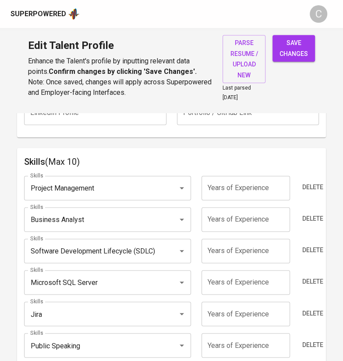
scroll to position [442, 0]
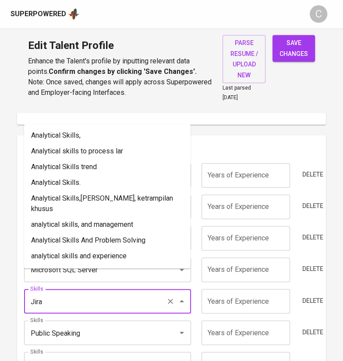
click at [80, 299] on input "Jira" at bounding box center [95, 301] width 134 height 17
click at [66, 333] on input "Public Speaking" at bounding box center [95, 333] width 134 height 17
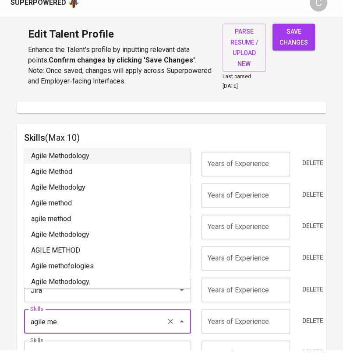
click at [49, 170] on li "Agile Methodology" at bounding box center [107, 167] width 166 height 16
type input "Agile Methodology"
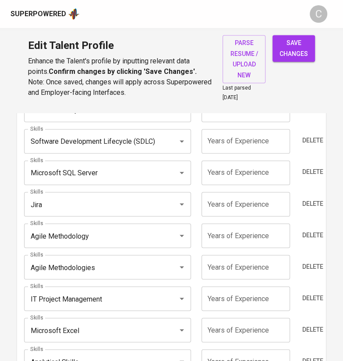
scroll to position [589, 0]
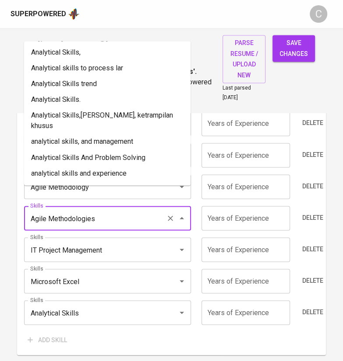
click at [105, 218] on input "Agile Methodologies" at bounding box center [95, 218] width 134 height 17
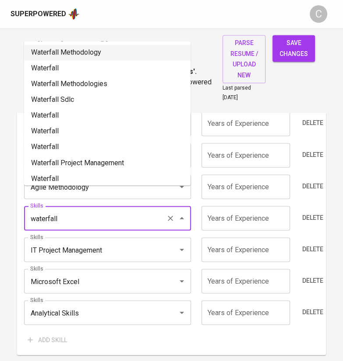
click at [45, 56] on li "Waterfall Methodology" at bounding box center [107, 53] width 166 height 16
type input "Waterfall Methodology"
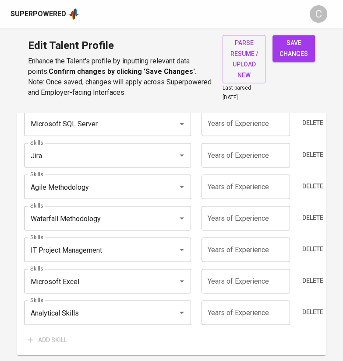
click at [88, 278] on input "Microsoft Excel" at bounding box center [95, 281] width 134 height 17
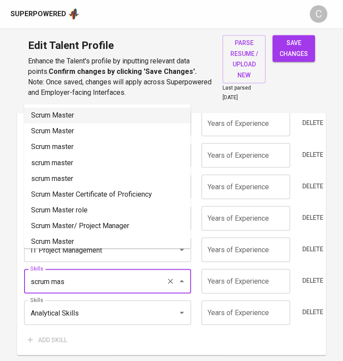
click at [85, 114] on li "Scrum Master" at bounding box center [107, 116] width 166 height 16
type input "Scrum Master"
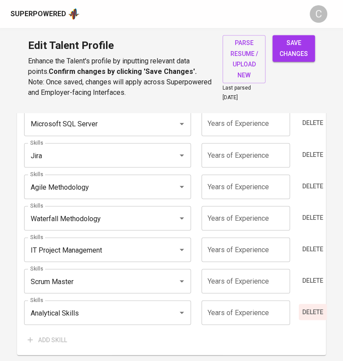
click at [315, 312] on span "Delete" at bounding box center [312, 312] width 21 height 11
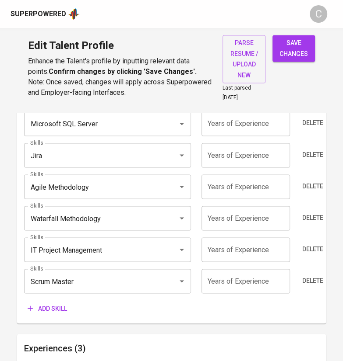
click at [233, 270] on input "number" at bounding box center [245, 281] width 88 height 25
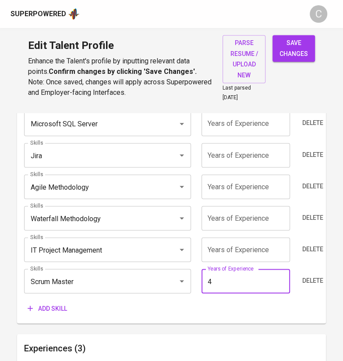
type input "4"
click at [223, 248] on input "number" at bounding box center [245, 250] width 88 height 25
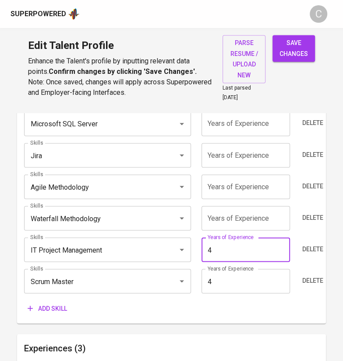
type input "4"
click at [227, 214] on input "number" at bounding box center [245, 218] width 88 height 25
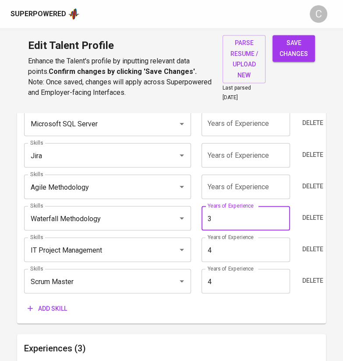
type input "3"
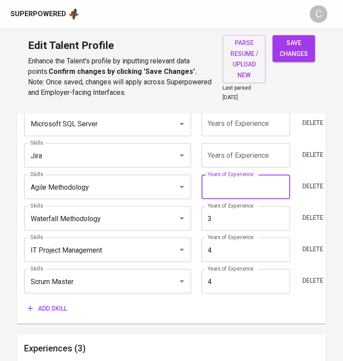
click at [239, 186] on input "number" at bounding box center [245, 187] width 88 height 25
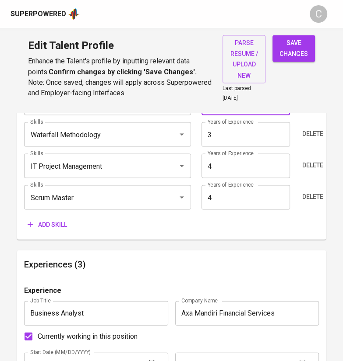
type input "4"
click at [0, 224] on main "Talent Information Delete Talent Email   * d.raharjaa@gmail.com Talent Email * …" at bounding box center [171, 215] width 343 height 1551
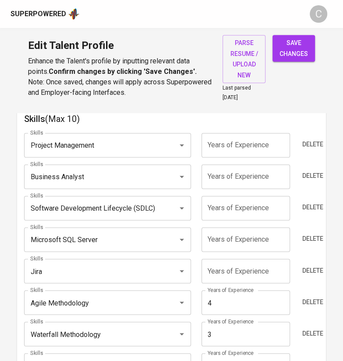
scroll to position [469, 0]
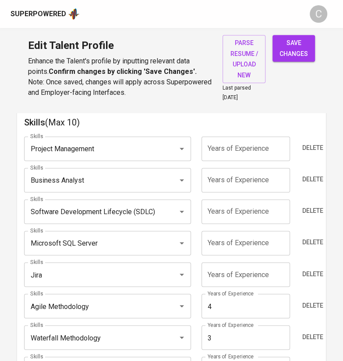
click at [236, 264] on input "number" at bounding box center [245, 275] width 88 height 25
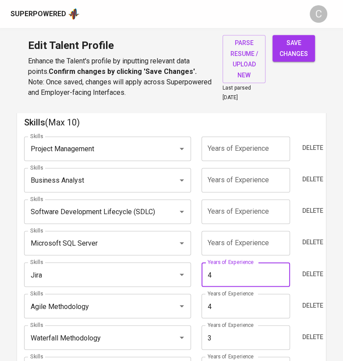
type input "4"
click at [227, 236] on input "number" at bounding box center [245, 243] width 88 height 25
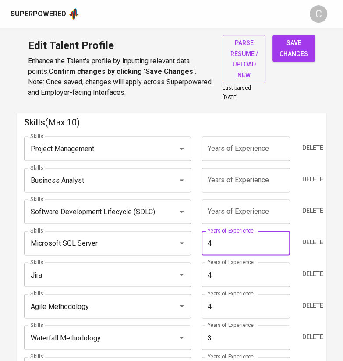
type input "4"
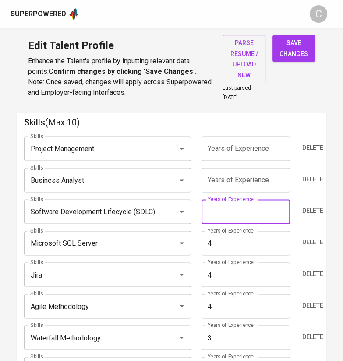
click at [235, 214] on input "number" at bounding box center [245, 212] width 88 height 25
type input "4"
click at [226, 175] on input "number" at bounding box center [245, 180] width 88 height 25
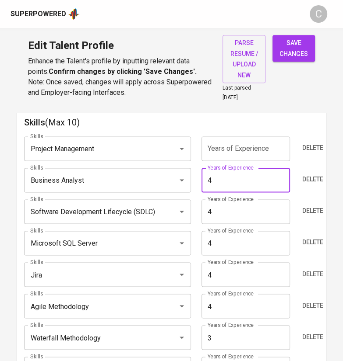
type input "4"
click at [235, 138] on input "number" at bounding box center [245, 149] width 88 height 25
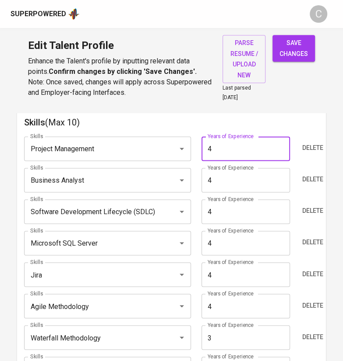
type input "4"
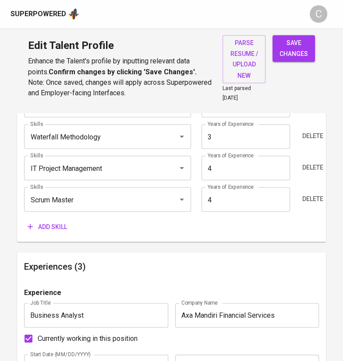
scroll to position [673, 0]
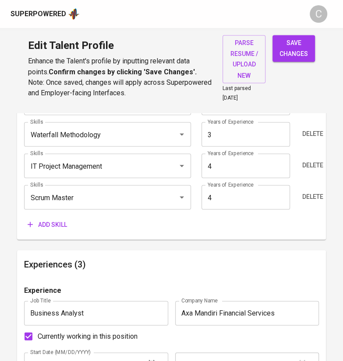
click at [311, 71] on div "save changes" at bounding box center [293, 68] width 42 height 67
click at [296, 50] on span "save changes" at bounding box center [293, 48] width 28 height 21
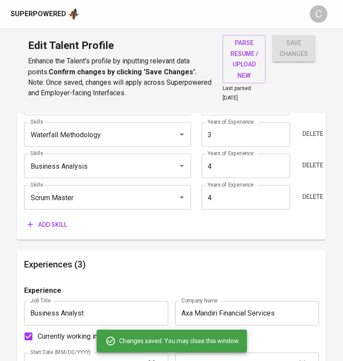
type input "IT Project Management"
type input "Scrum Master"
type input "Agile Software Development"
type input "Microsoft SQL Server"
type input "Software Development Lifecycle (SDLC)"
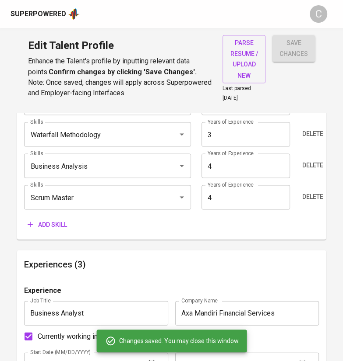
type input "4"
type input "Business Analysis"
type input "Waterfall Methodology"
type input "3"
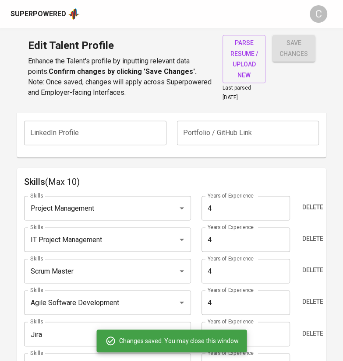
scroll to position [0, 0]
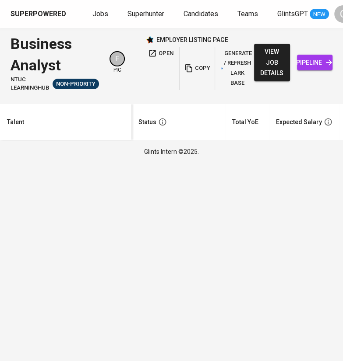
click at [311, 0] on html "Superpowered Jobs Superhunter Candidates Teams GlintsGPT NEW C Business Analyst…" at bounding box center [171, 81] width 343 height 163
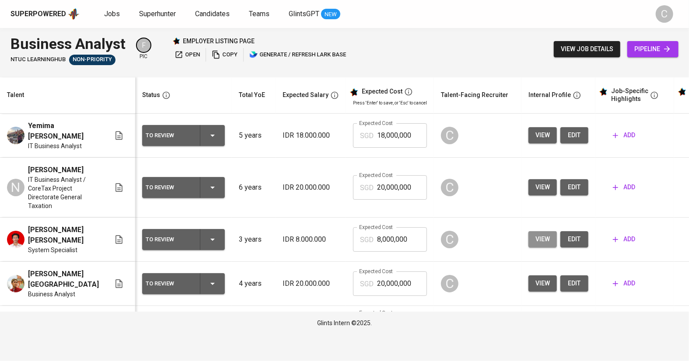
click at [342, 248] on button "view" at bounding box center [543, 239] width 28 height 16
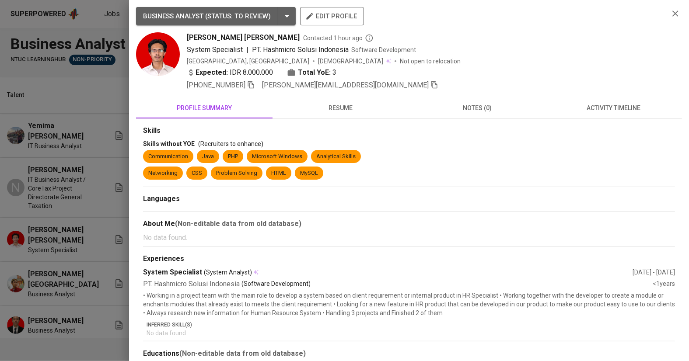
scroll to position [22, 0]
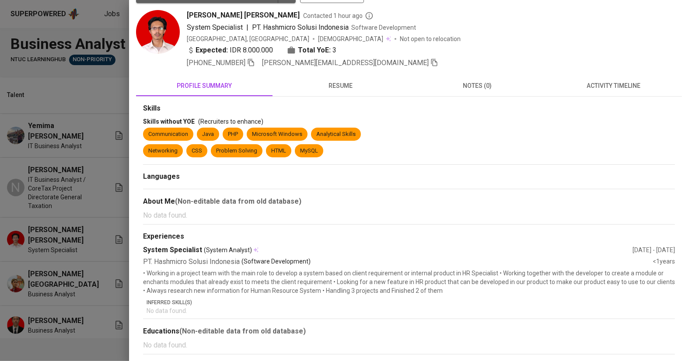
click at [83, 263] on div at bounding box center [344, 180] width 689 height 361
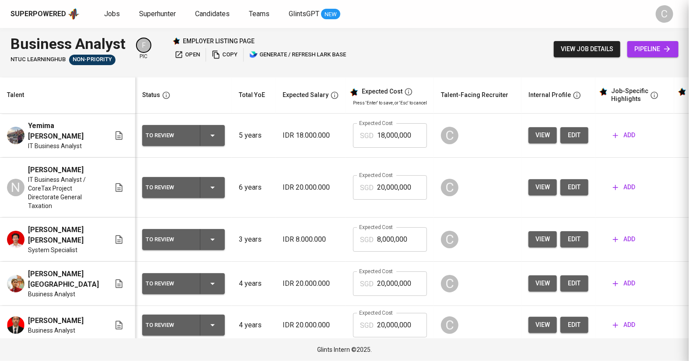
scroll to position [0, 0]
click at [342, 245] on span "edit" at bounding box center [575, 239] width 14 height 11
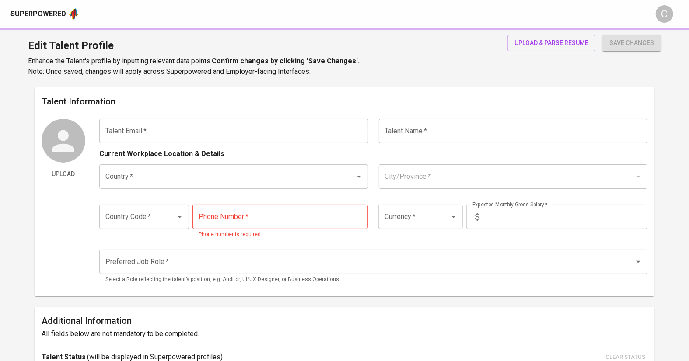
type input "[PERSON_NAME][EMAIL_ADDRESS][DOMAIN_NAME]"
type input "[PERSON_NAME] [PERSON_NAME]"
type input "[GEOGRAPHIC_DATA]"
type input "[GEOGRAPHIC_DATA], [GEOGRAPHIC_DATA]"
type input "+62"
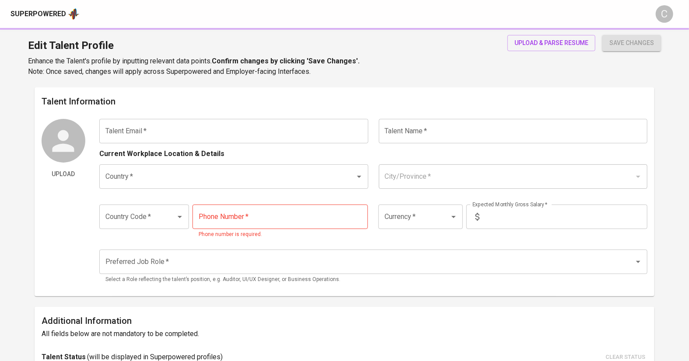
type input "[PHONE_NUMBER]"
type input "IDR"
type input "3"
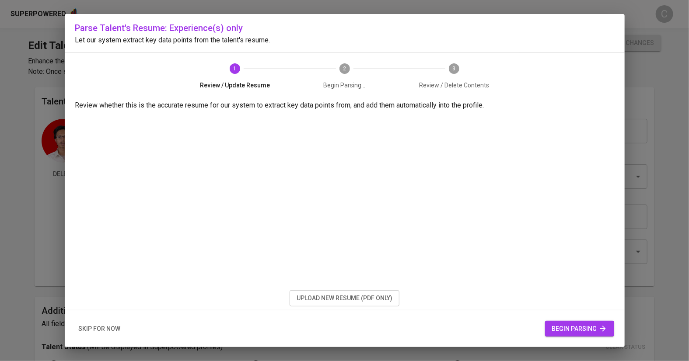
click at [327, 301] on span "upload new resume (pdf only)" at bounding box center [345, 298] width 96 height 11
click at [564, 331] on span "begin parsing" at bounding box center [579, 329] width 55 height 11
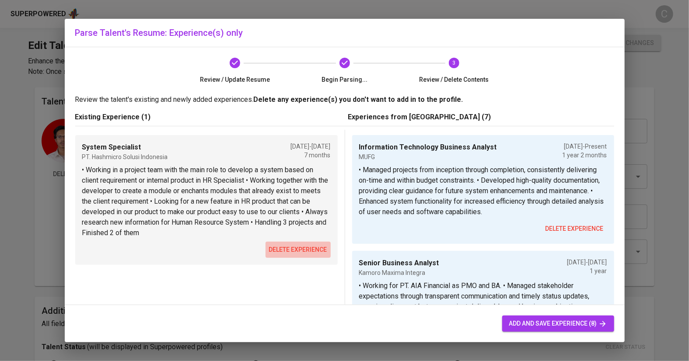
click at [290, 247] on span "delete experience" at bounding box center [298, 250] width 58 height 11
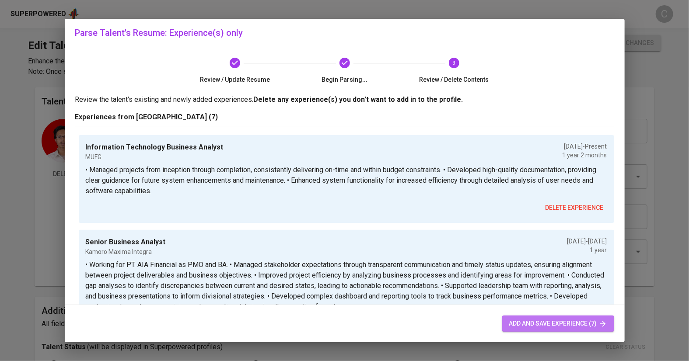
click at [550, 320] on span "add and save experience (7)" at bounding box center [558, 324] width 98 height 11
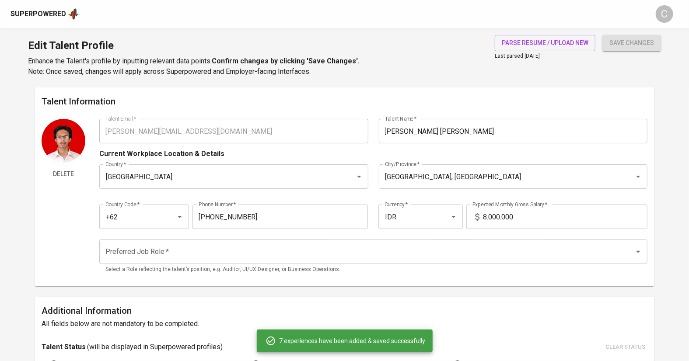
type input "Information Technology Business Analyst"
type input "MUFG"
checkbox input "true"
type input "[DATE]"
type textarea "• Managed projects from inception through completion, consistently delivering o…"
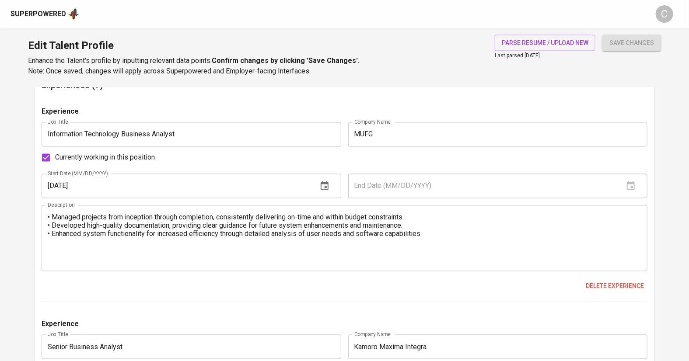
scroll to position [856, 0]
